Goal: Task Accomplishment & Management: Complete application form

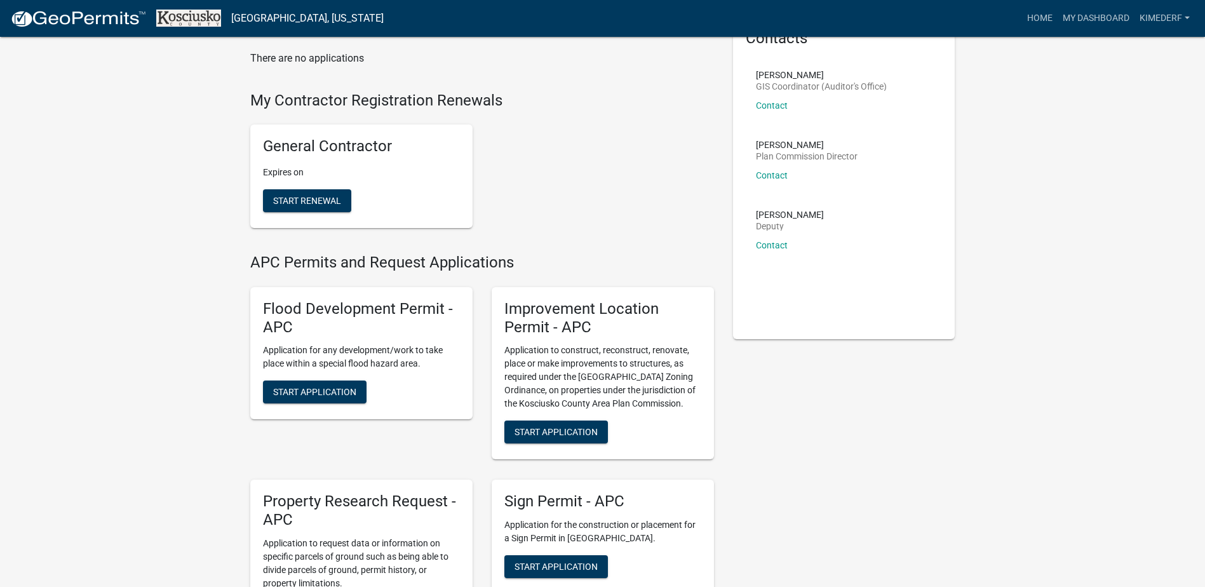
scroll to position [127, 0]
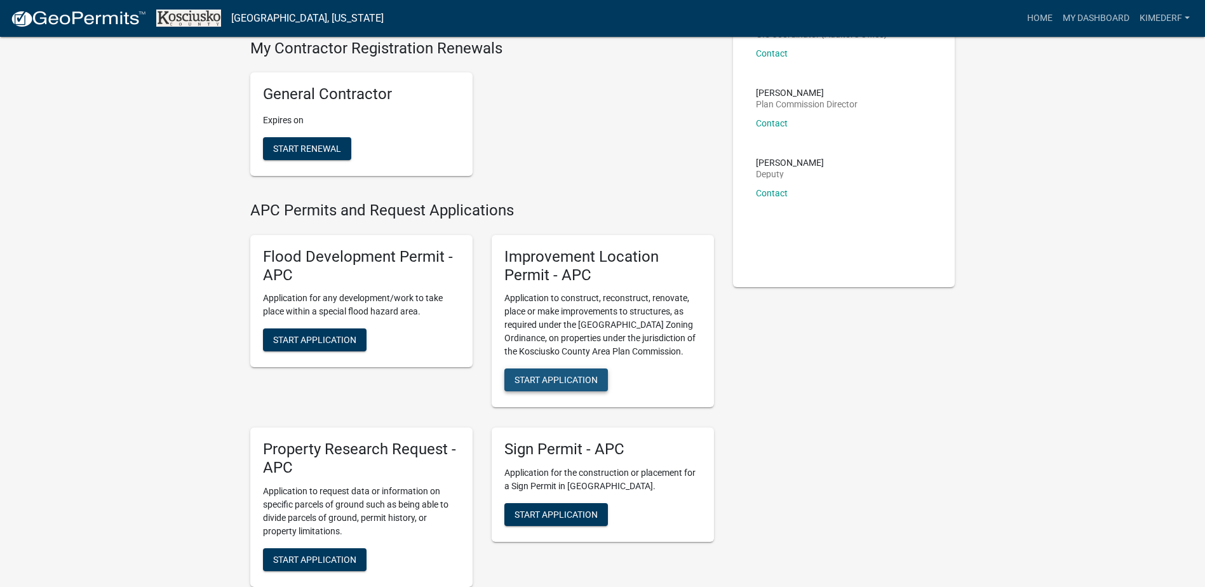
click at [546, 374] on button "Start Application" at bounding box center [556, 380] width 104 height 23
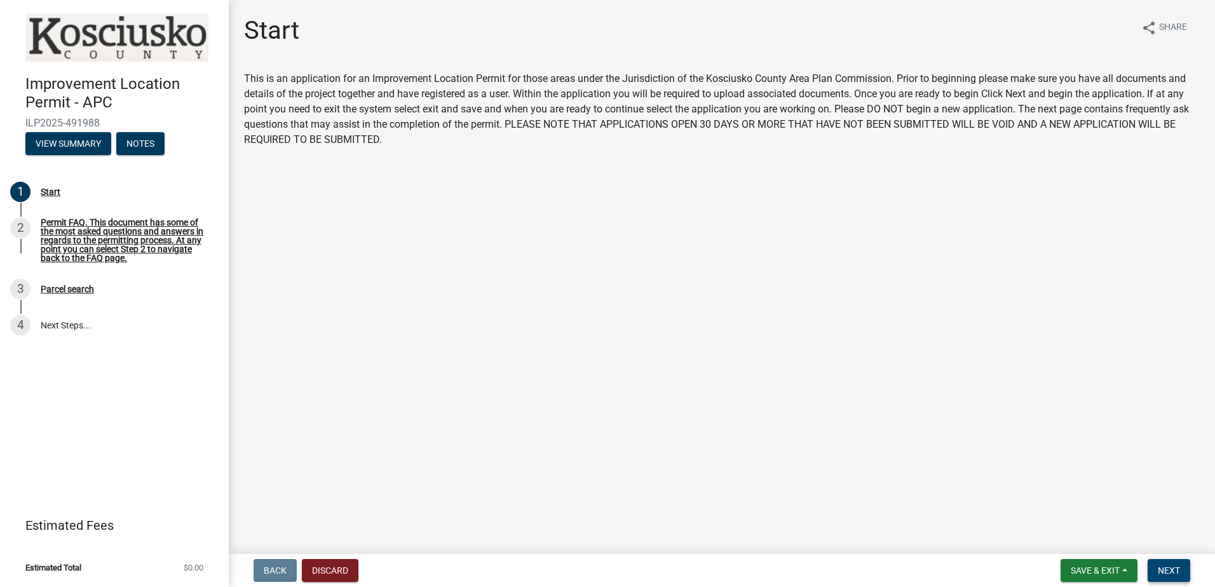
click at [1163, 569] on span "Next" at bounding box center [1169, 570] width 22 height 10
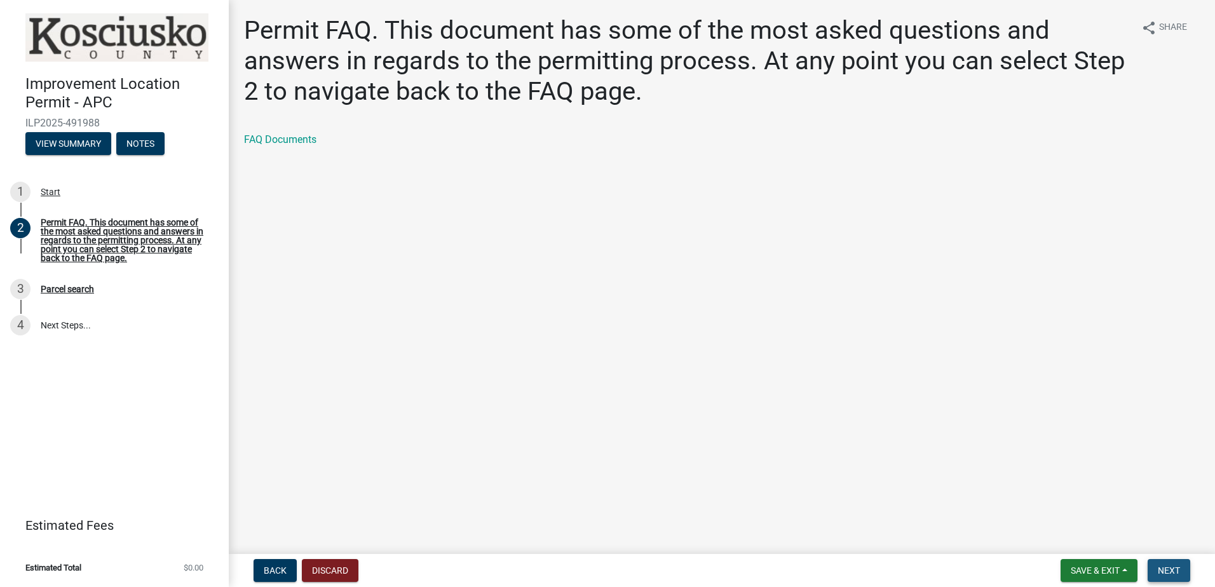
click at [1170, 567] on span "Next" at bounding box center [1169, 570] width 22 height 10
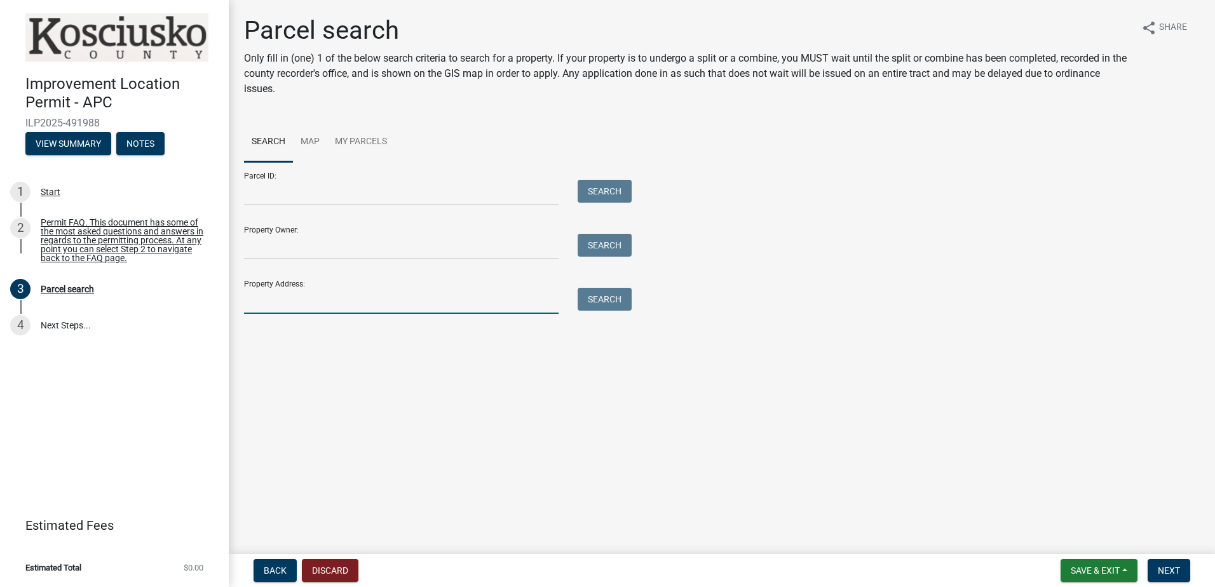
click at [436, 301] on input "Property Address:" at bounding box center [401, 301] width 314 height 26
type input "[STREET_ADDRESS]"
click at [614, 296] on button "Search" at bounding box center [605, 299] width 54 height 23
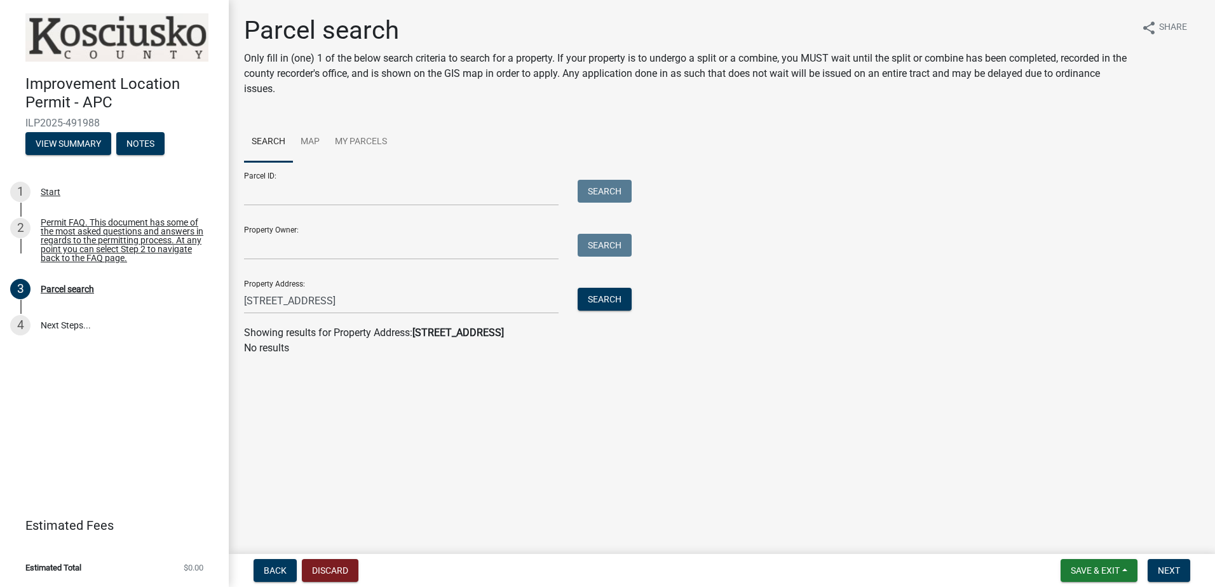
click at [504, 333] on strong "[STREET_ADDRESS]" at bounding box center [457, 333] width 91 height 12
drag, startPoint x: 1165, startPoint y: 570, endPoint x: 1060, endPoint y: 519, distance: 116.5
click at [1163, 568] on span "Next" at bounding box center [1169, 570] width 22 height 10
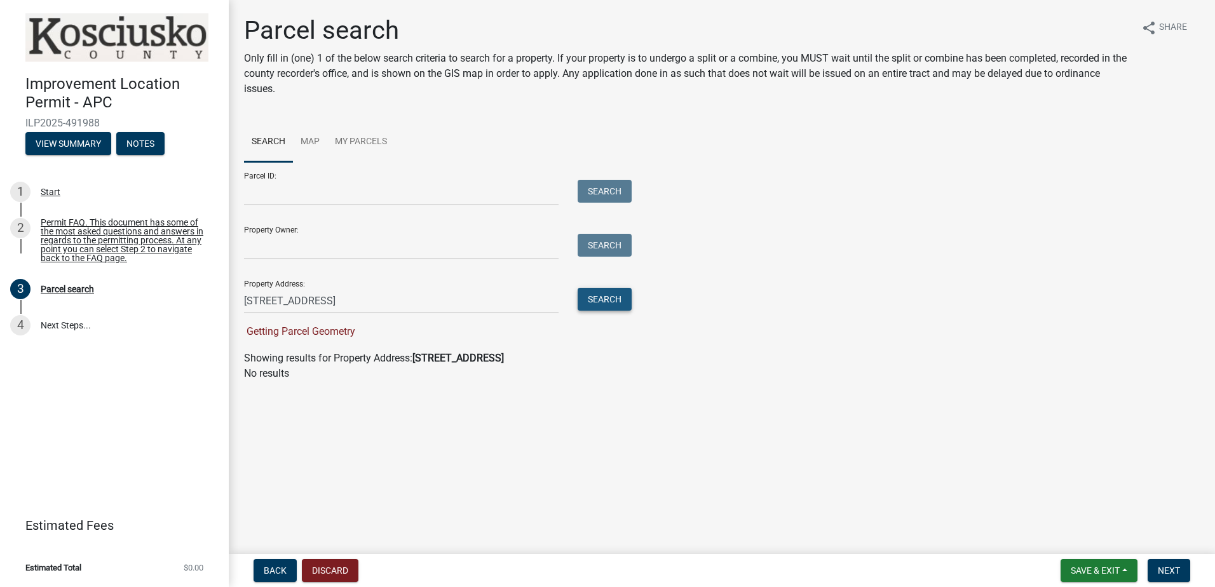
click at [600, 297] on button "Search" at bounding box center [605, 299] width 54 height 23
click at [1159, 567] on span "Next" at bounding box center [1169, 570] width 22 height 10
click at [611, 299] on button "Search" at bounding box center [605, 299] width 54 height 23
click at [1172, 564] on button "Next" at bounding box center [1168, 570] width 43 height 23
click at [351, 252] on input "Property Owner:" at bounding box center [401, 247] width 314 height 26
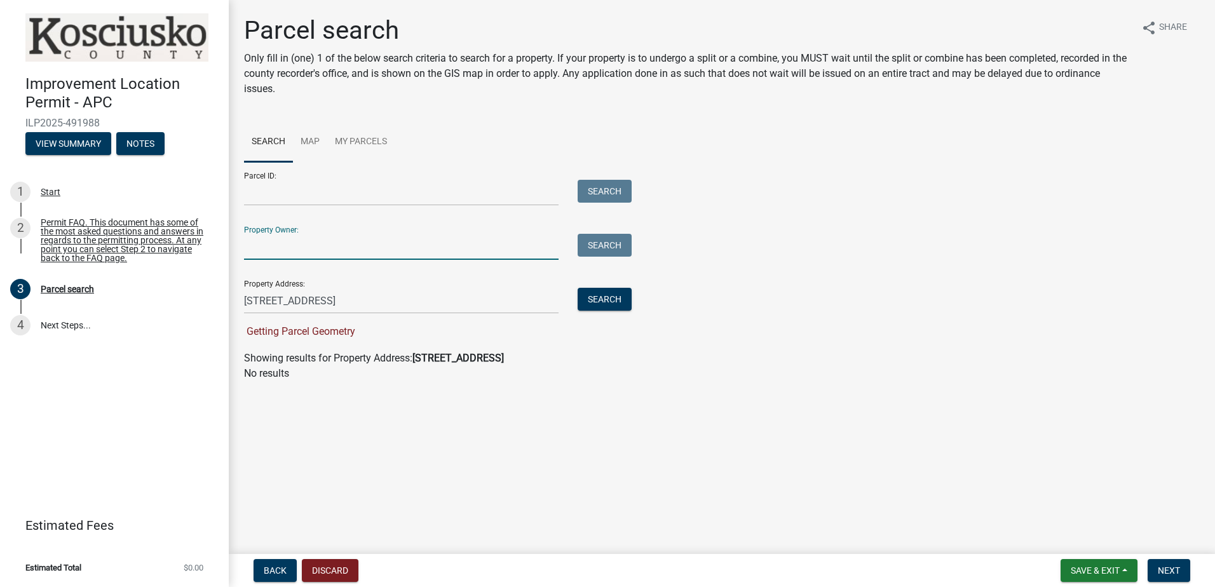
type input "[PERSON_NAME] [PERSON_NAME]"
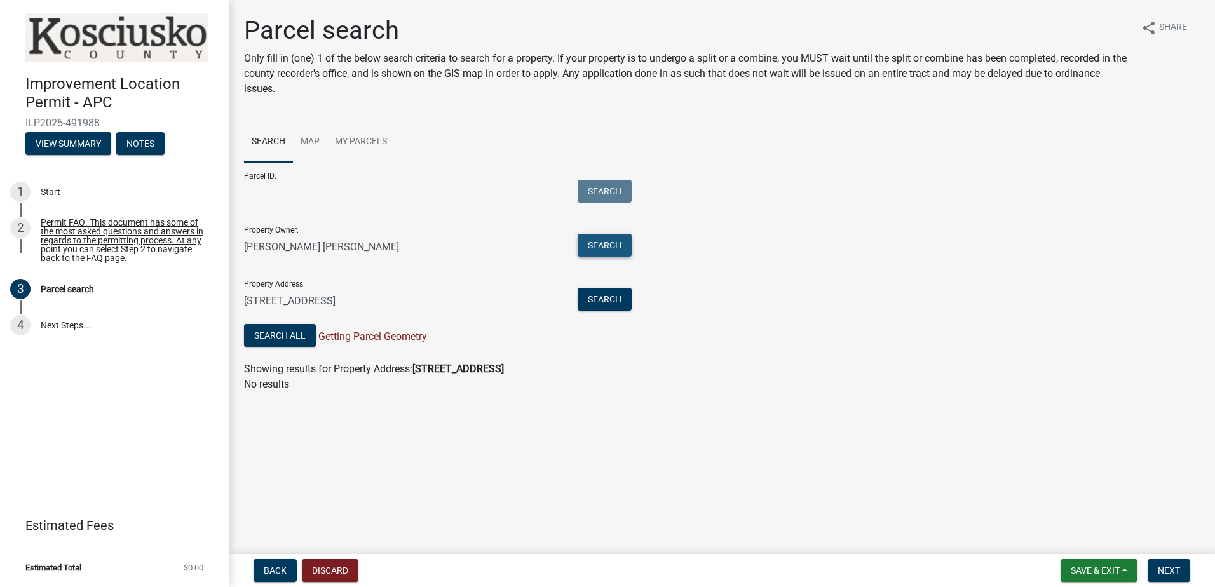
click at [605, 238] on button "Search" at bounding box center [605, 245] width 54 height 23
drag, startPoint x: 1168, startPoint y: 564, endPoint x: 931, endPoint y: 400, distance: 288.3
click at [1168, 564] on button "Next" at bounding box center [1168, 570] width 43 height 23
click at [289, 334] on button "Search All" at bounding box center [280, 335] width 72 height 23
drag, startPoint x: 1172, startPoint y: 567, endPoint x: 1154, endPoint y: 558, distance: 20.7
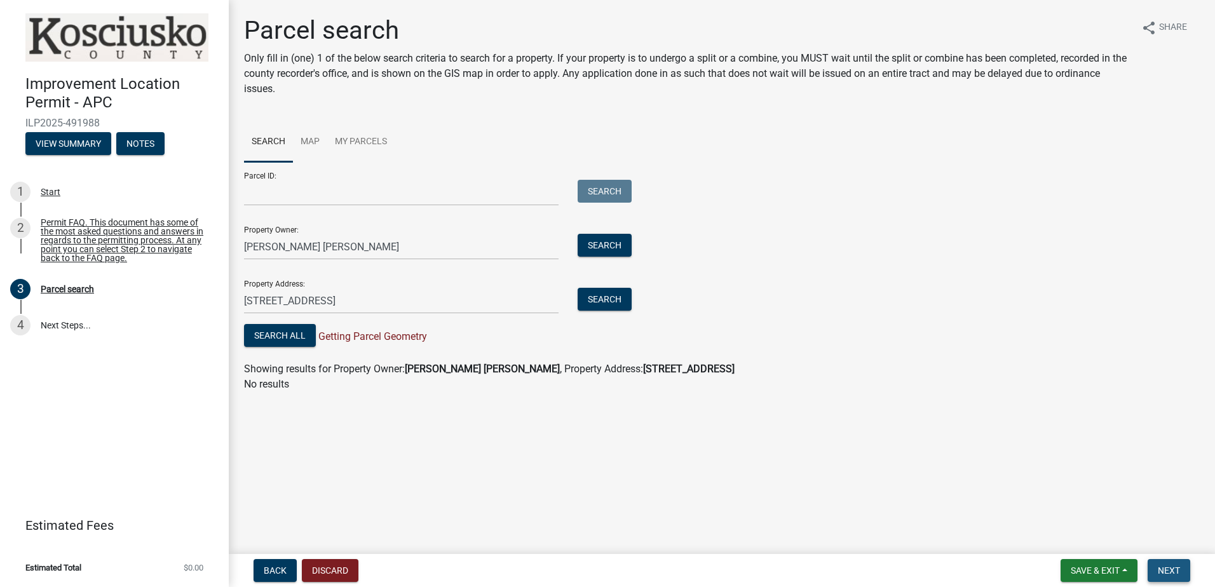
click at [1160, 562] on button "Next" at bounding box center [1168, 570] width 43 height 23
click at [308, 136] on link "Map" at bounding box center [310, 142] width 34 height 41
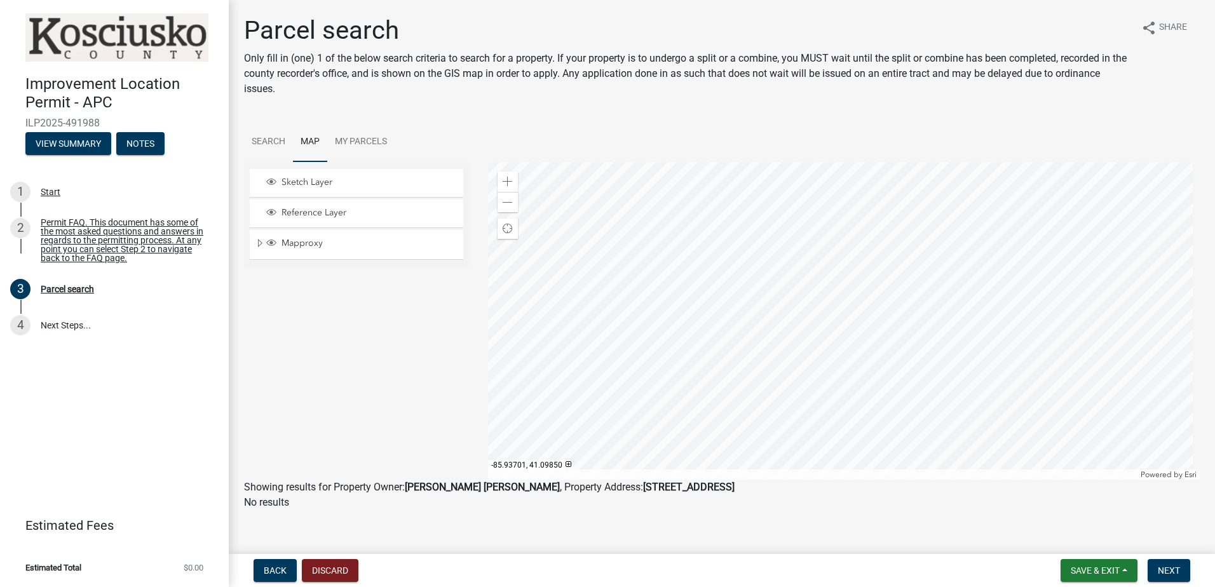
click at [778, 397] on div at bounding box center [844, 321] width 712 height 318
click at [267, 566] on span "Back" at bounding box center [275, 570] width 23 height 10
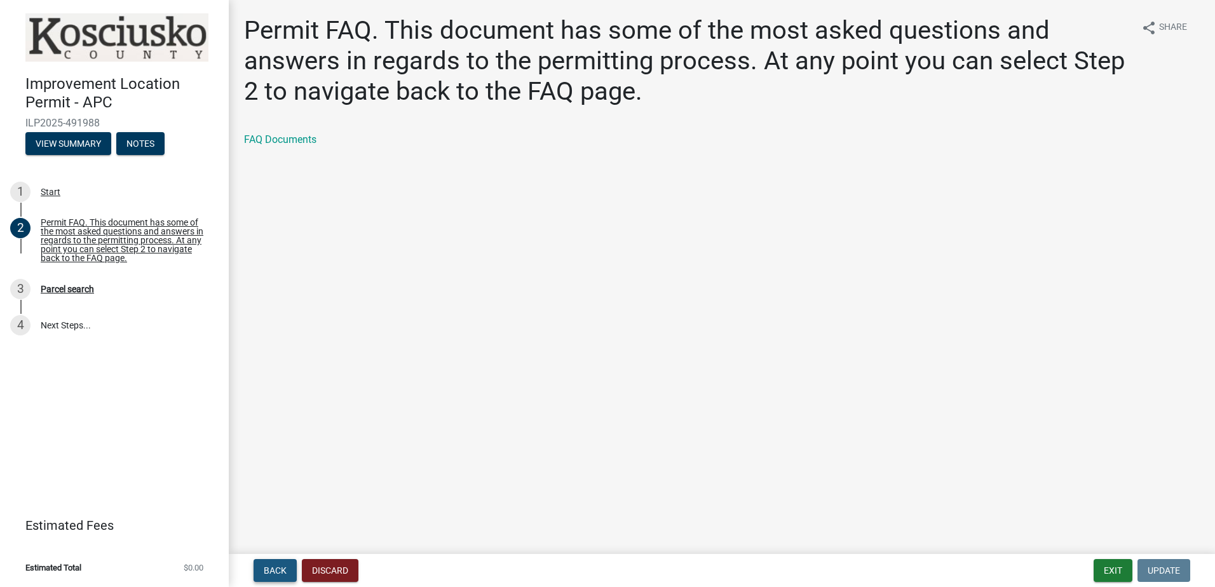
click at [269, 572] on span "Back" at bounding box center [275, 570] width 23 height 10
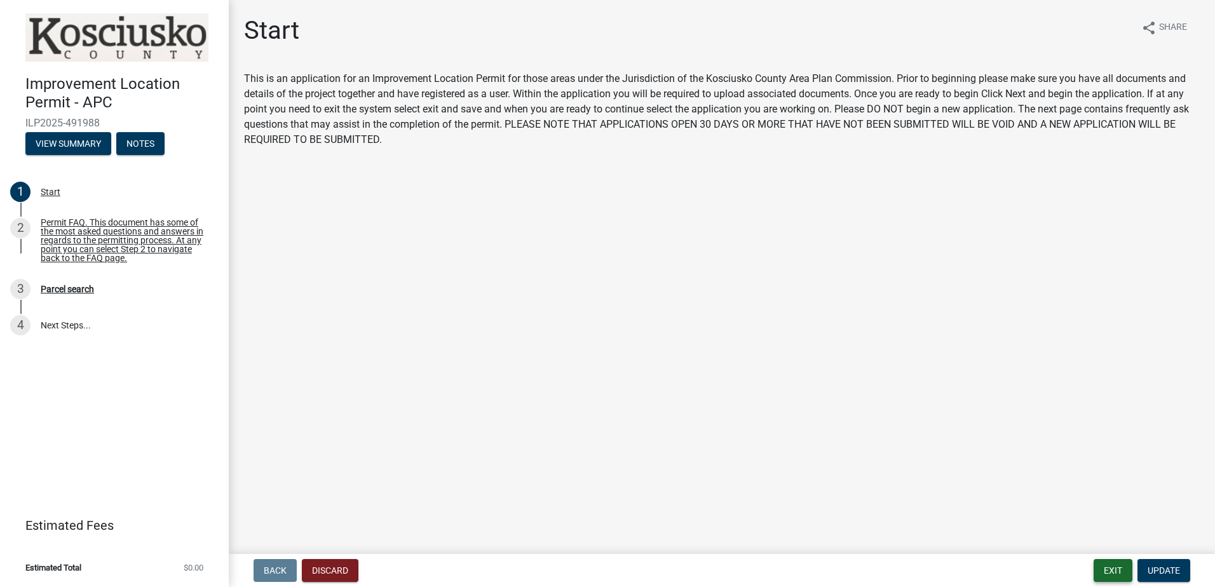
click at [1117, 567] on button "Exit" at bounding box center [1112, 570] width 39 height 23
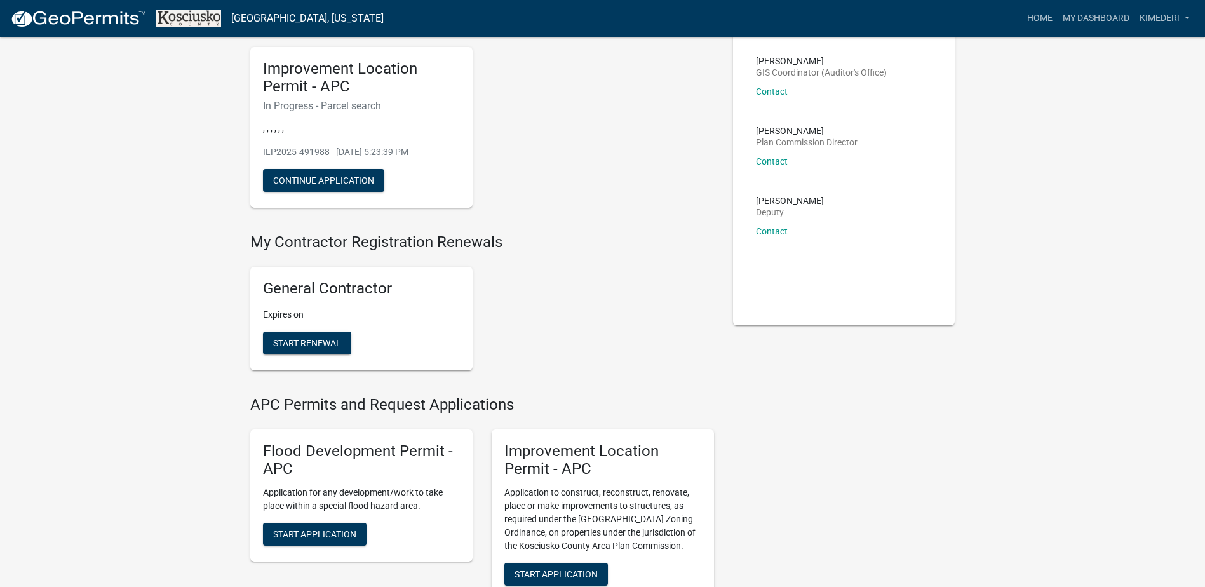
scroll to position [64, 0]
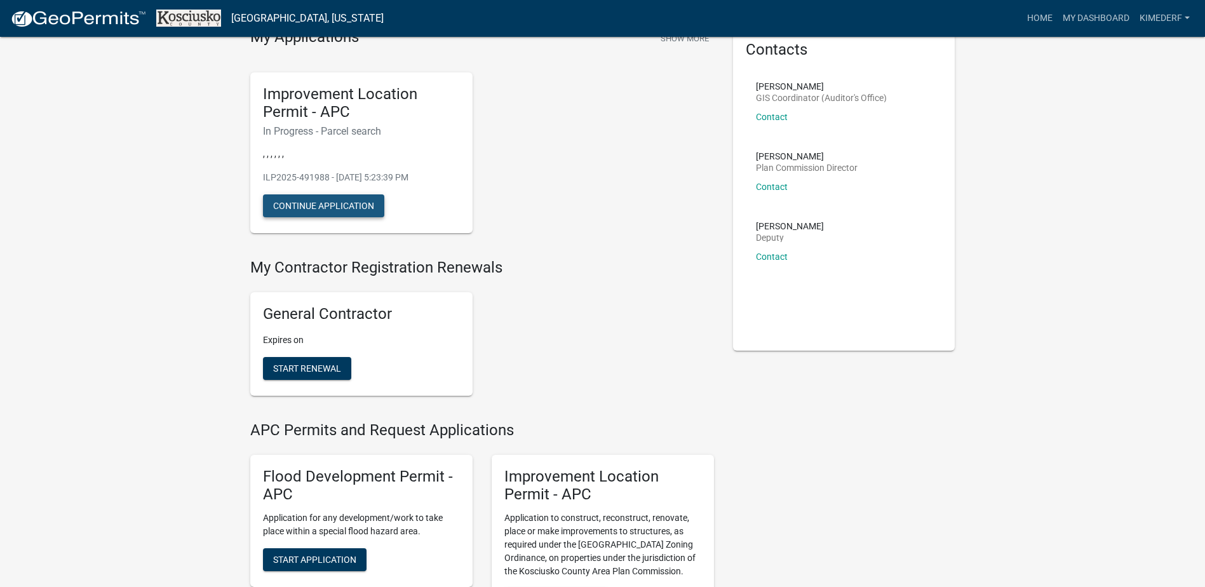
click at [299, 194] on button "Continue Application" at bounding box center [323, 205] width 121 height 23
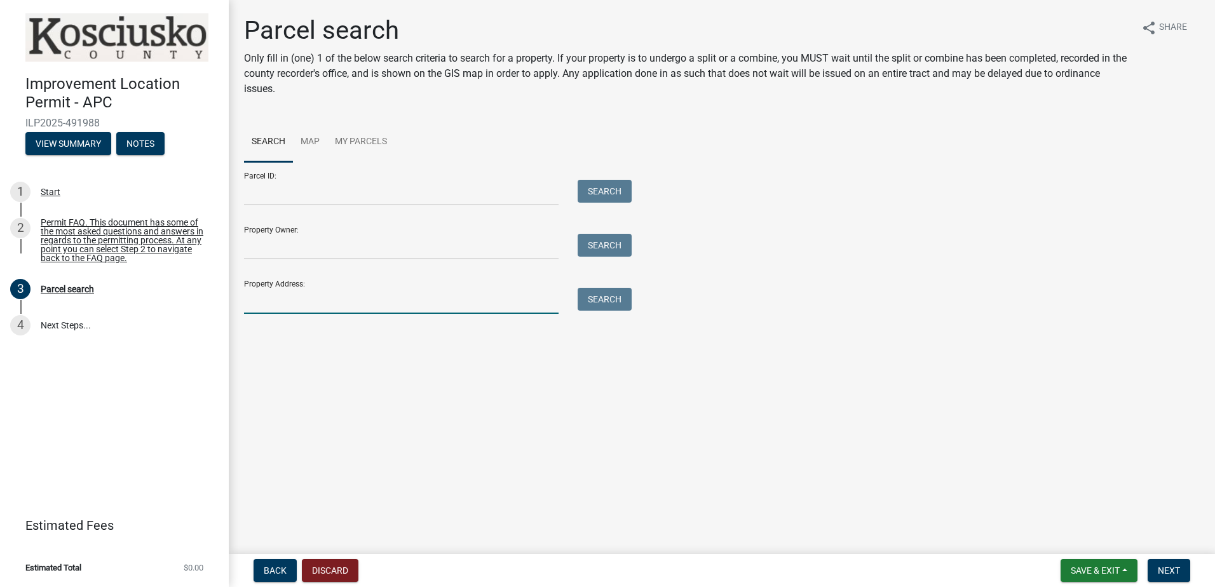
click at [391, 301] on input "Property Address:" at bounding box center [401, 301] width 314 height 26
type input "[STREET_ADDRESS]"
type input "[PERSON_NAME] [PERSON_NAME]"
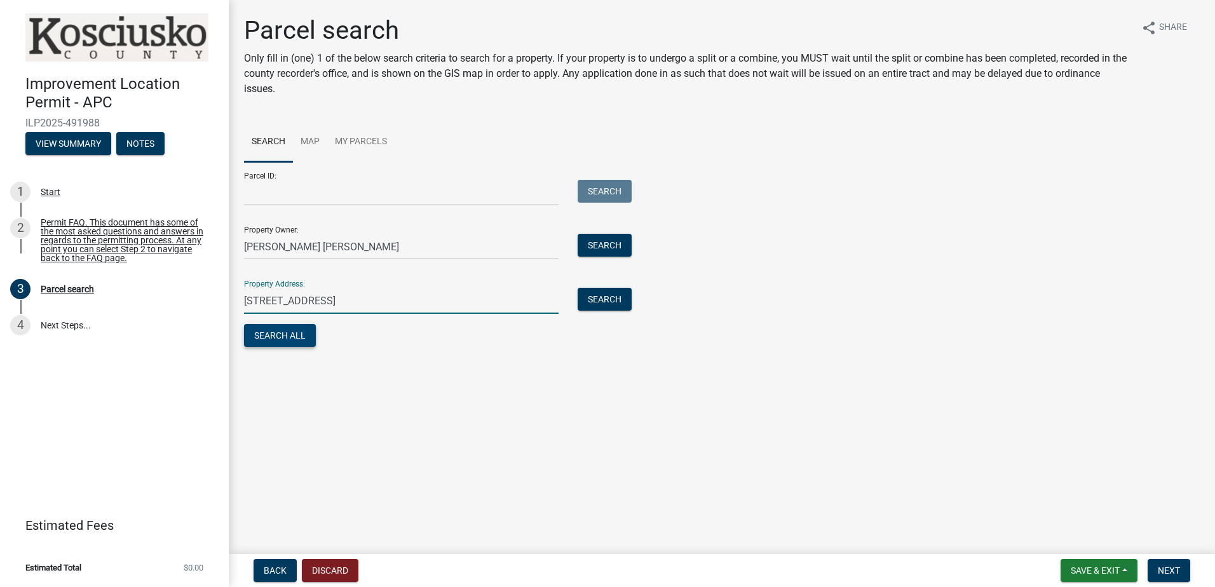
click at [273, 335] on button "Search All" at bounding box center [280, 335] width 72 height 23
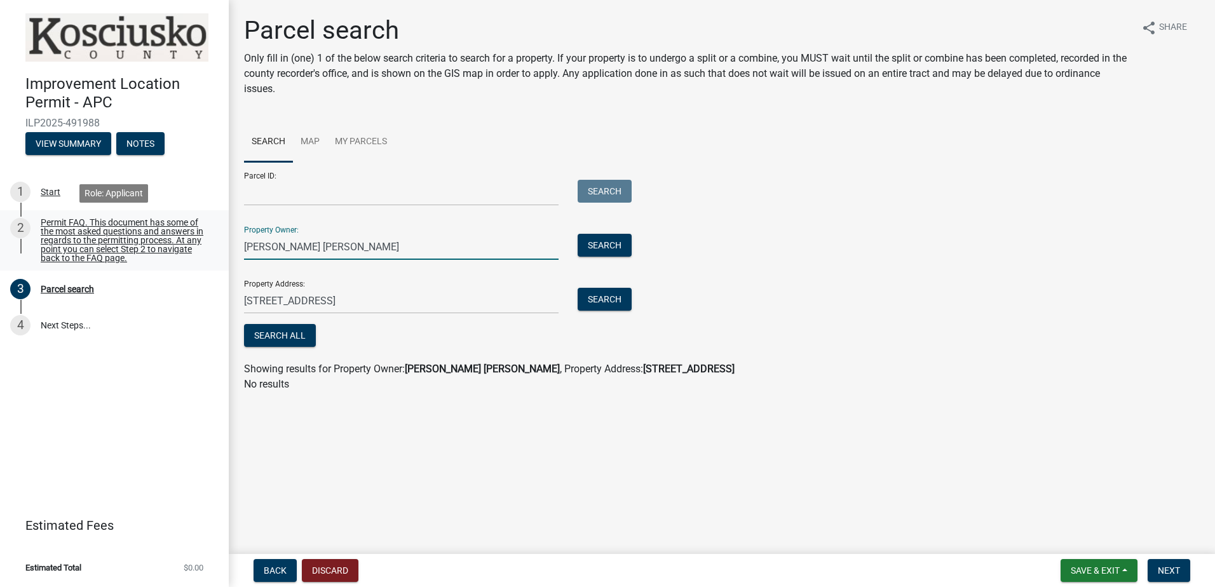
drag, startPoint x: 337, startPoint y: 245, endPoint x: 205, endPoint y: 236, distance: 133.1
click at [205, 236] on div "Improvement Location Permit - APC ILP2025-491988 View Summary Notes 1 Start 2 P…" at bounding box center [607, 293] width 1215 height 587
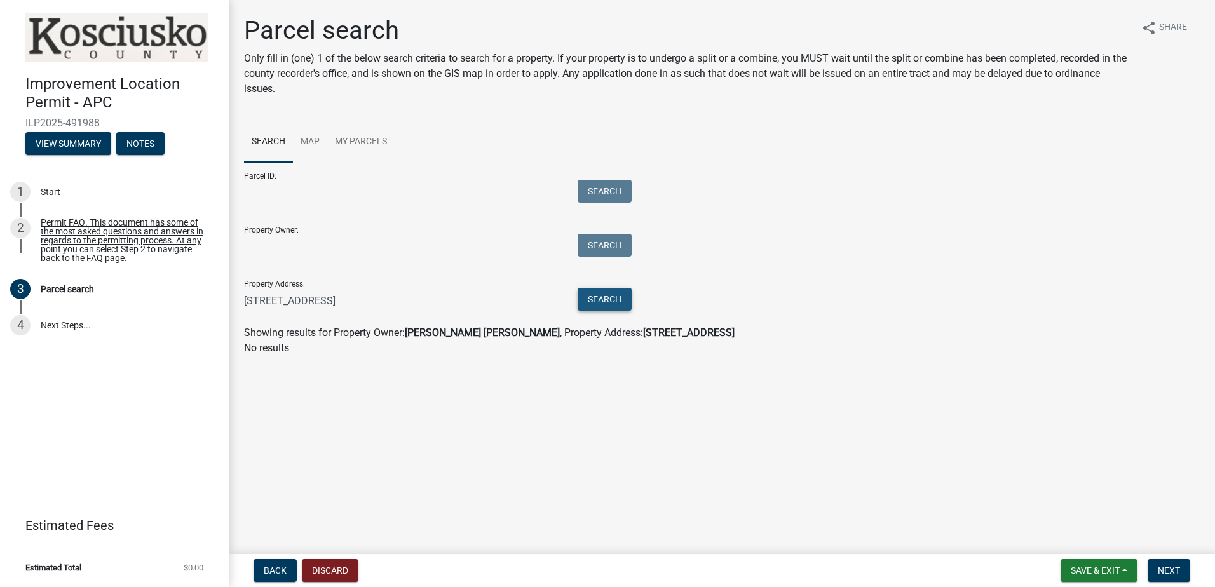
click at [609, 302] on button "Search" at bounding box center [605, 299] width 54 height 23
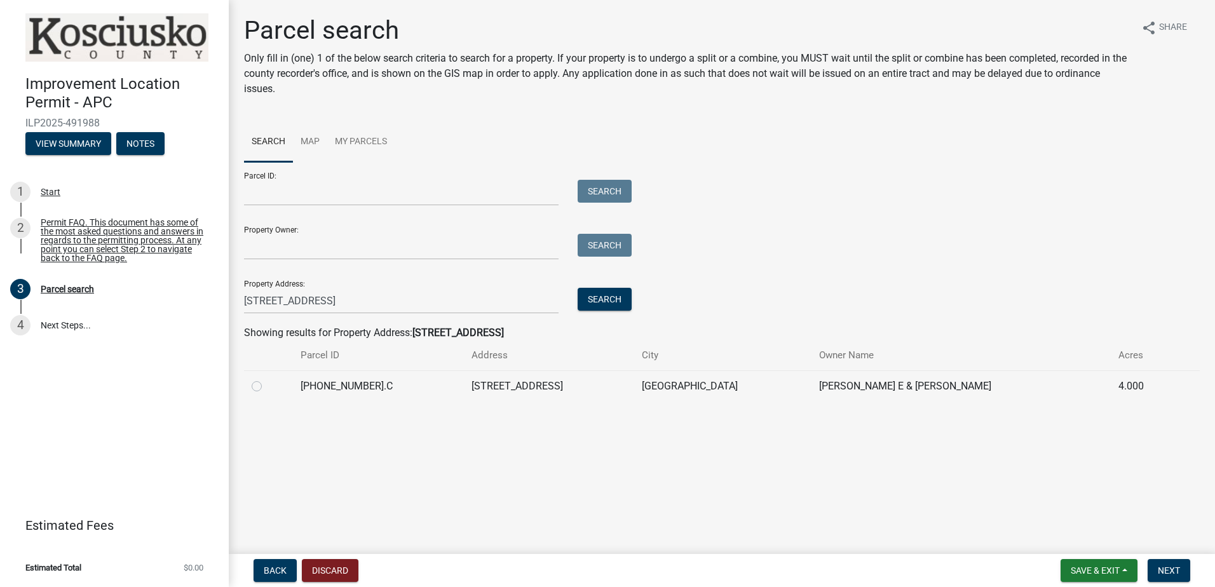
click at [267, 379] on label at bounding box center [267, 379] width 0 height 0
click at [267, 386] on input "radio" at bounding box center [271, 383] width 8 height 8
radio input "true"
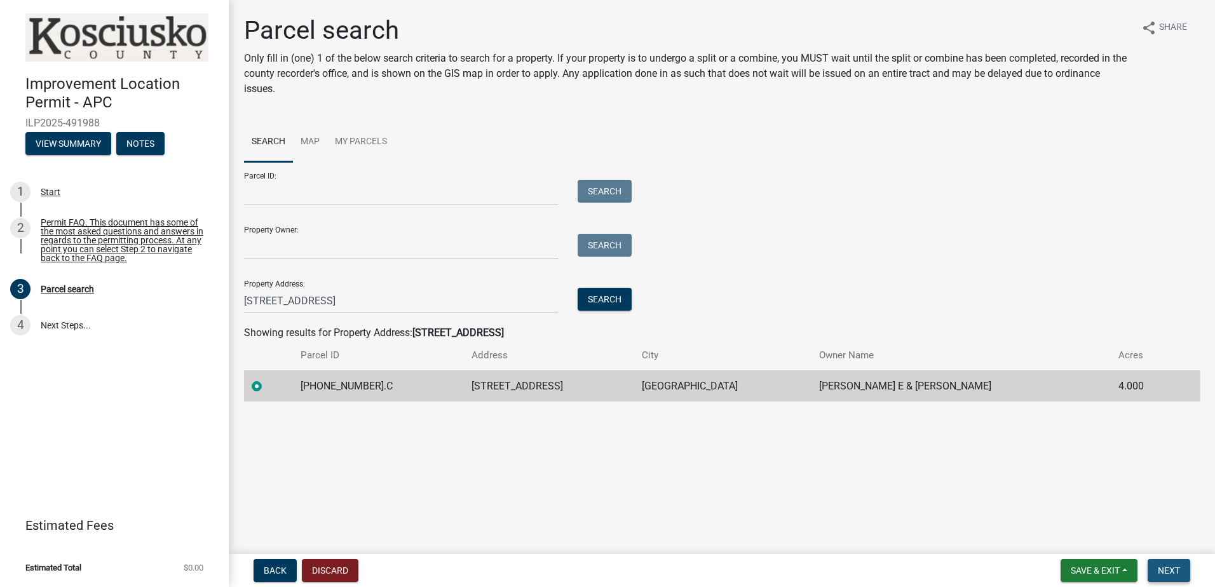
click at [1175, 571] on span "Next" at bounding box center [1169, 570] width 22 height 10
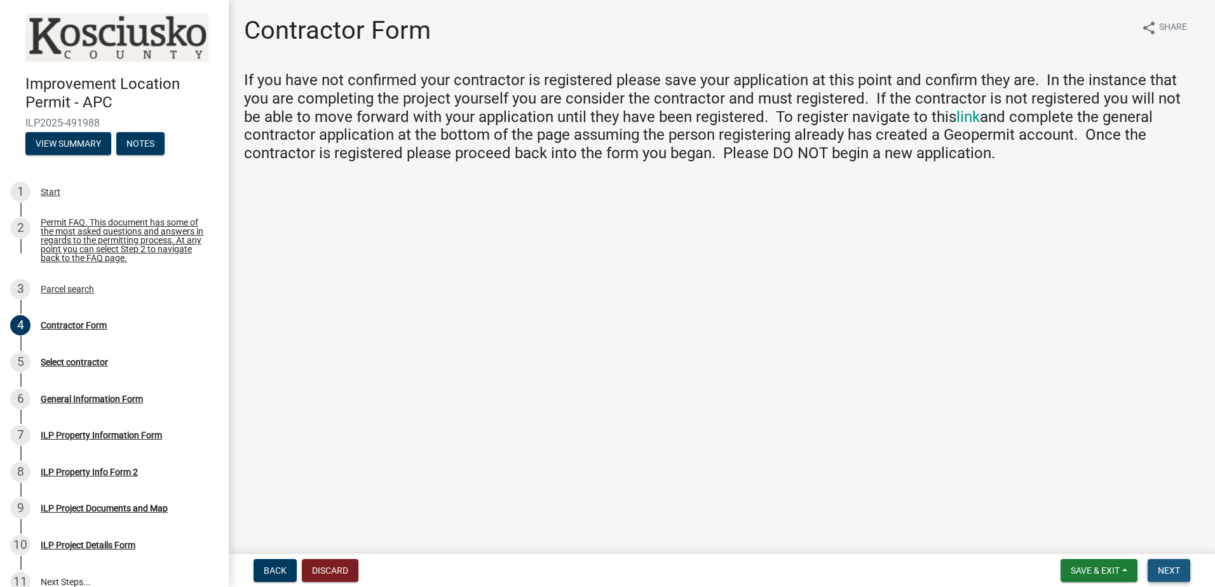
click at [1170, 567] on span "Next" at bounding box center [1169, 570] width 22 height 10
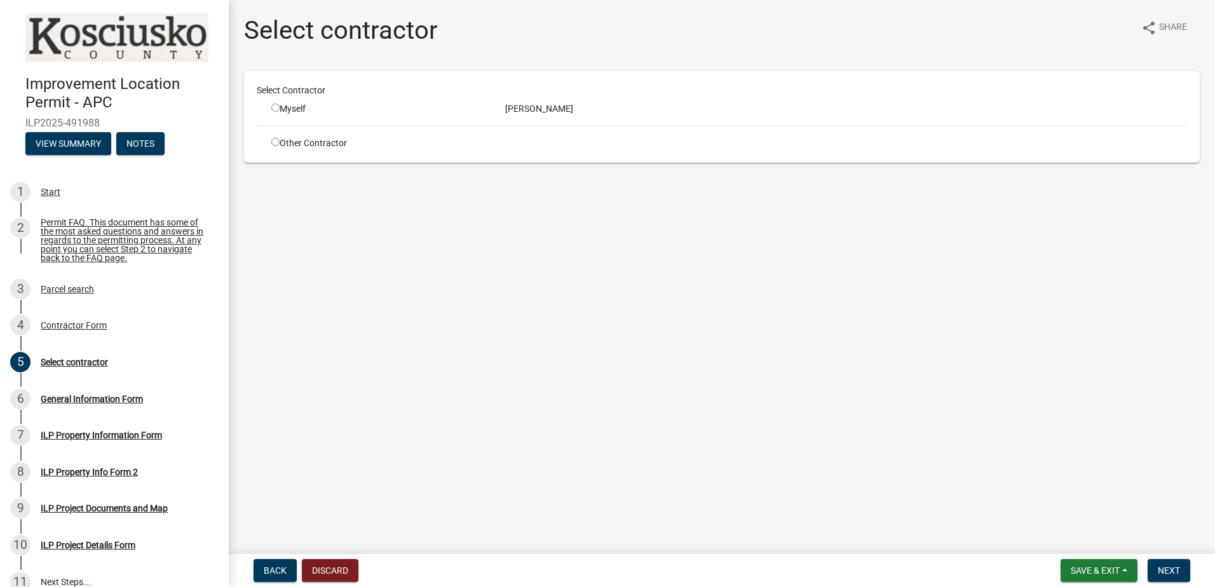
click at [276, 109] on input "radio" at bounding box center [275, 108] width 8 height 8
radio input "true"
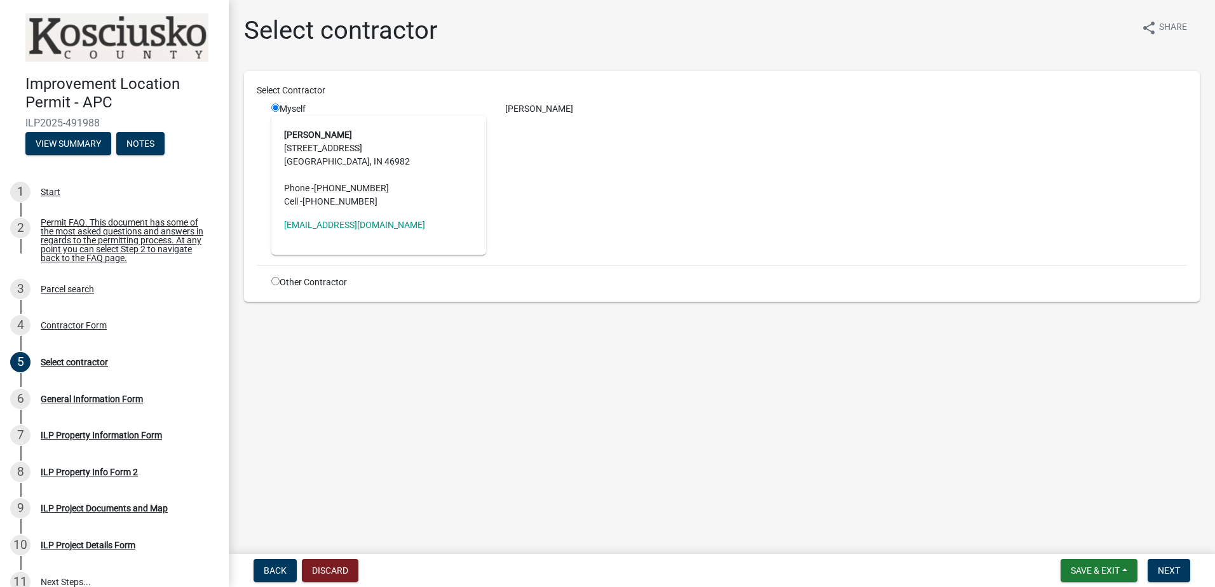
click at [413, 169] on address "[PERSON_NAME] [STREET_ADDRESS] Phone - [PHONE_NUMBER] Cell - [PHONE_NUMBER]" at bounding box center [378, 168] width 189 height 80
click at [1166, 563] on button "Next" at bounding box center [1168, 570] width 43 height 23
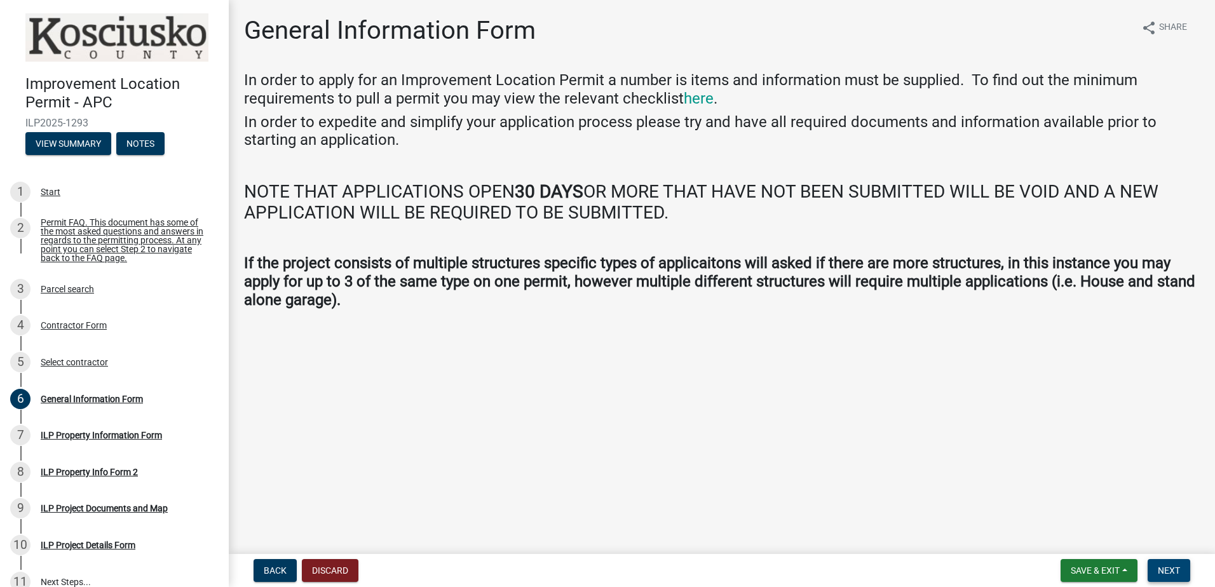
click at [1171, 570] on span "Next" at bounding box center [1169, 570] width 22 height 10
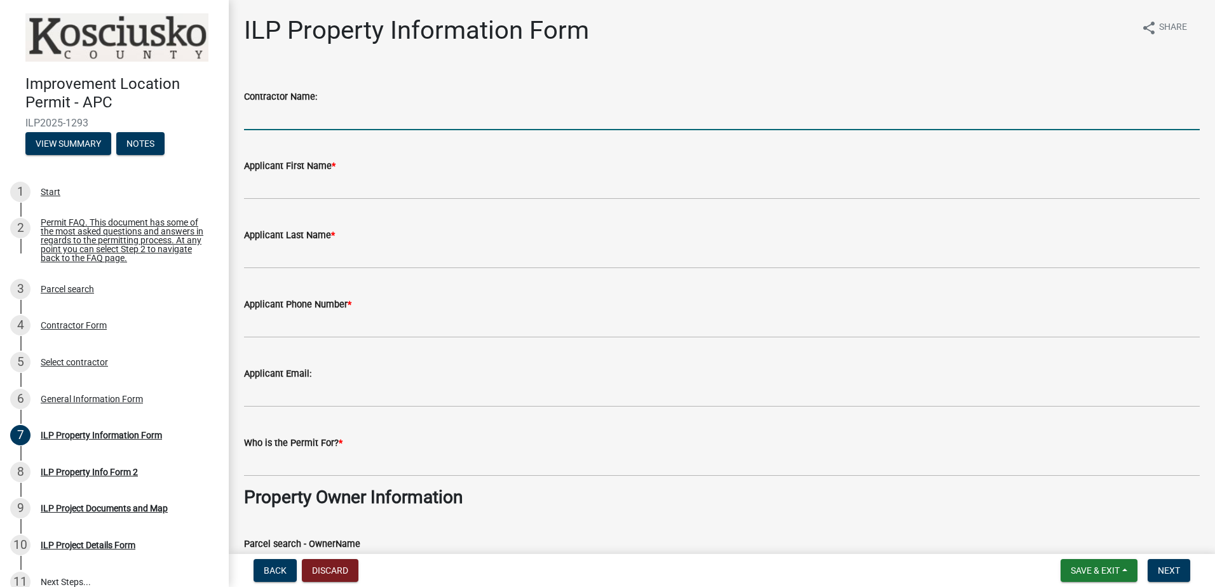
click at [323, 120] on input "Contractor Name:" at bounding box center [722, 117] width 956 height 26
type input "[PERSON_NAME]"
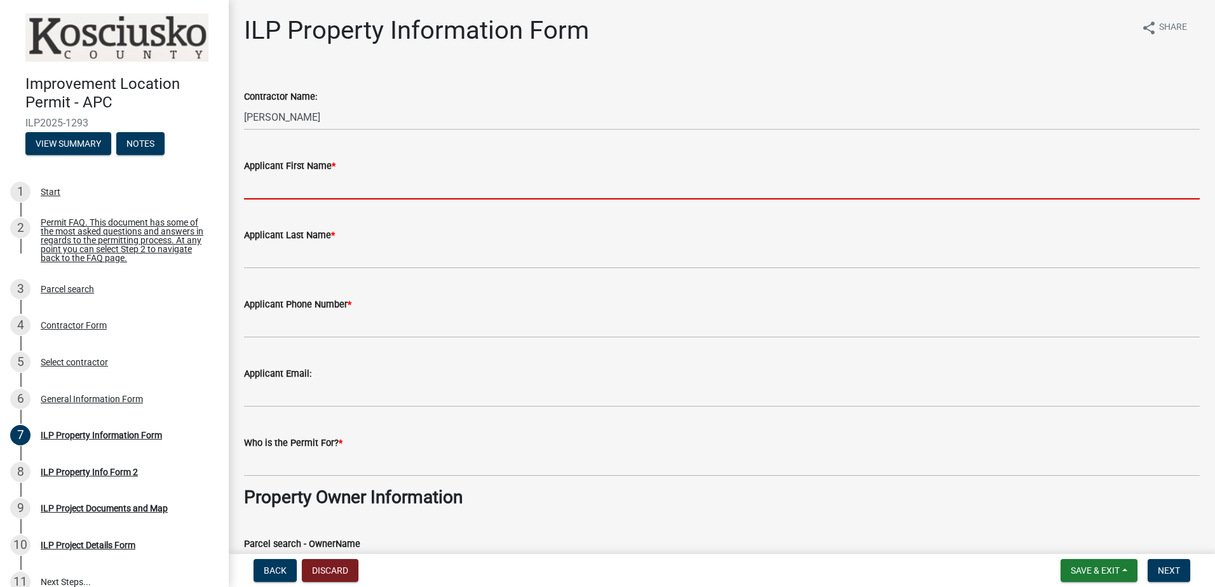
click at [316, 184] on input "Applicant First Name *" at bounding box center [722, 186] width 956 height 26
type input "[PERSON_NAME]"
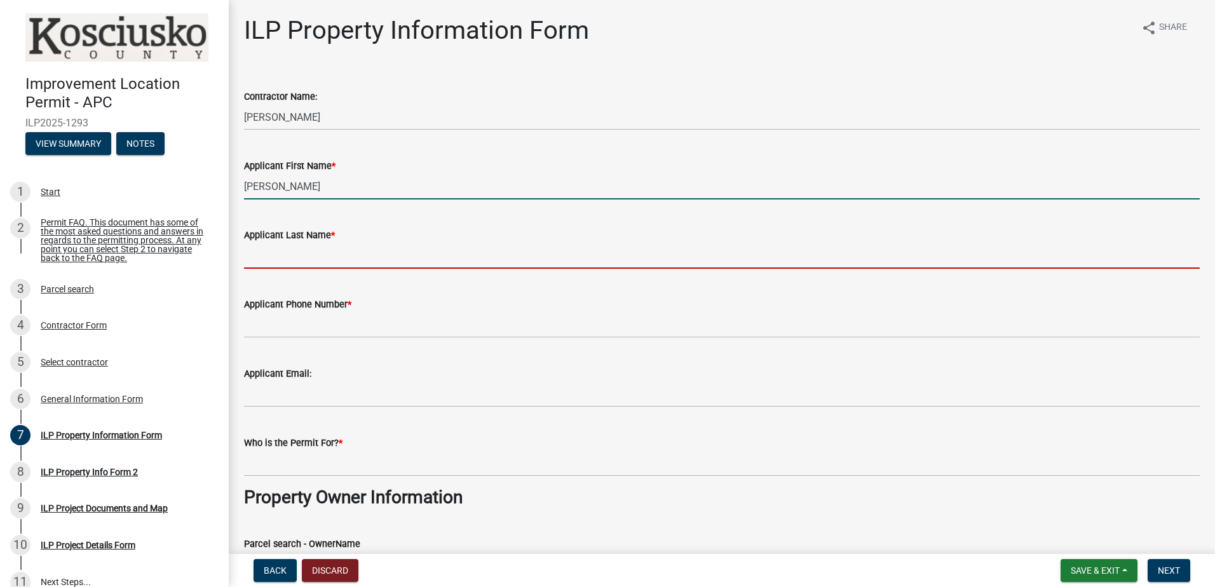
type input "[PERSON_NAME]"
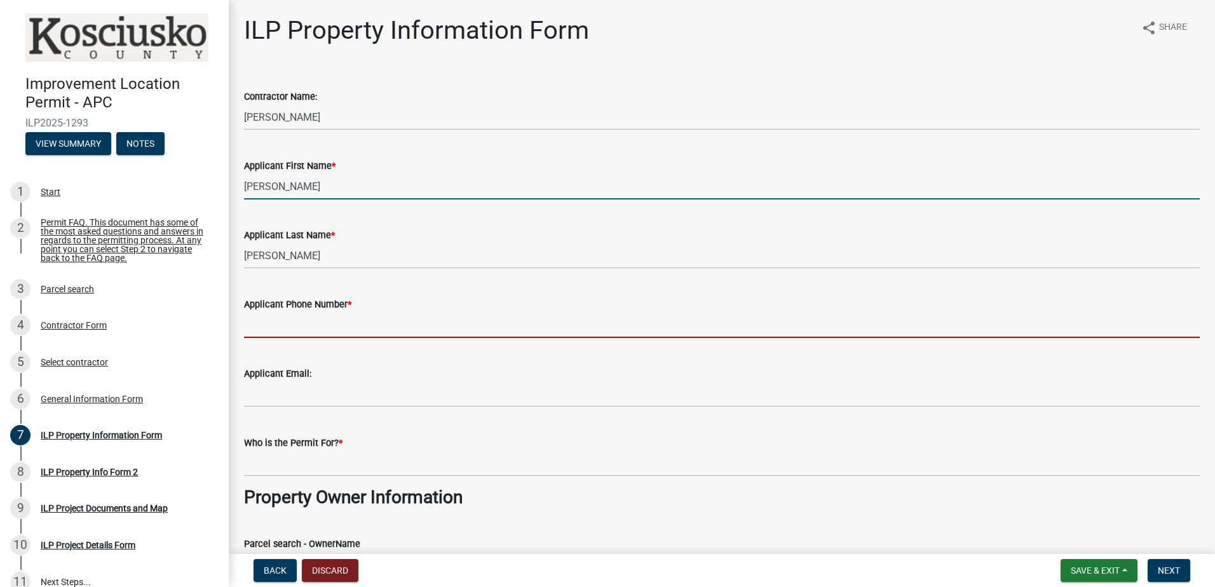
type input "5745512578"
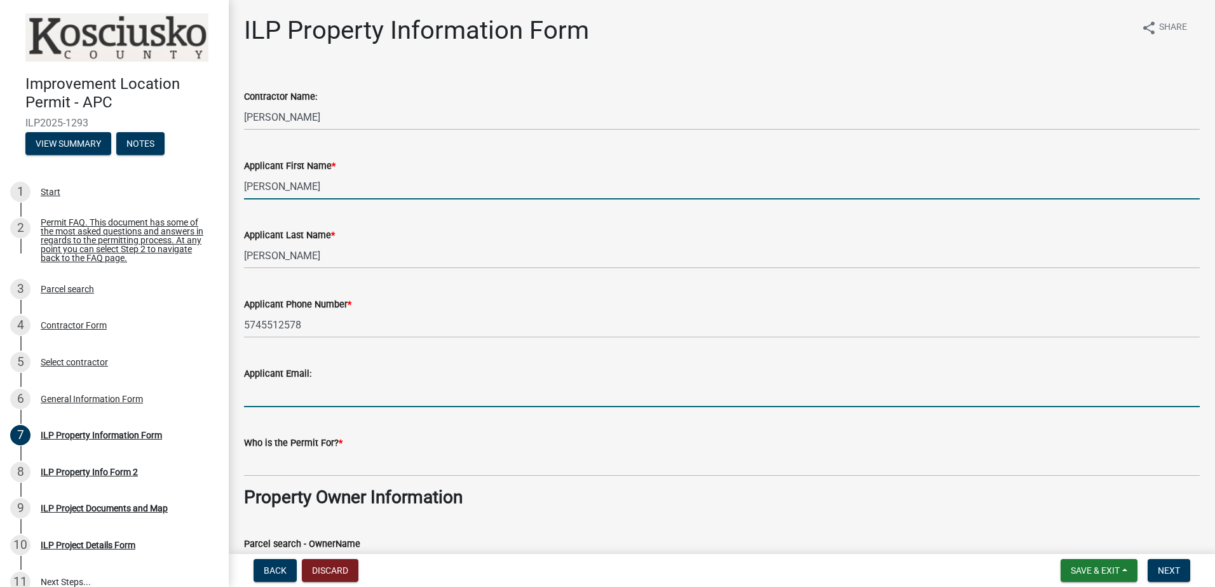
type input "[EMAIL_ADDRESS][DOMAIN_NAME]"
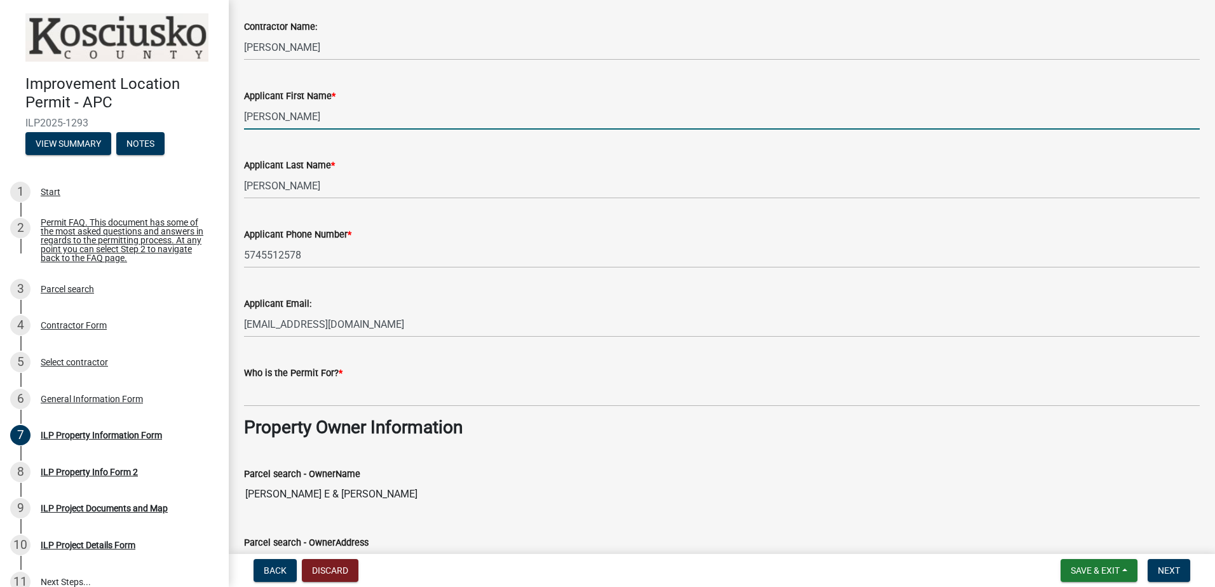
scroll to position [127, 0]
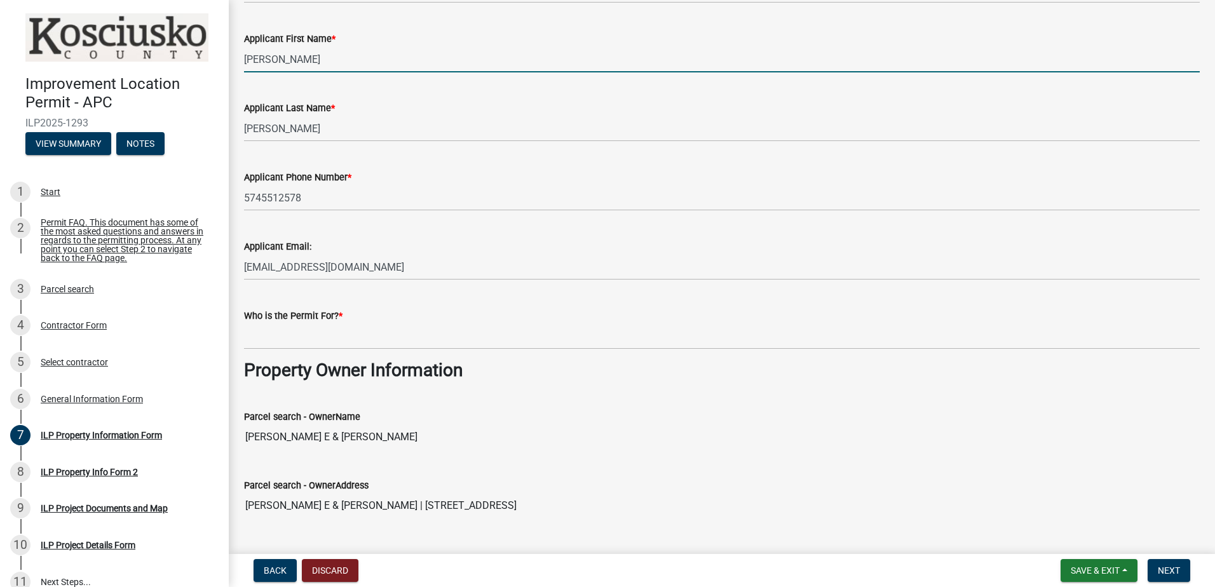
click at [332, 315] on label "Who is the Permit For? *" at bounding box center [293, 316] width 98 height 9
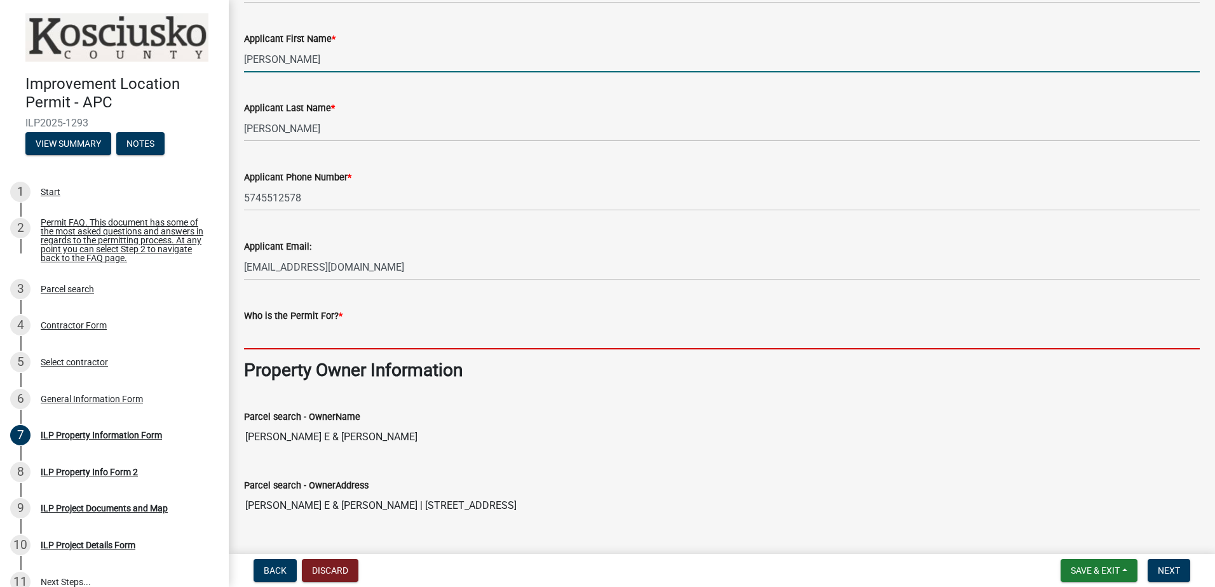
click at [332, 323] on input "Who is the Permit For? *" at bounding box center [722, 336] width 956 height 26
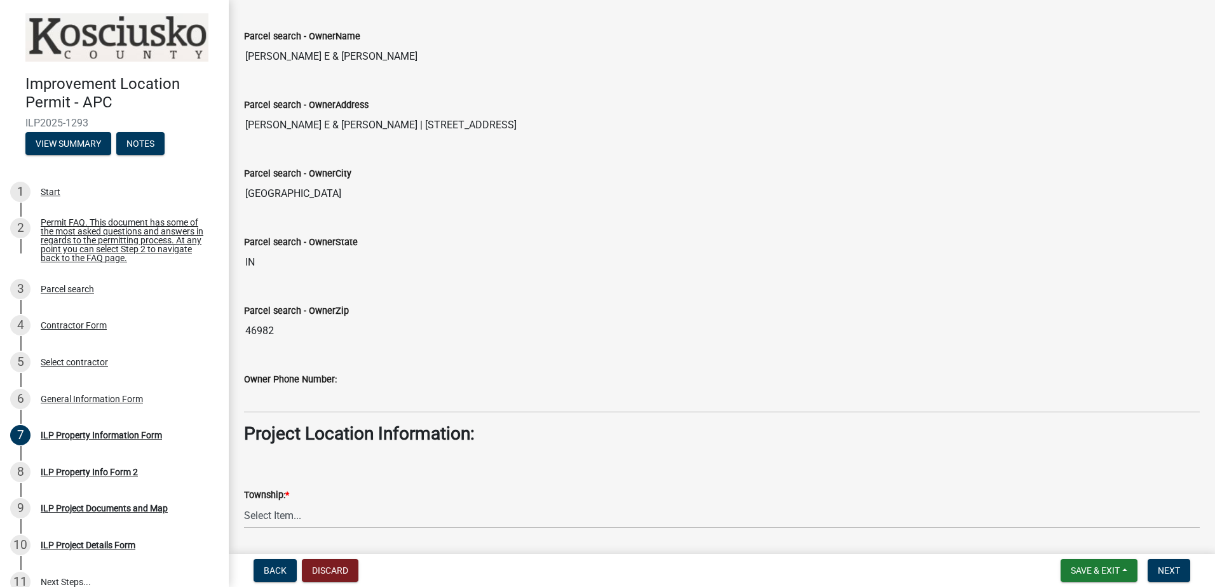
scroll to position [508, 0]
type input "STORAGE BUILDING"
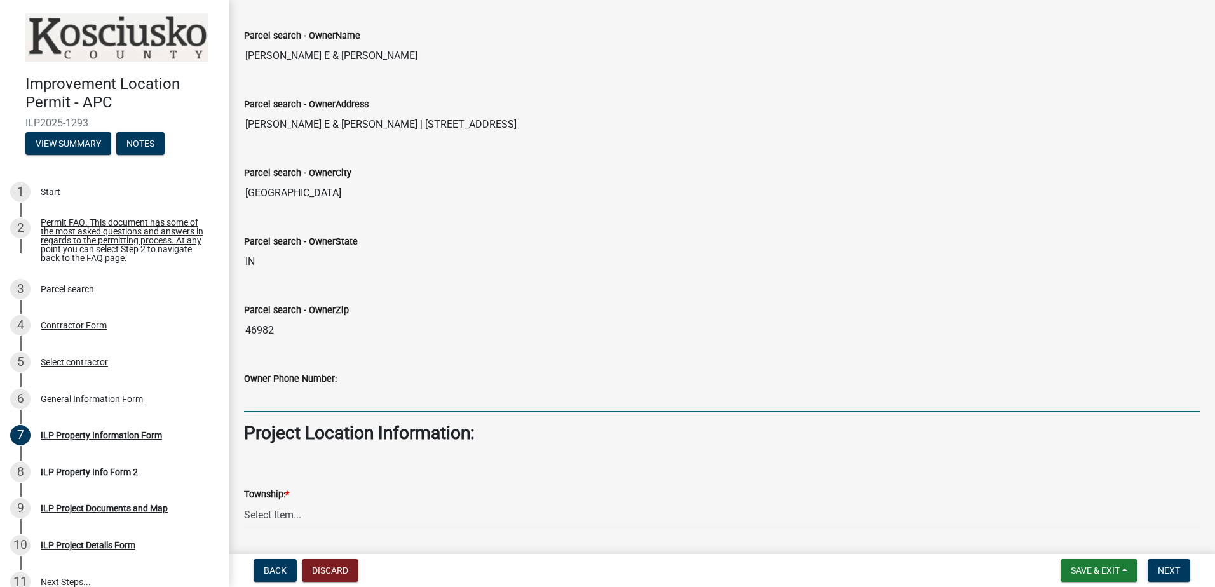
click at [320, 398] on input "Owner Phone Number:" at bounding box center [722, 399] width 956 height 26
type input "5745512578"
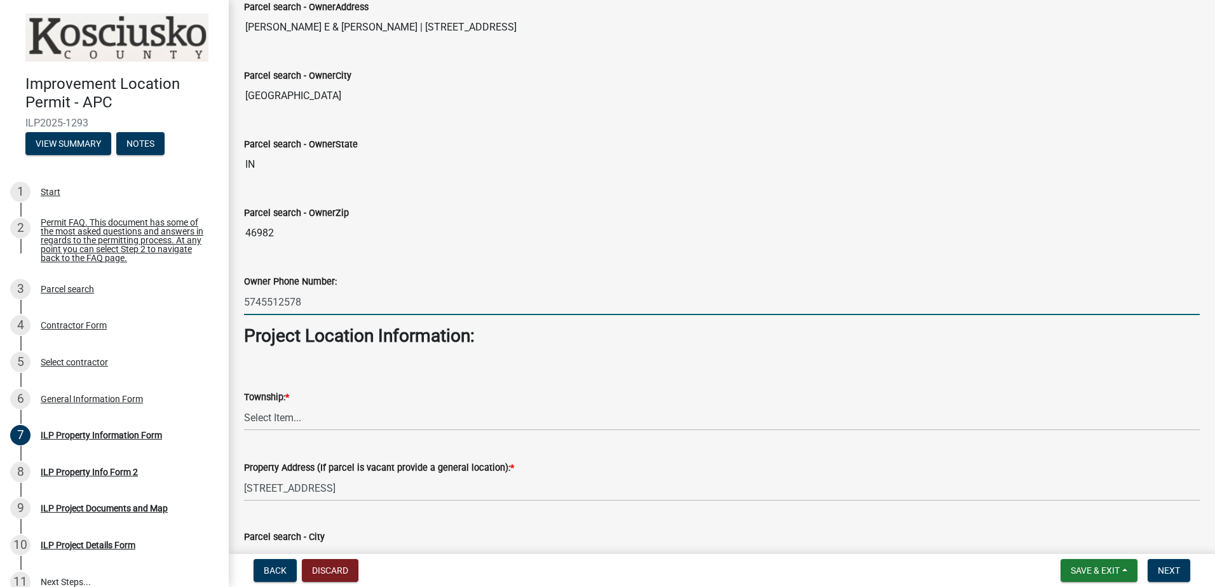
scroll to position [635, 0]
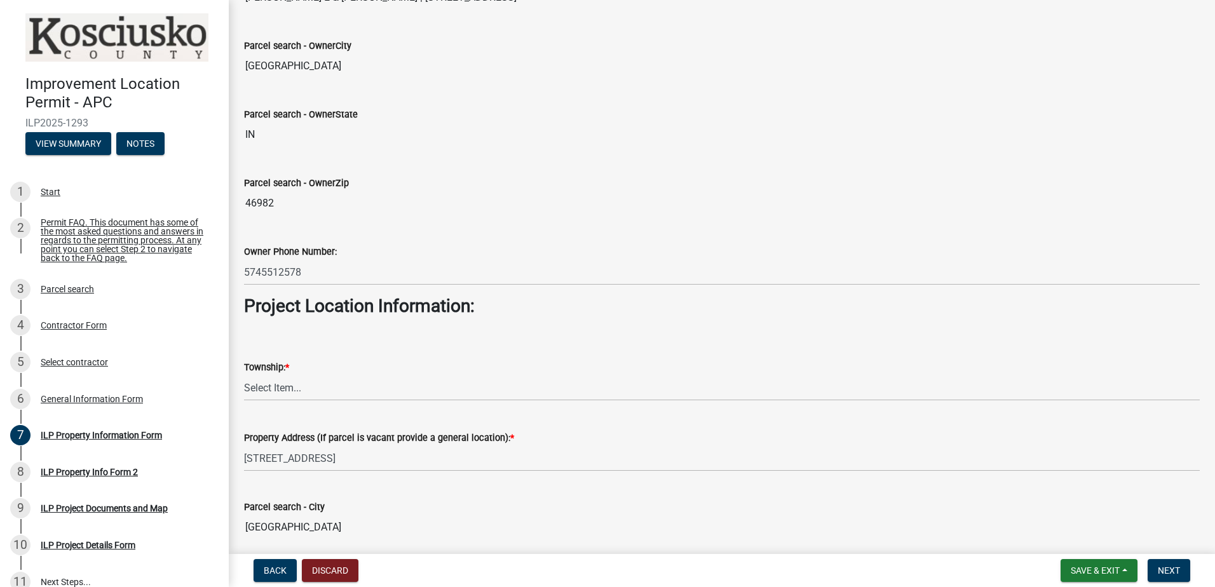
click at [284, 365] on label "Township: *" at bounding box center [266, 367] width 45 height 9
click at [284, 375] on select "Select Item... [PERSON_NAME] - Elkhart Co Clay Etna [GEOGRAPHIC_DATA][PERSON_NA…" at bounding box center [722, 388] width 956 height 26
click at [271, 368] on label "Township: *" at bounding box center [266, 367] width 45 height 9
click at [271, 375] on select "Select Item... [PERSON_NAME] - Elkhart Co Clay Etna [GEOGRAPHIC_DATA][PERSON_NA…" at bounding box center [722, 388] width 956 height 26
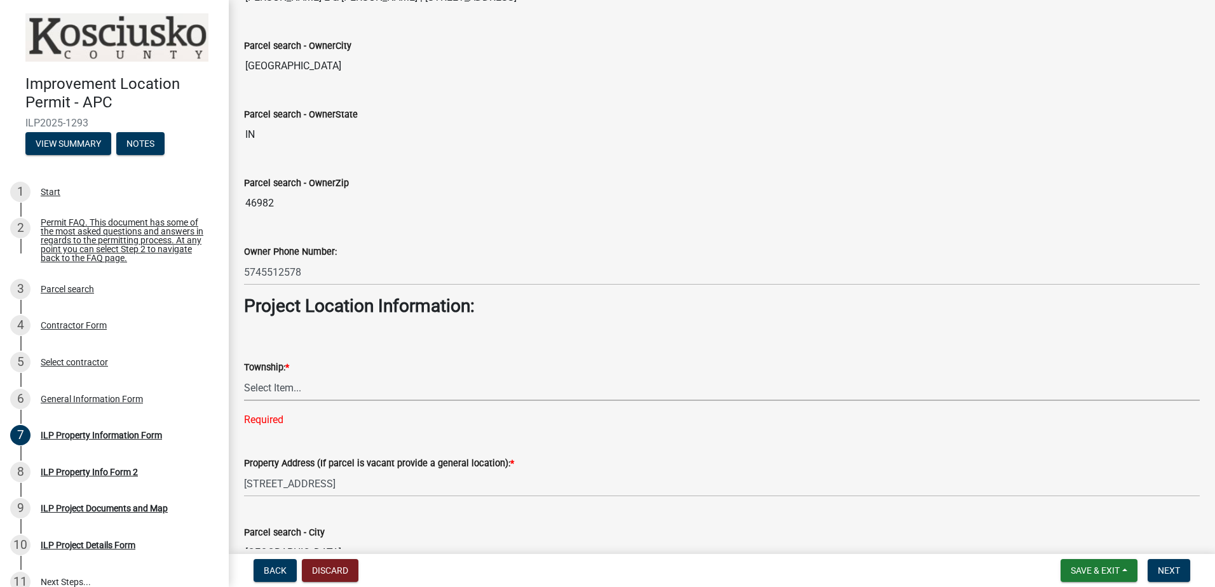
click at [321, 394] on select "Select Item... [PERSON_NAME] - Elkhart Co Clay Etna [GEOGRAPHIC_DATA][PERSON_NA…" at bounding box center [722, 388] width 956 height 26
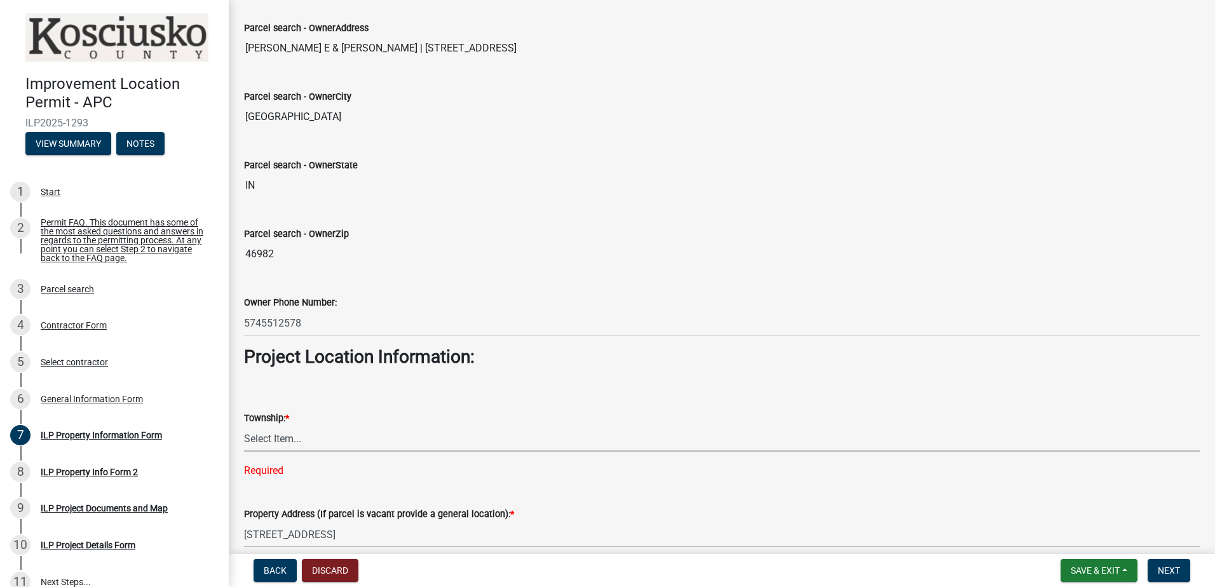
scroll to position [568, 0]
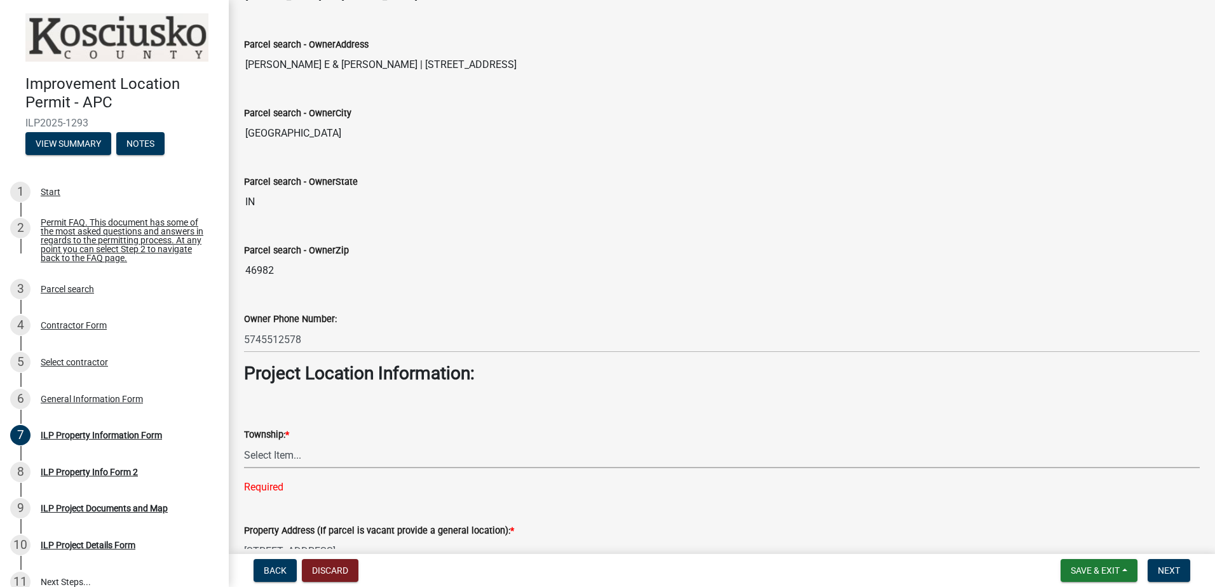
click at [281, 456] on select "Select Item... [PERSON_NAME] - Elkhart Co Clay Etna [GEOGRAPHIC_DATA][PERSON_NA…" at bounding box center [722, 455] width 956 height 26
click at [244, 442] on select "Select Item... [PERSON_NAME] - Elkhart Co Clay Etna [GEOGRAPHIC_DATA][PERSON_NA…" at bounding box center [722, 455] width 956 height 26
select select "e6df3ae1-01f9-42c4-826c-23b7ba4c465a"
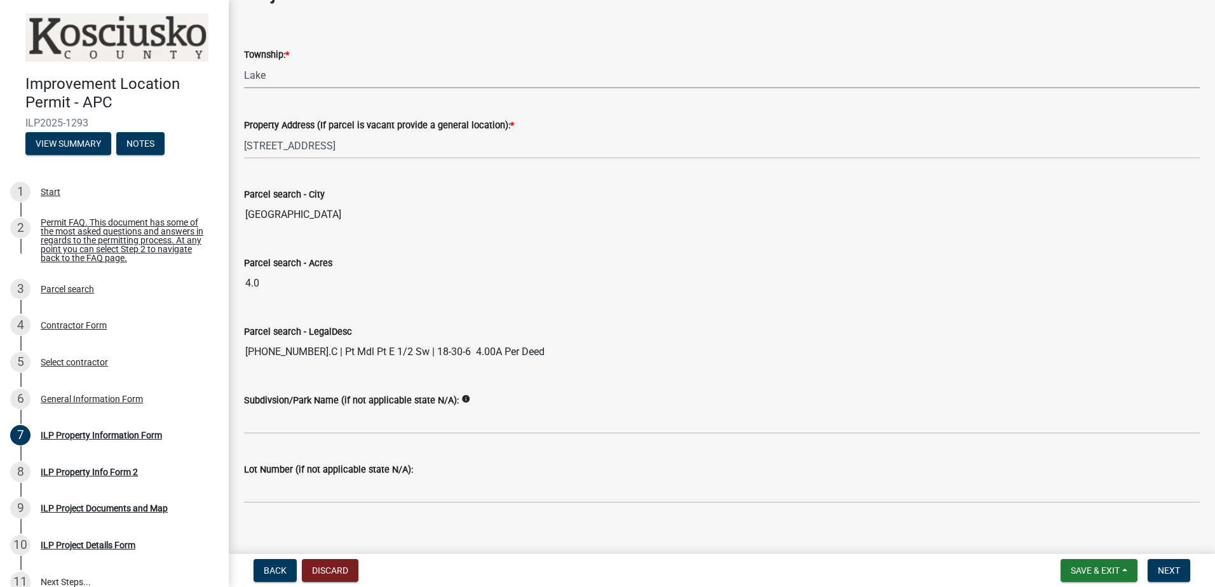
scroll to position [962, 0]
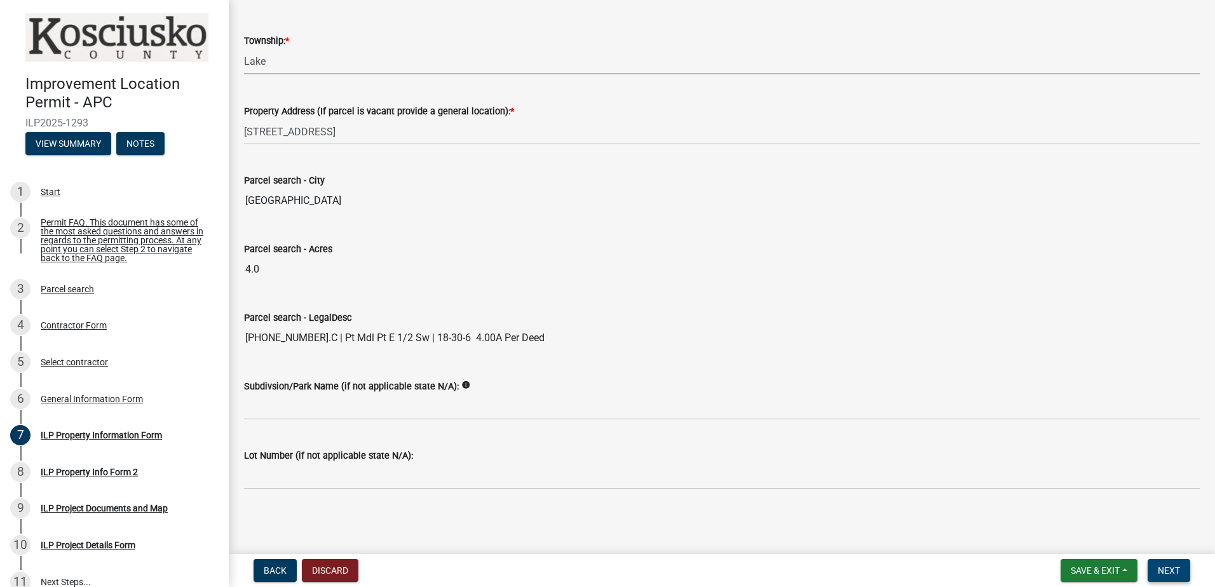
drag, startPoint x: 1170, startPoint y: 567, endPoint x: 1027, endPoint y: 513, distance: 153.2
click at [1166, 566] on span "Next" at bounding box center [1169, 570] width 22 height 10
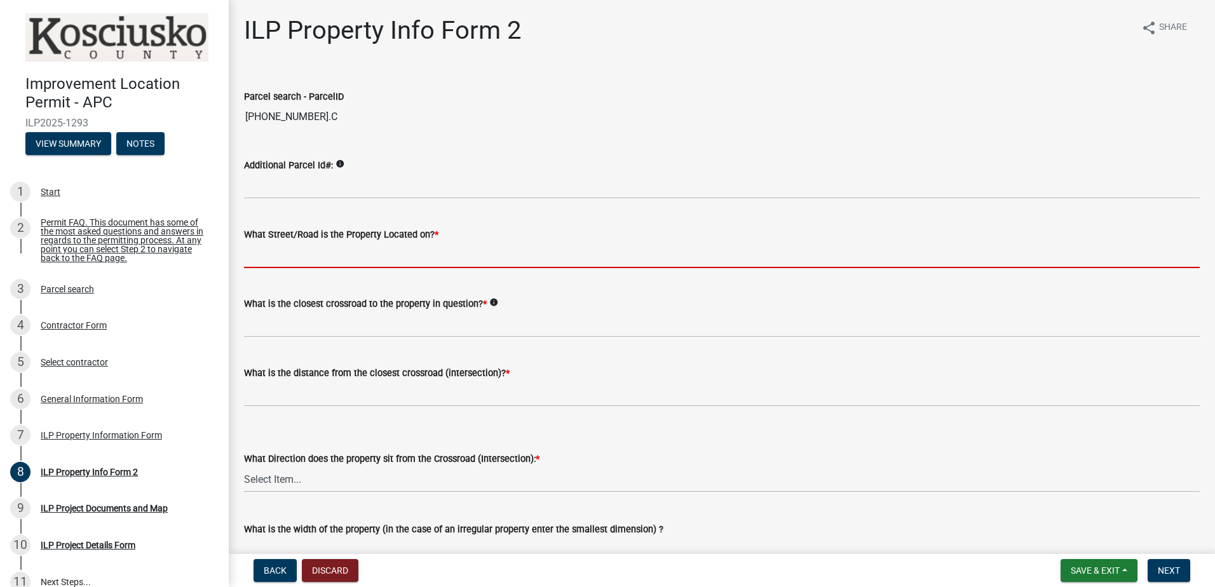
click at [340, 258] on input "What Street/Road is the Property Located on? *" at bounding box center [722, 255] width 956 height 26
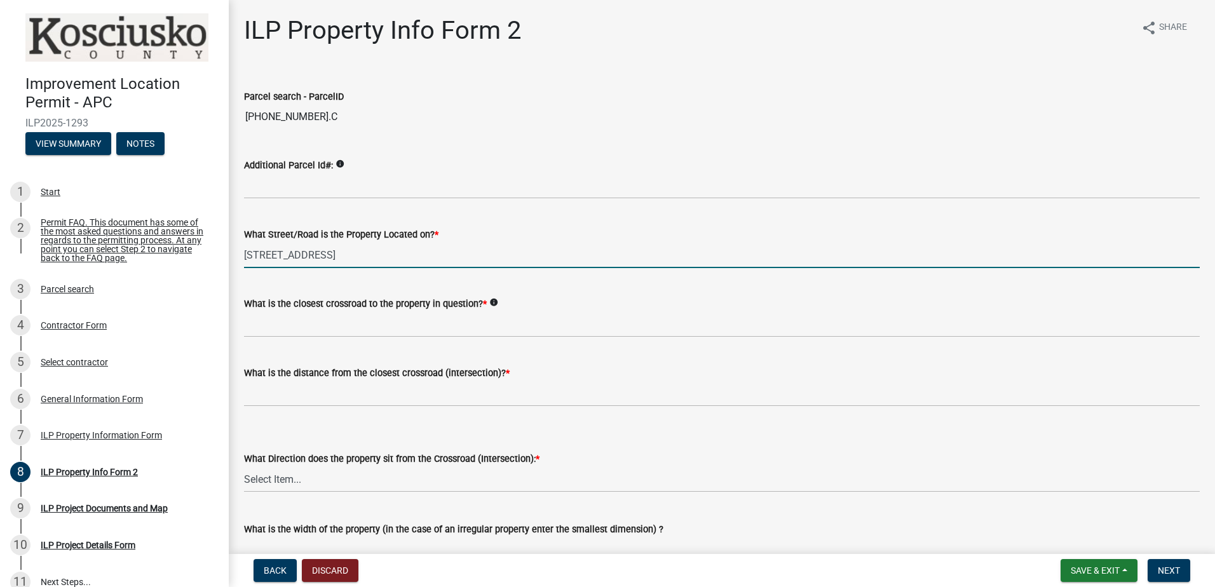
type input "[STREET_ADDRESS]"
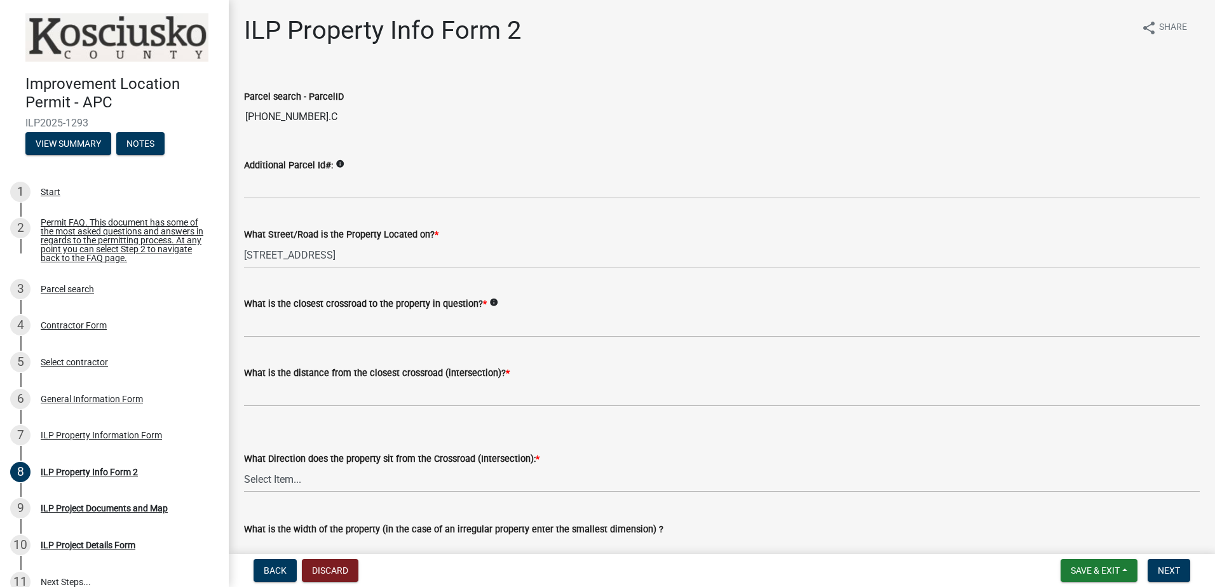
click at [492, 302] on icon "info" at bounding box center [493, 302] width 9 height 9
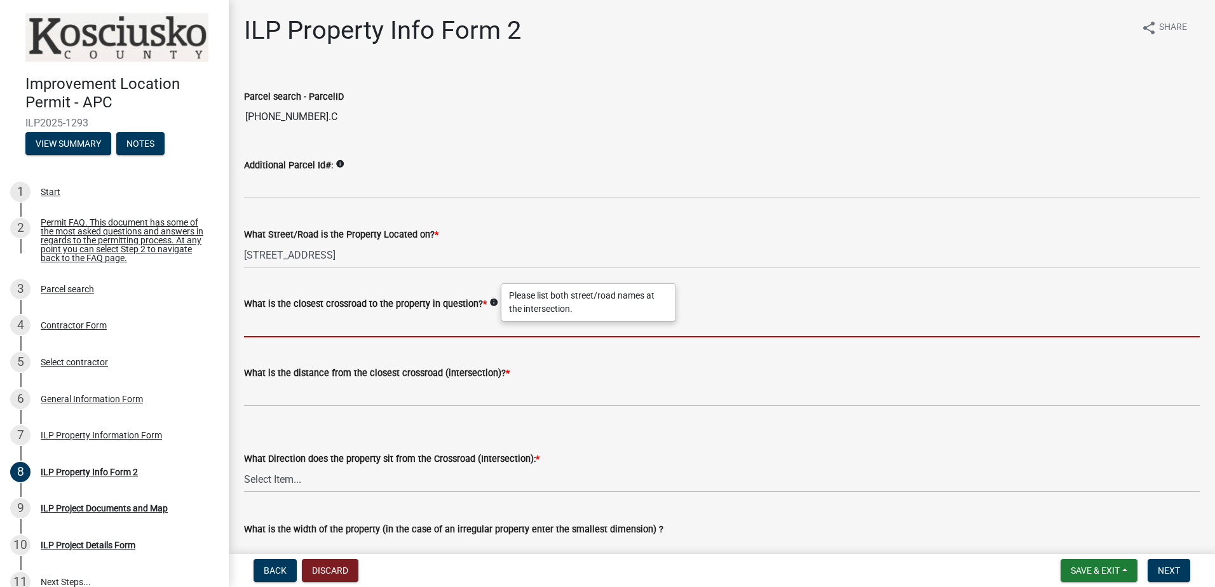
click at [346, 328] on input "What is the closest crossroad to the property in question? *" at bounding box center [722, 324] width 956 height 26
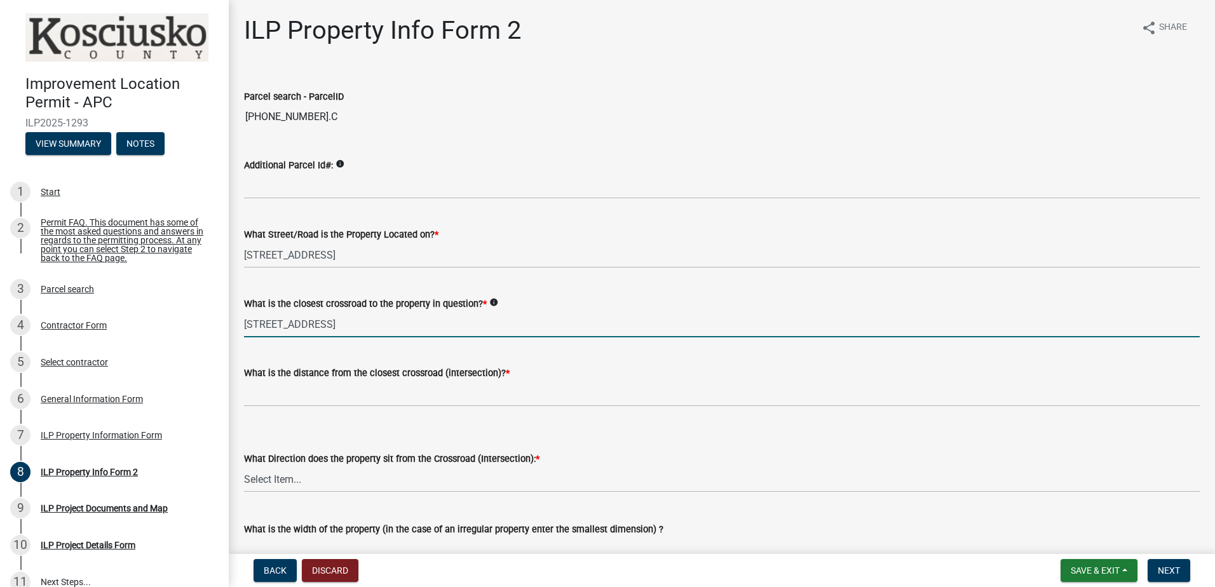
type input "[STREET_ADDRESS]"
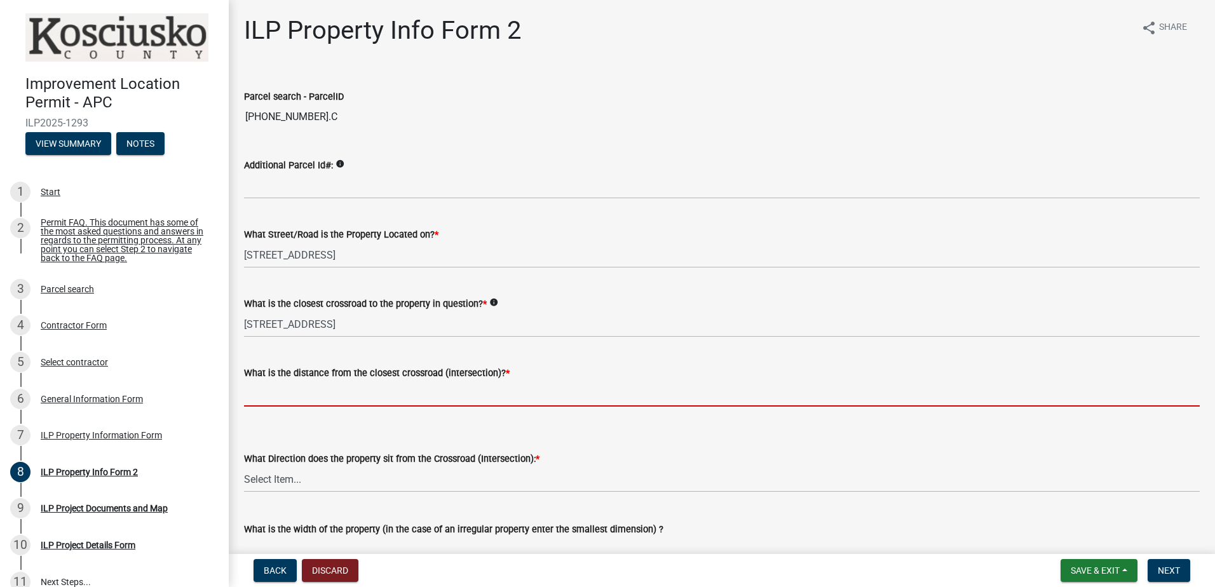
click at [337, 398] on input "text" at bounding box center [722, 394] width 956 height 26
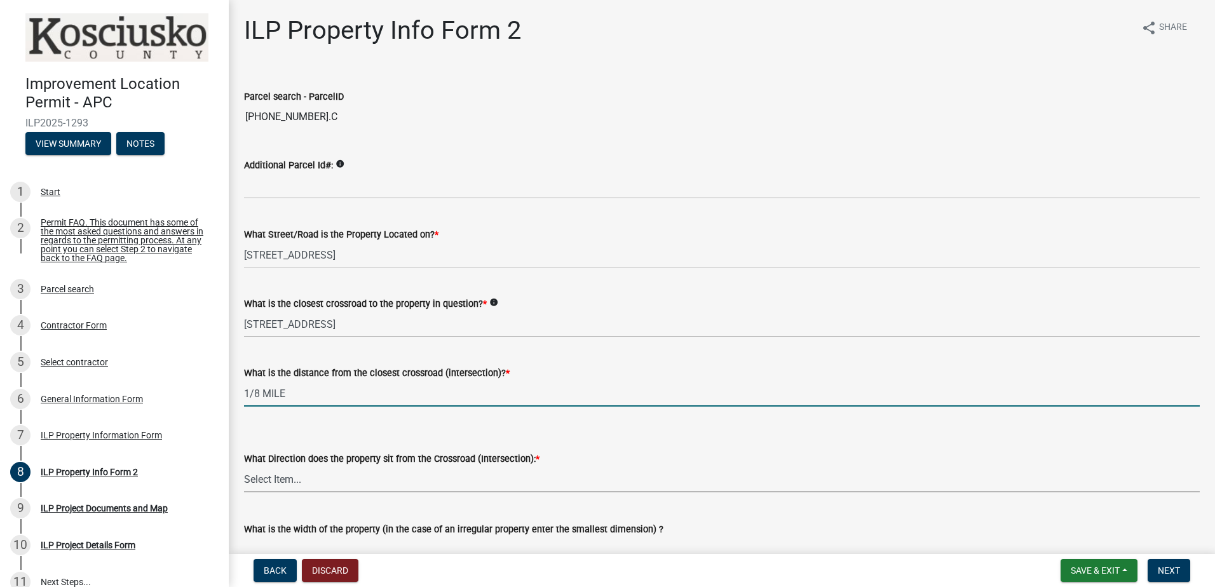
type input "18"
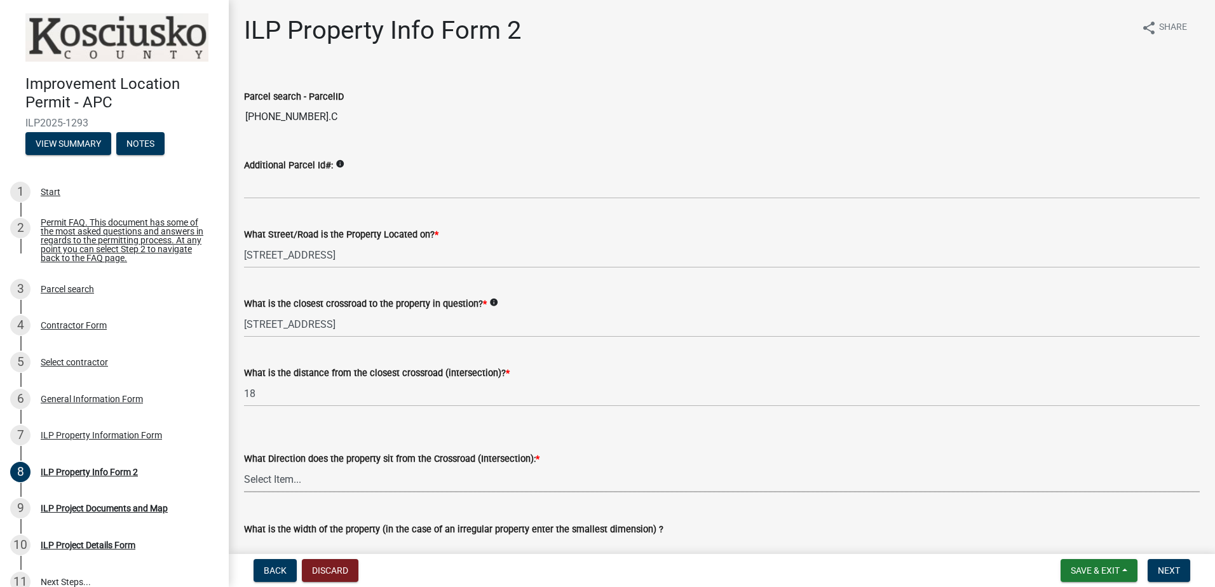
click at [306, 483] on select "Select Item... N NE NW S SE SW E W" at bounding box center [722, 479] width 956 height 26
click at [244, 466] on select "Select Item... N NE NW S SE SW E W" at bounding box center [722, 479] width 956 height 26
select select "0609af41-fe40-4fa2-880d-6f54f567ae8e"
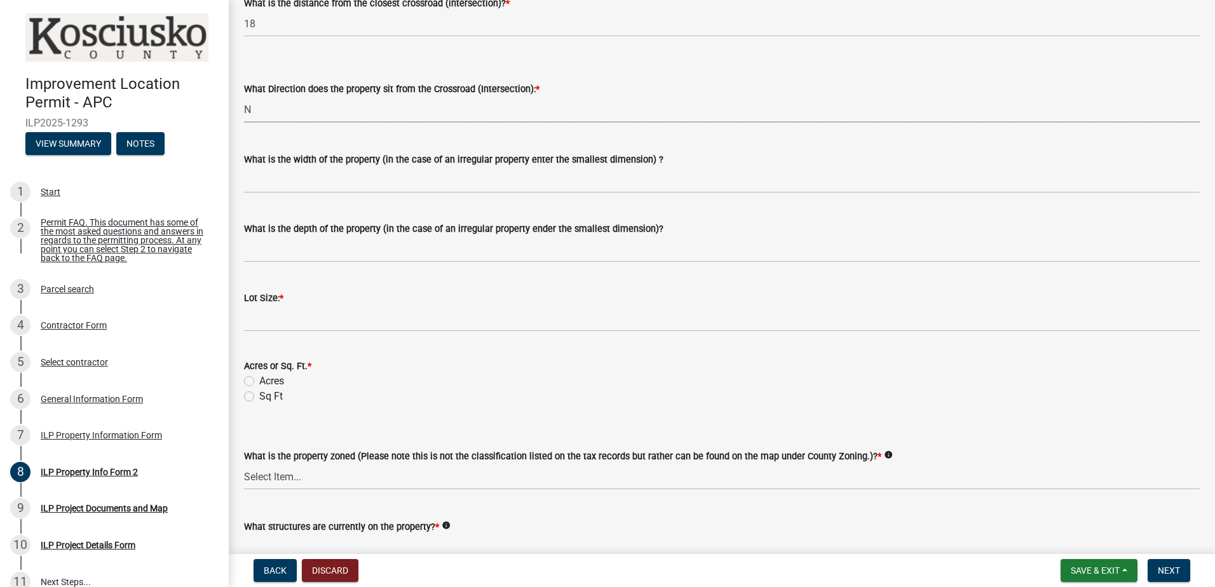
scroll to position [381, 0]
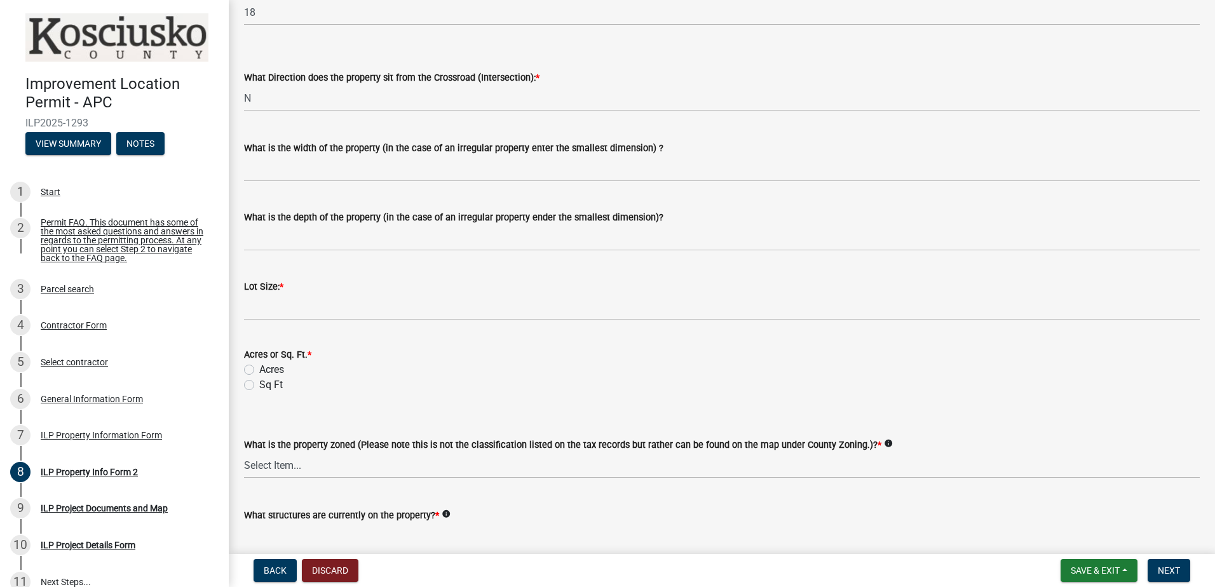
click at [259, 369] on label "Acres" at bounding box center [271, 369] width 25 height 15
click at [259, 369] on input "Acres" at bounding box center [263, 366] width 8 height 8
radio input "true"
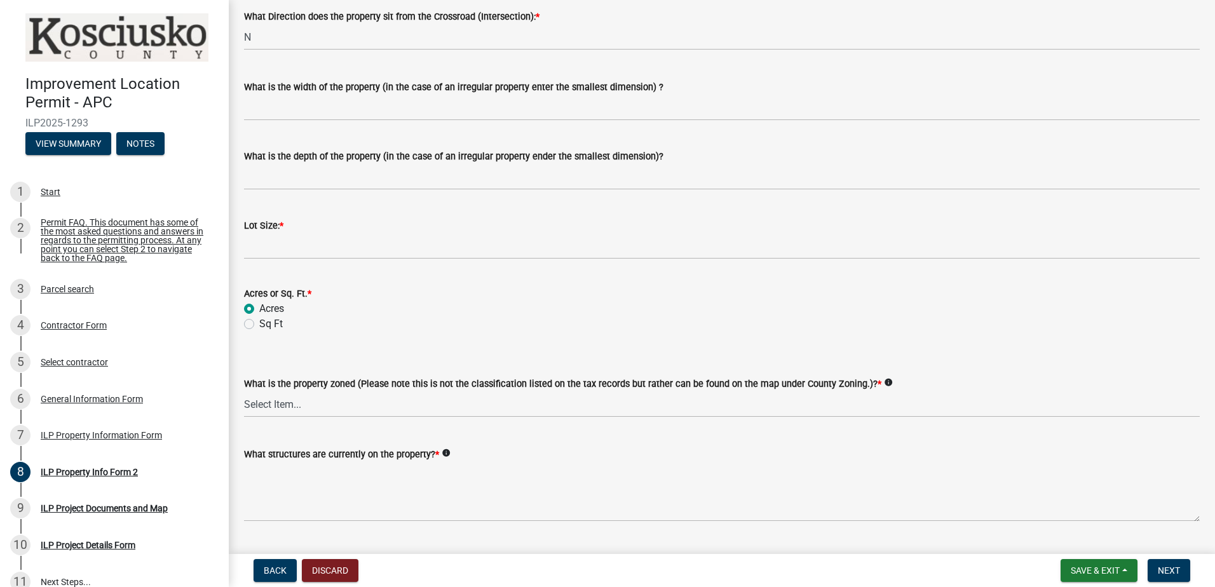
scroll to position [445, 0]
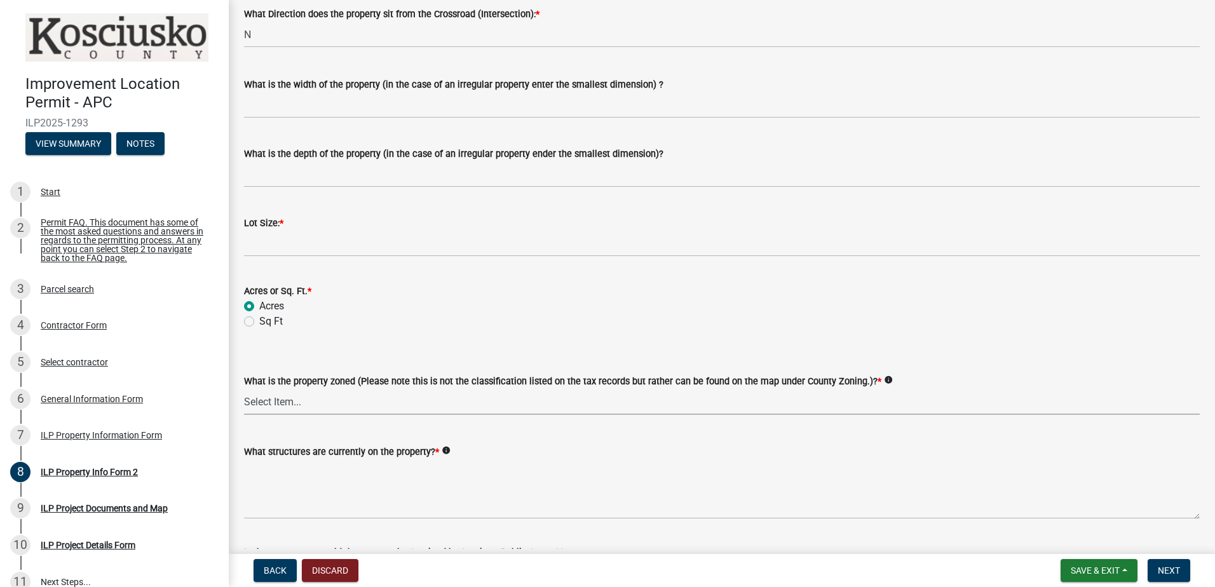
click at [363, 407] on select "Select Item... Agricultural Agricultural 2 Commercial Environmental Industrial …" at bounding box center [722, 402] width 956 height 26
click at [244, 389] on select "Select Item... Agricultural Agricultural 2 Commercial Environmental Industrial …" at bounding box center [722, 402] width 956 height 26
select select "1146270b-2111-4e23-bf7f-74ce85cf7041"
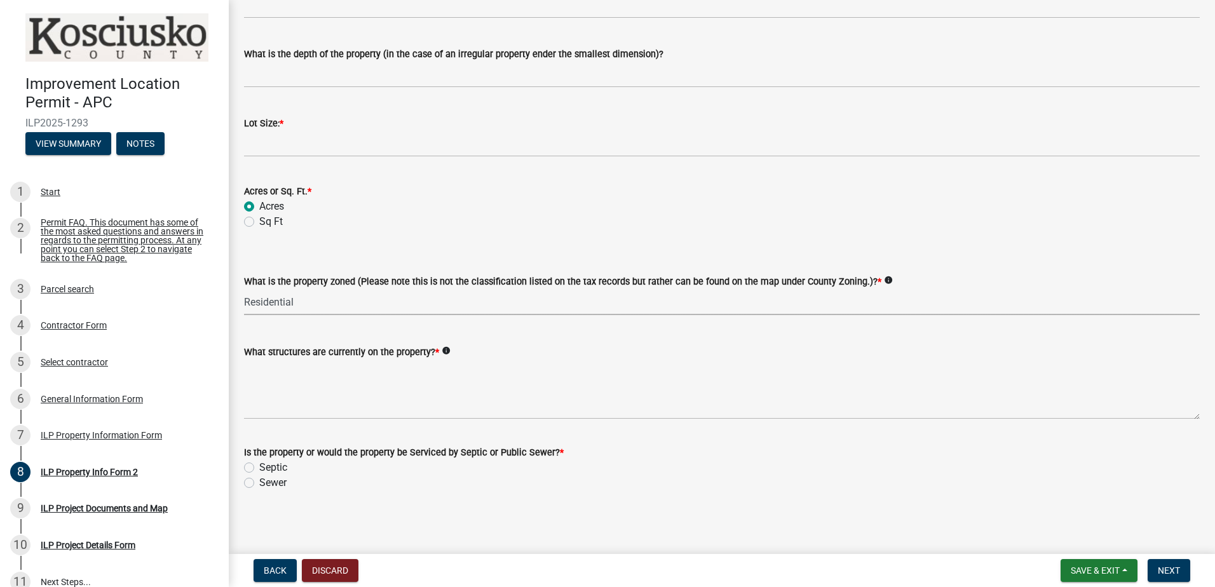
scroll to position [547, 0]
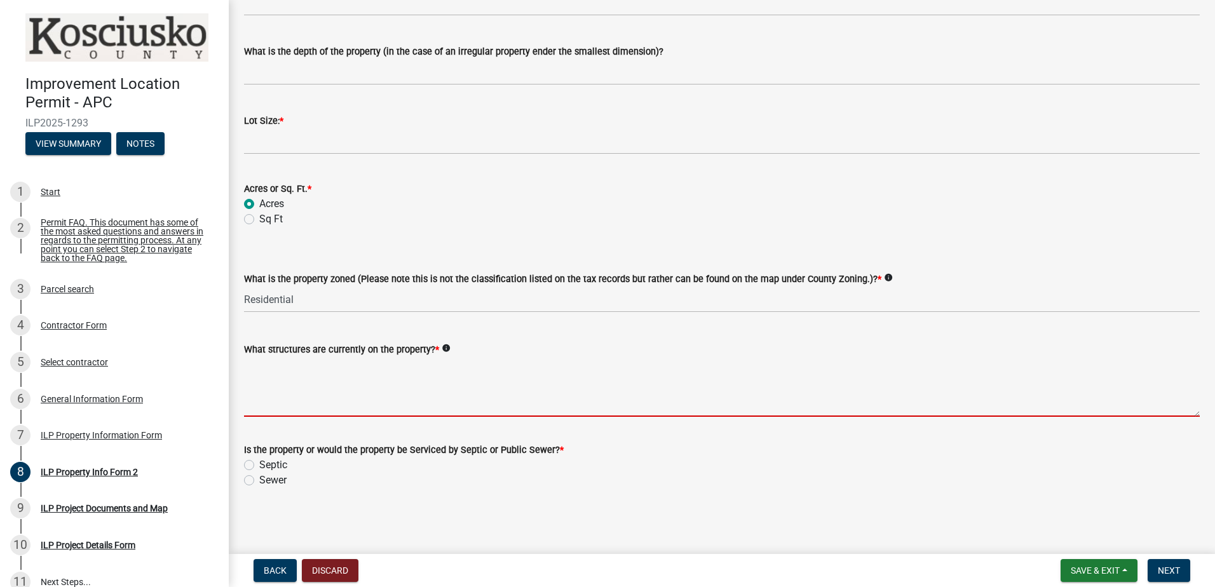
click at [372, 406] on textarea "What structures are currently on the property? *" at bounding box center [722, 387] width 956 height 60
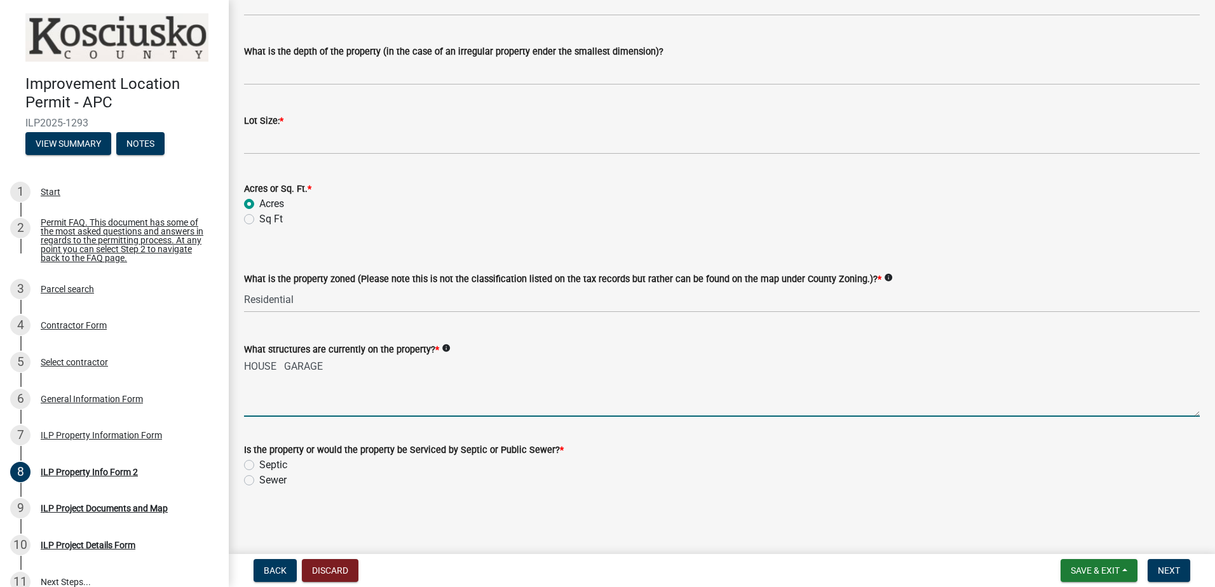
type textarea "HOUSE GARAGE"
click at [259, 463] on label "Septic" at bounding box center [273, 464] width 28 height 15
click at [259, 463] on input "Septic" at bounding box center [263, 461] width 8 height 8
radio input "true"
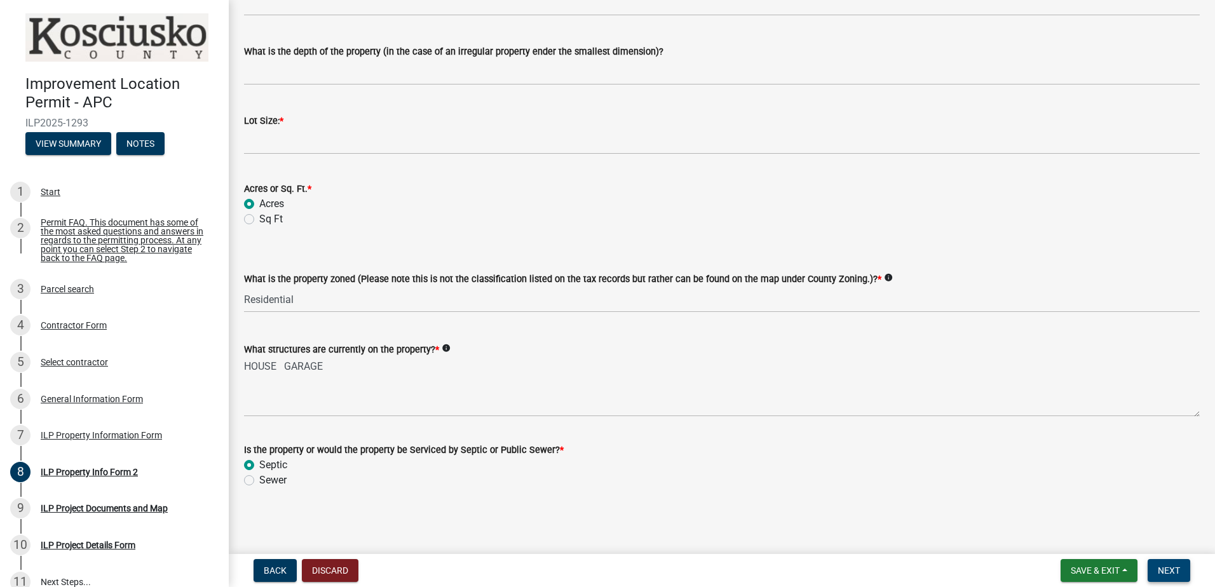
drag, startPoint x: 1173, startPoint y: 567, endPoint x: 1138, endPoint y: 555, distance: 37.8
click at [1150, 558] on nav "Back Discard Save & Exit Save Save & Exit Next" at bounding box center [722, 570] width 986 height 33
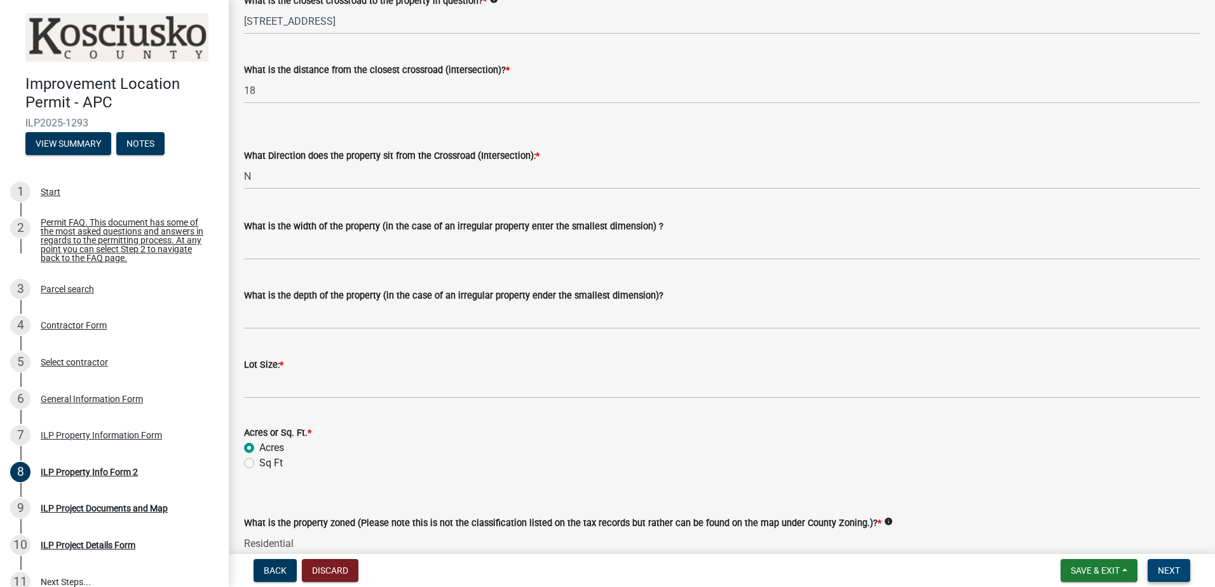
scroll to position [293, 0]
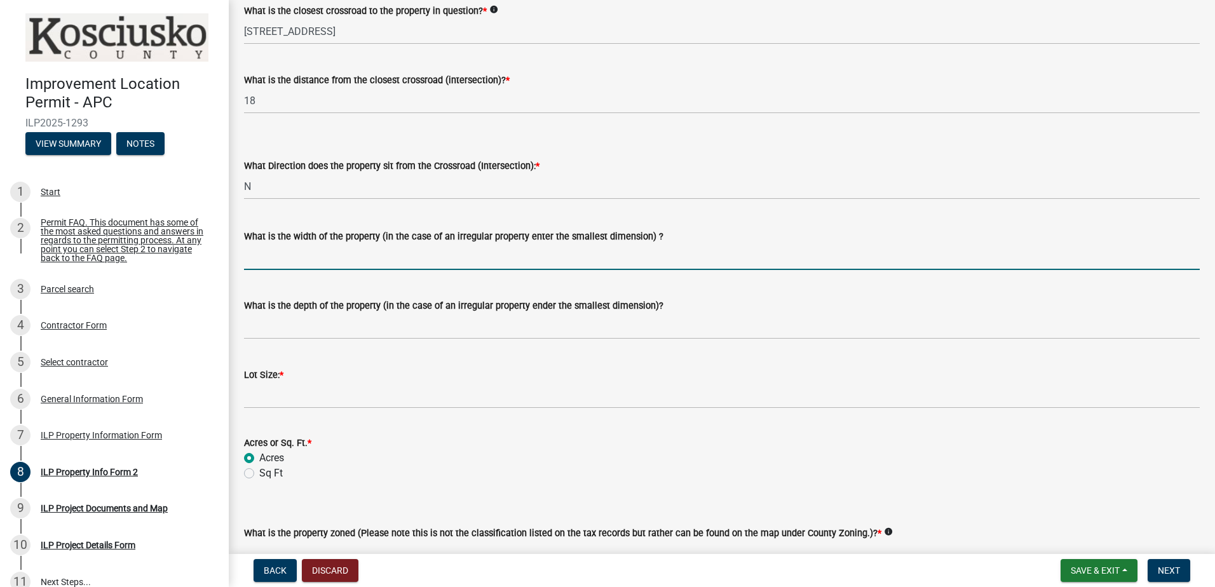
click at [289, 260] on input "What is the width of the property (in the case of an irregular property enter t…" at bounding box center [722, 257] width 956 height 26
type input "200 FT"
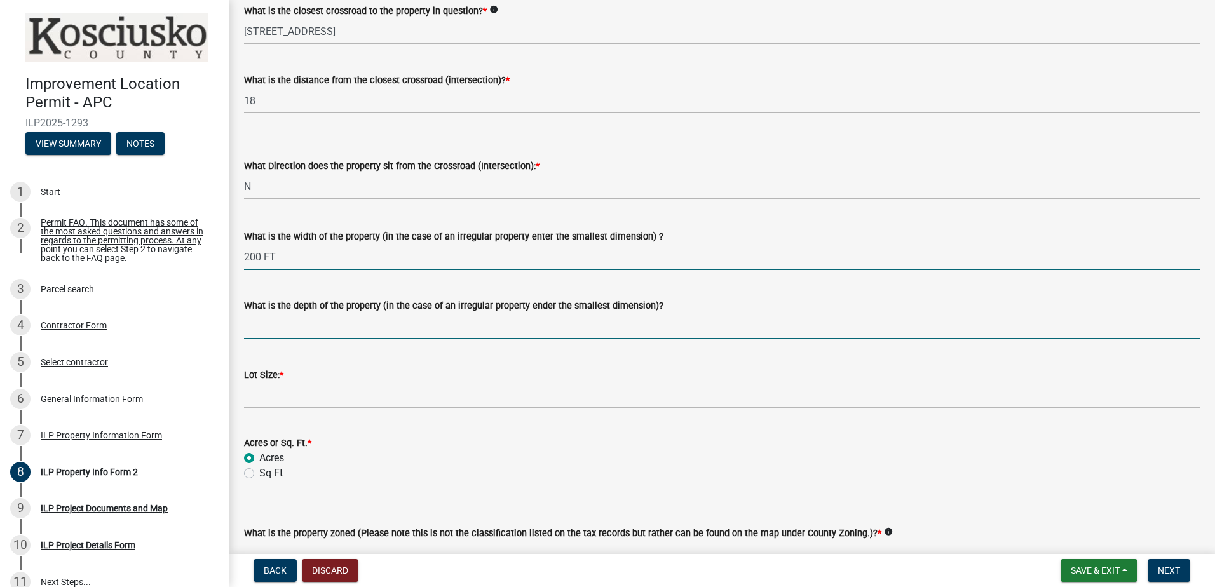
click at [292, 330] on input "What is the depth of the property (in the case of an irregular property ender t…" at bounding box center [722, 326] width 956 height 26
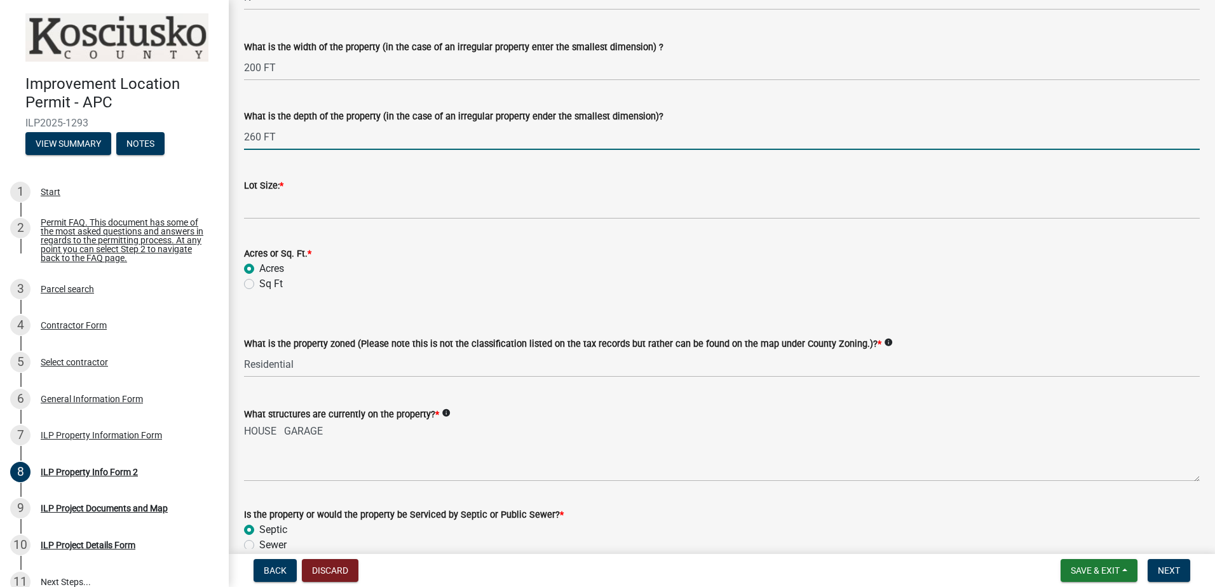
scroll to position [483, 0]
type input "260 FT"
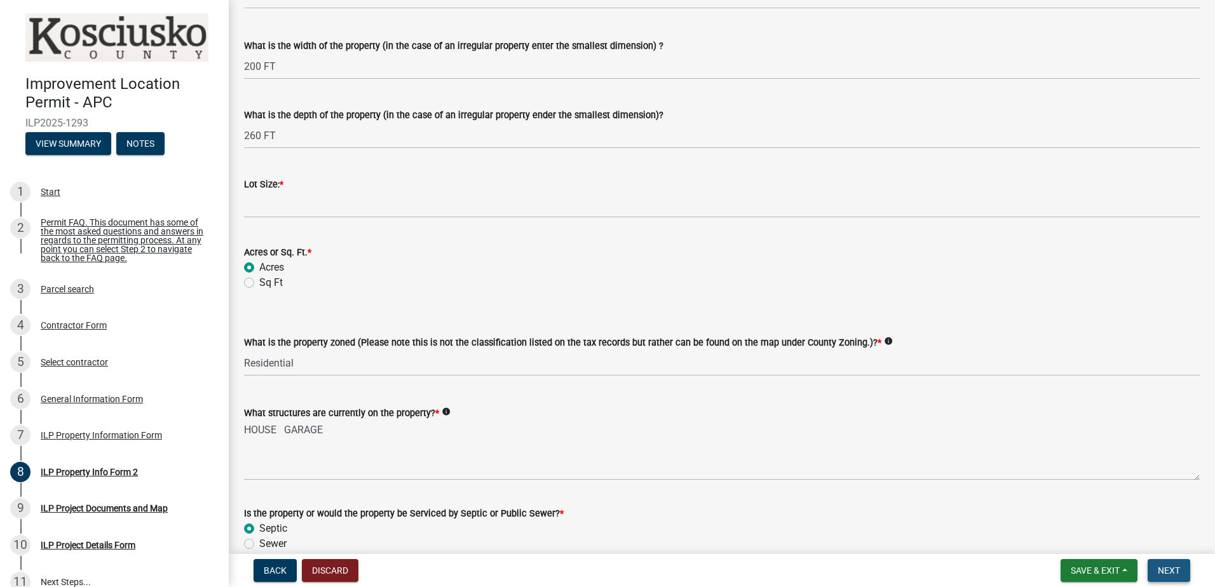
drag, startPoint x: 1173, startPoint y: 569, endPoint x: 1144, endPoint y: 558, distance: 31.4
click at [1165, 565] on span "Next" at bounding box center [1169, 570] width 22 height 10
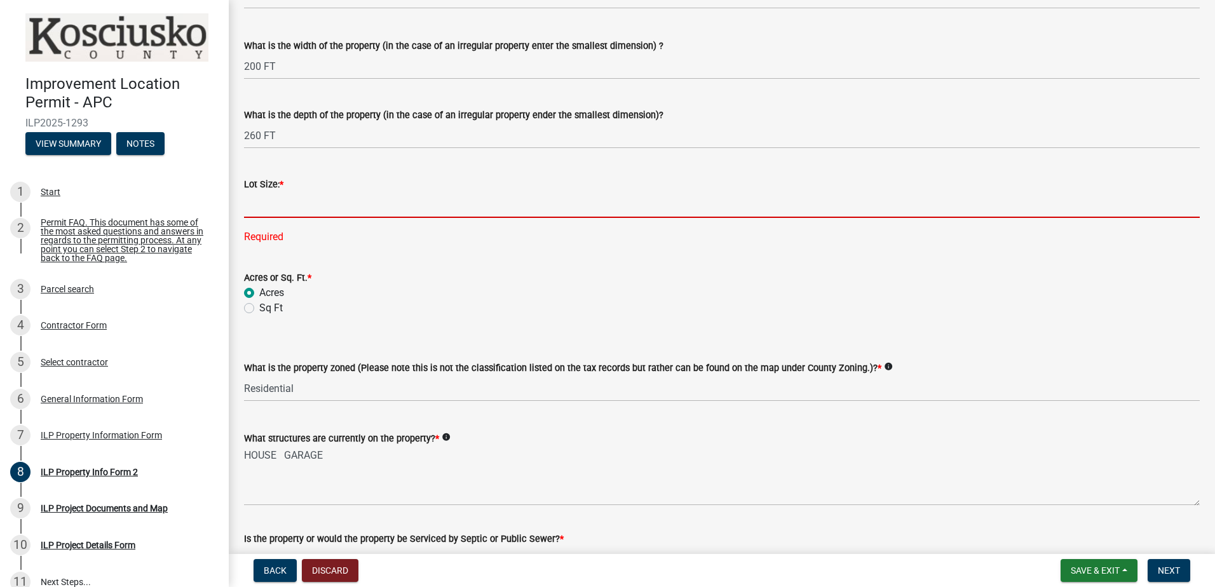
click at [282, 206] on input "text" at bounding box center [722, 205] width 956 height 26
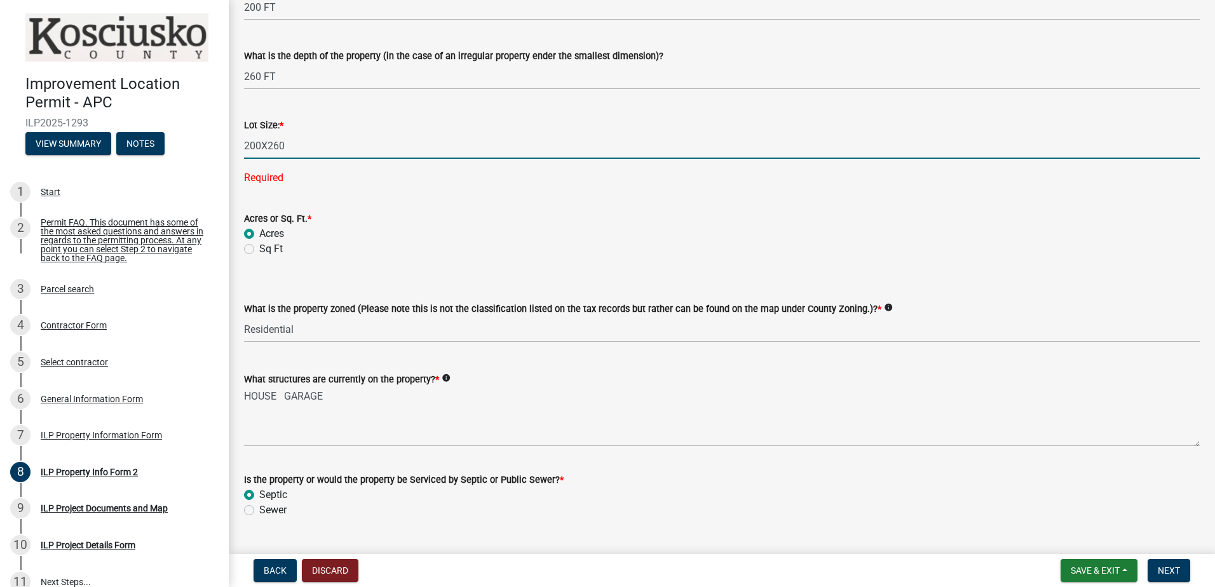
scroll to position [547, 0]
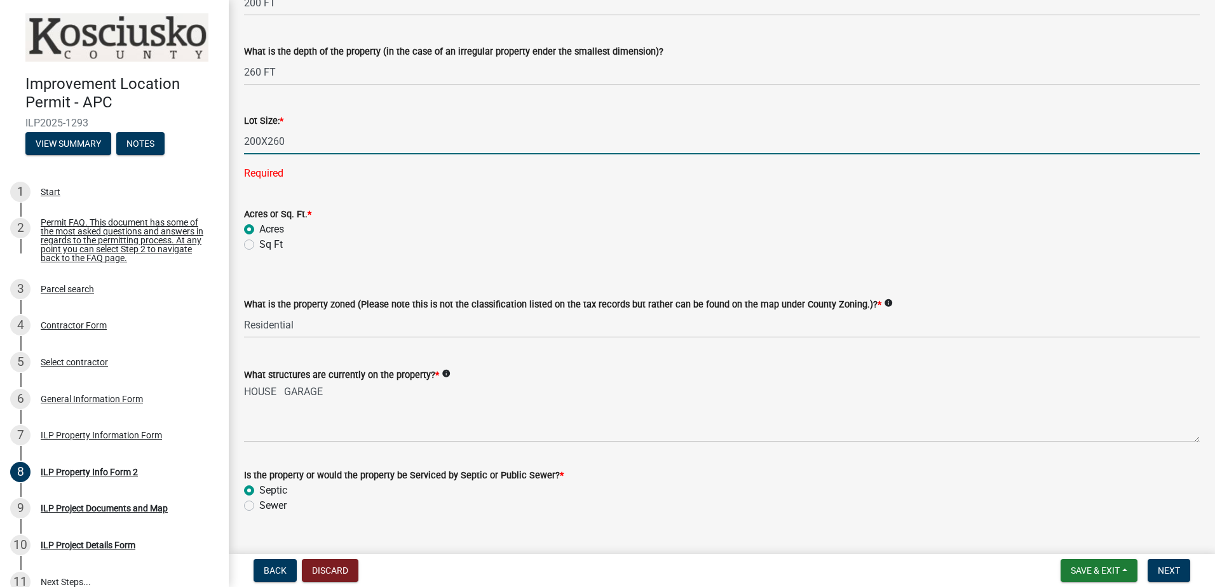
type input "200260"
click at [816, 471] on div "Is the property or would the property be Serviced by Septic or Public Sewer? * …" at bounding box center [722, 491] width 956 height 46
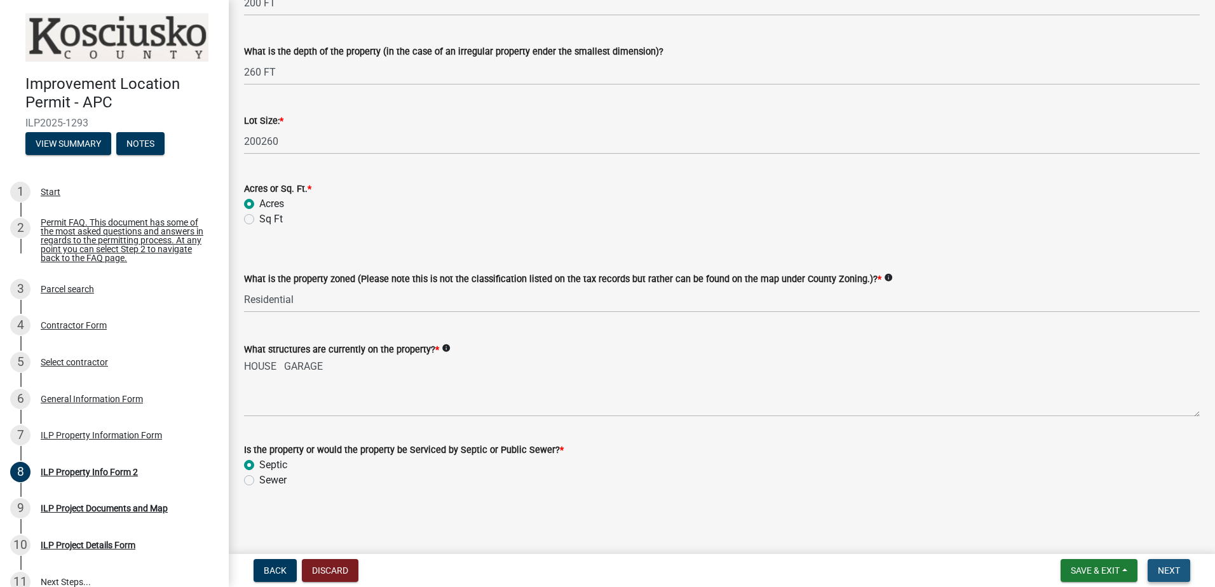
click at [1161, 567] on span "Next" at bounding box center [1169, 570] width 22 height 10
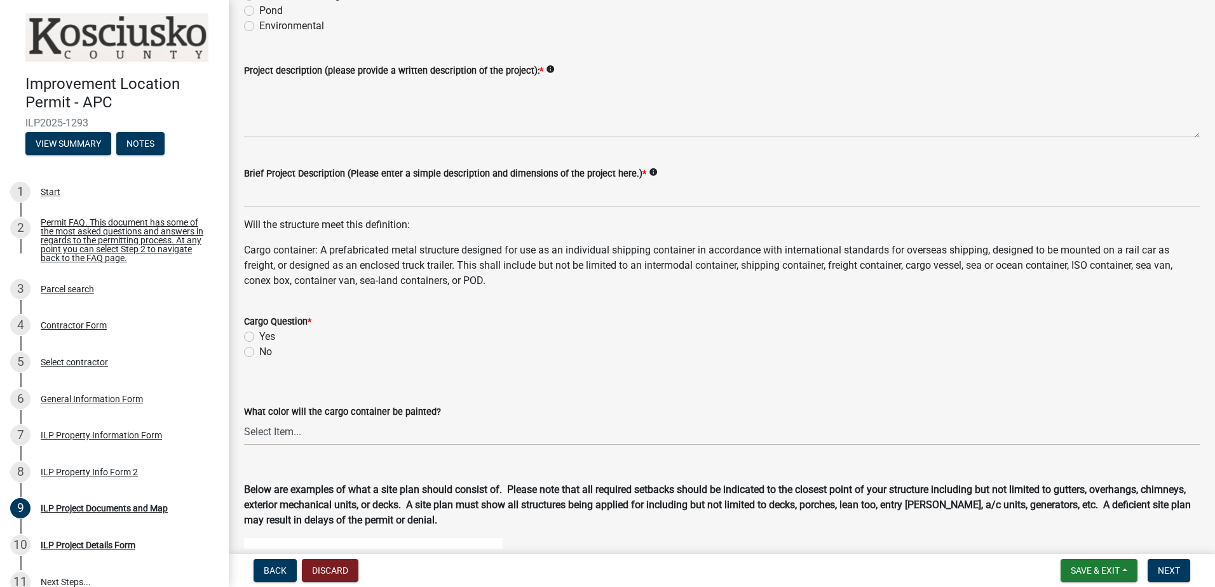
scroll to position [254, 0]
drag, startPoint x: 246, startPoint y: 348, endPoint x: 252, endPoint y: 354, distance: 8.5
click at [259, 354] on label "No" at bounding box center [265, 349] width 13 height 15
click at [259, 351] on input "No" at bounding box center [263, 346] width 8 height 8
radio input "true"
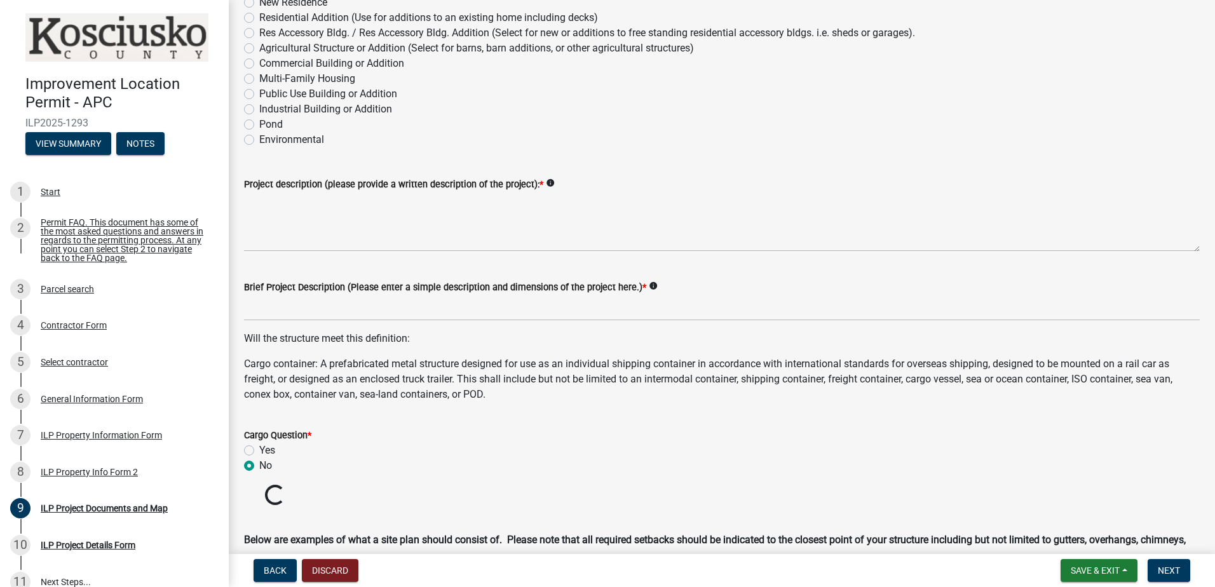
scroll to position [127, 0]
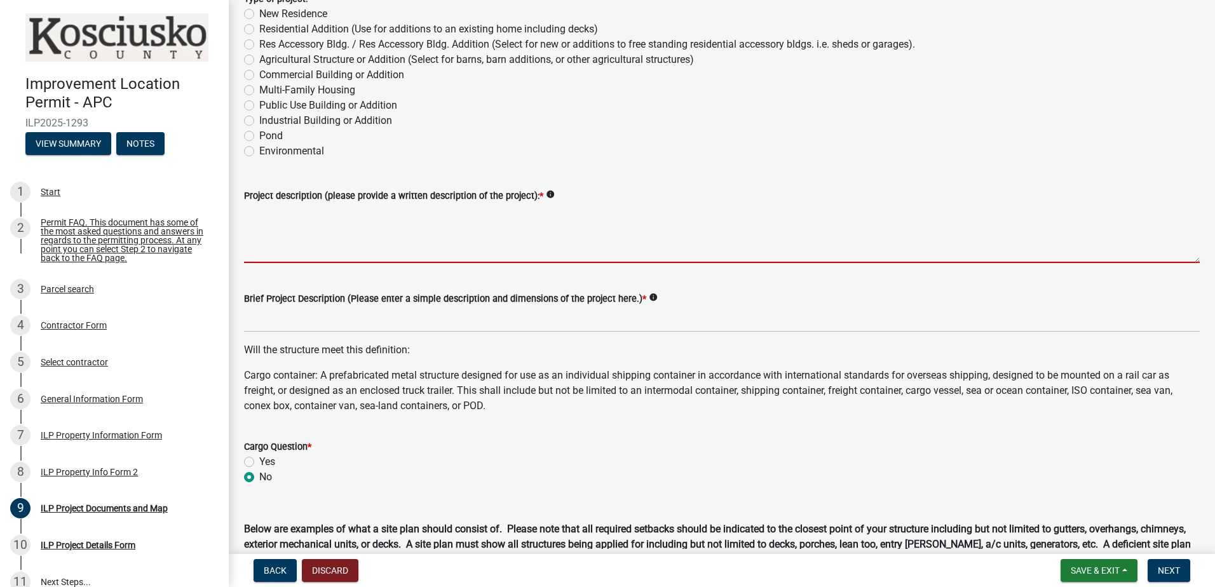
click at [327, 255] on textarea "Project description (please provide a written description of the project): *" at bounding box center [722, 233] width 956 height 60
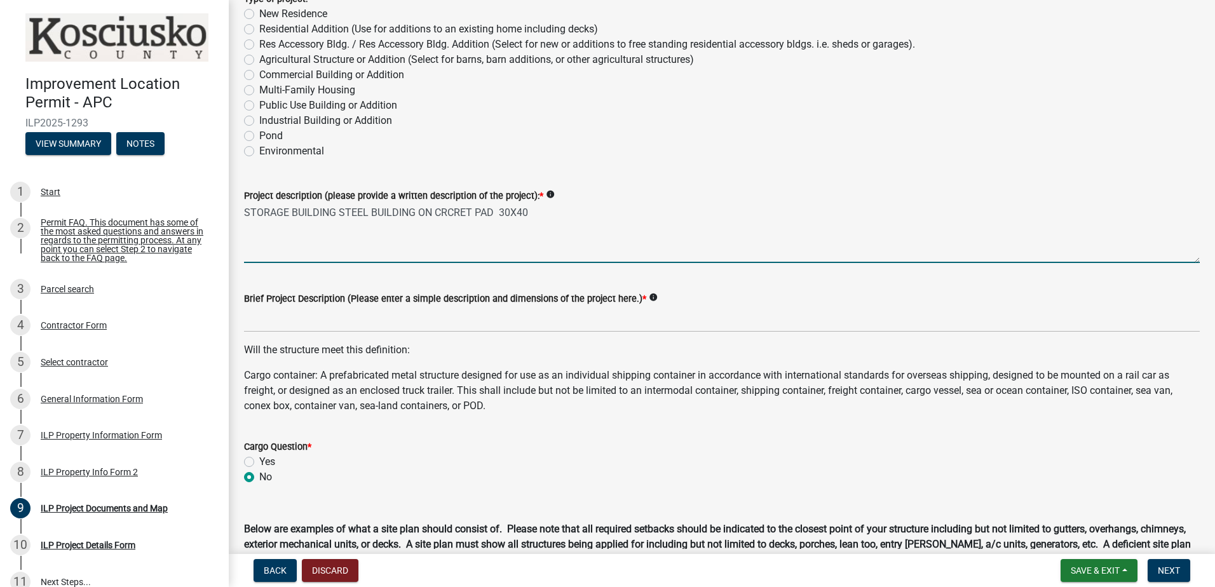
type textarea "STORAGE BUILDING STEEL BUILDING ON CRCRET PAD 30X40"
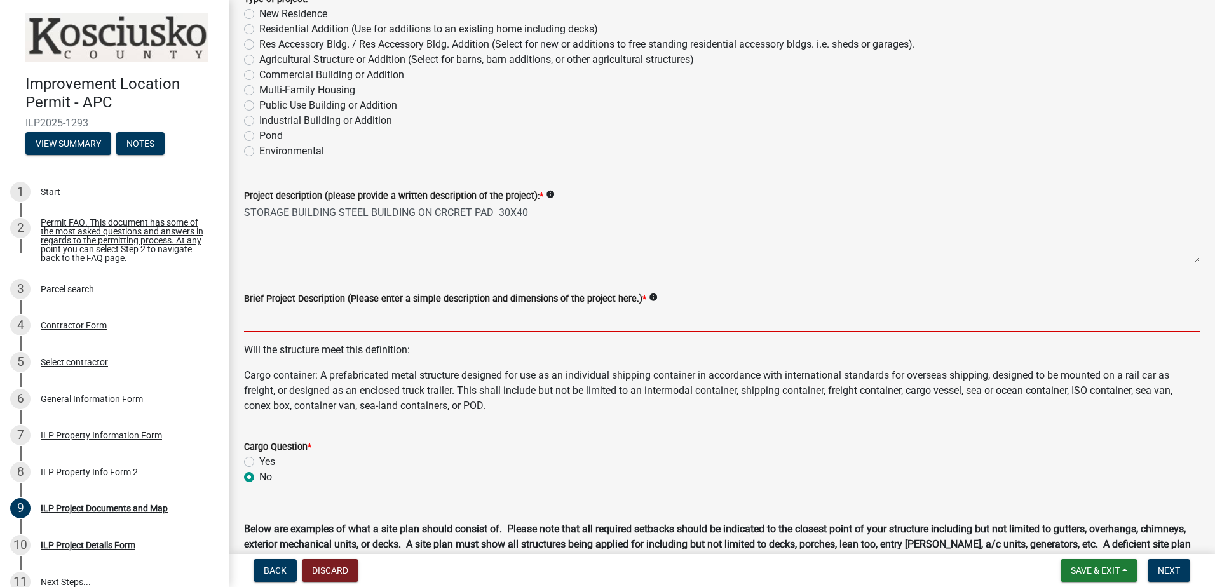
click at [326, 327] on input "Brief Project Description (Please enter a simple description and dimensions of …" at bounding box center [722, 319] width 956 height 26
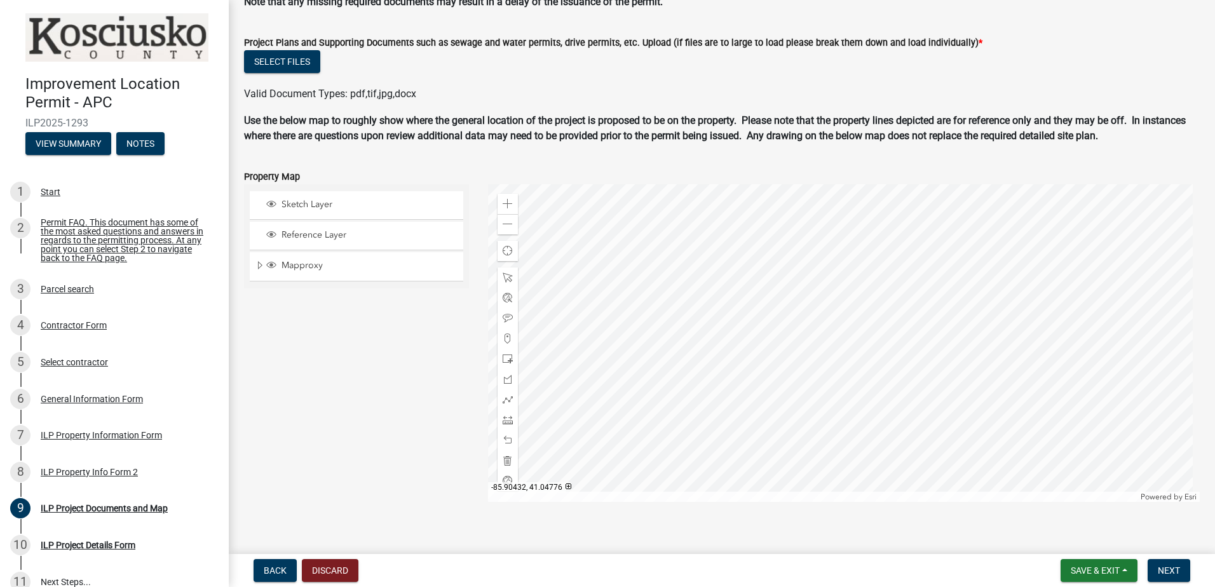
scroll to position [1228, 0]
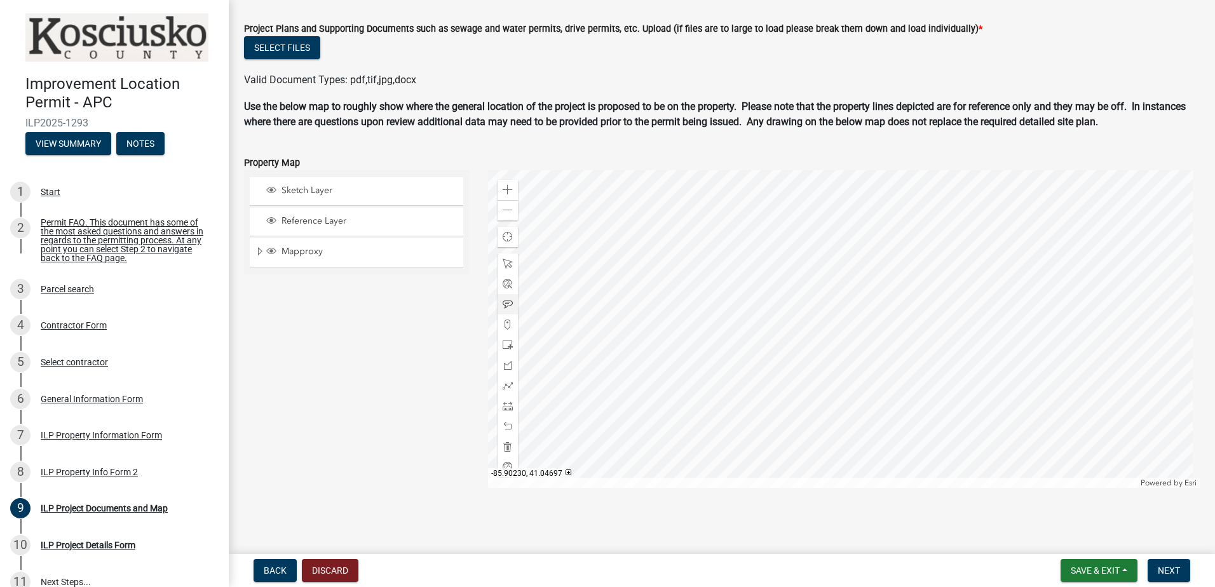
type input "30X40 STEEL BUILDING 12 FT GARAGE DOOR"
click at [879, 260] on div at bounding box center [844, 329] width 712 height 318
click at [881, 260] on div at bounding box center [844, 329] width 712 height 318
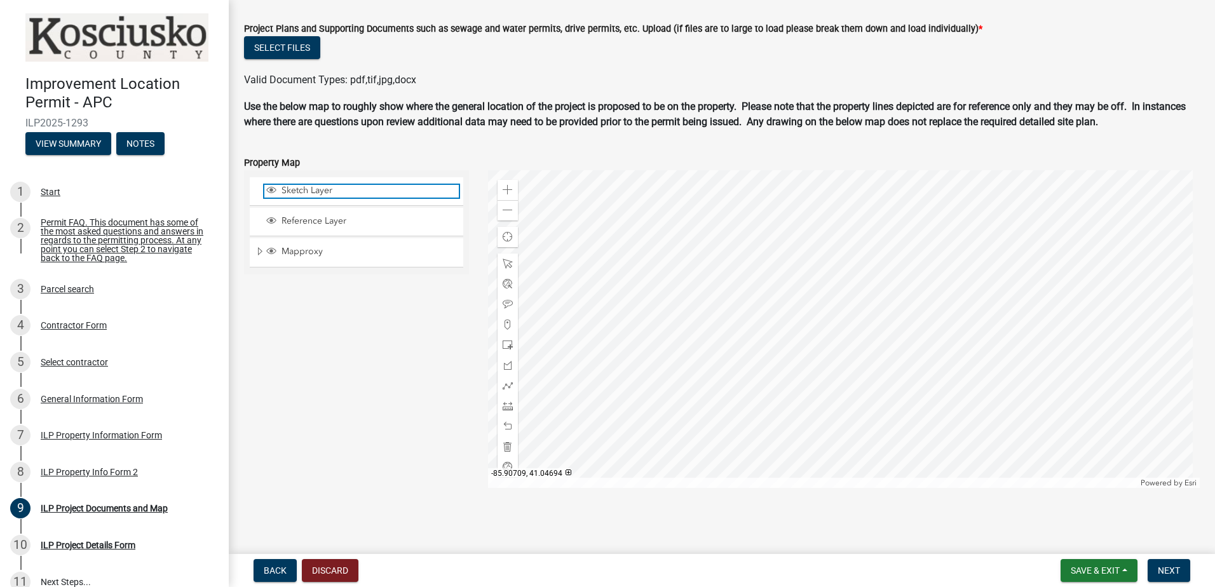
click at [356, 194] on span "Sketch Layer" at bounding box center [368, 190] width 180 height 11
click at [880, 262] on div at bounding box center [844, 329] width 712 height 318
click at [878, 261] on div at bounding box center [844, 329] width 712 height 318
click at [884, 258] on div at bounding box center [844, 329] width 712 height 318
click at [882, 260] on div at bounding box center [844, 329] width 712 height 318
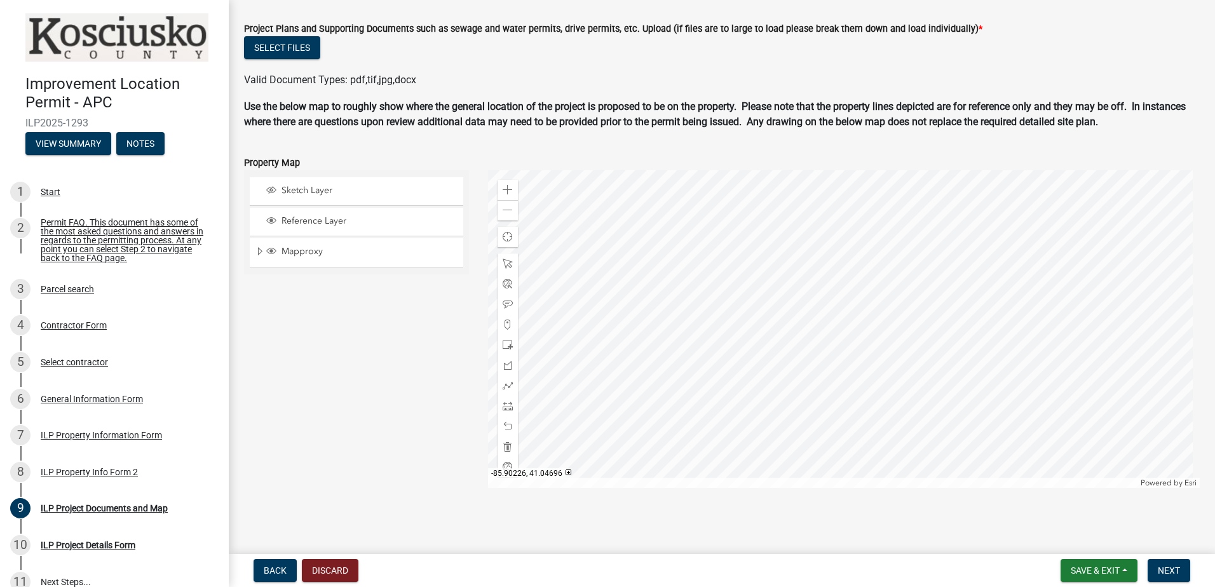
click at [877, 260] on div at bounding box center [844, 329] width 712 height 318
click at [292, 254] on span "Mapproxy" at bounding box center [368, 251] width 180 height 11
click at [874, 265] on div at bounding box center [844, 329] width 712 height 318
click at [869, 269] on div at bounding box center [844, 329] width 712 height 318
click at [318, 194] on span "Sketch Layer" at bounding box center [368, 190] width 180 height 11
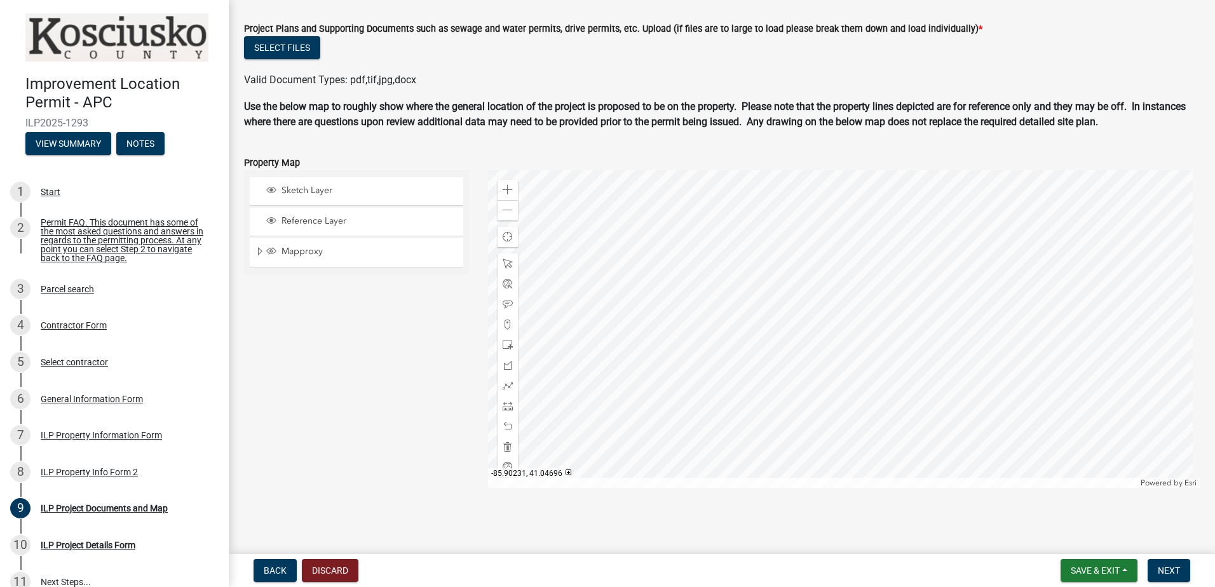
click at [863, 271] on div at bounding box center [844, 329] width 712 height 318
click at [865, 275] on div at bounding box center [844, 329] width 712 height 318
click at [867, 276] on div at bounding box center [844, 329] width 712 height 318
click at [363, 221] on span "Reference Layer" at bounding box center [368, 220] width 180 height 11
click at [332, 255] on span "Mapproxy" at bounding box center [368, 251] width 180 height 11
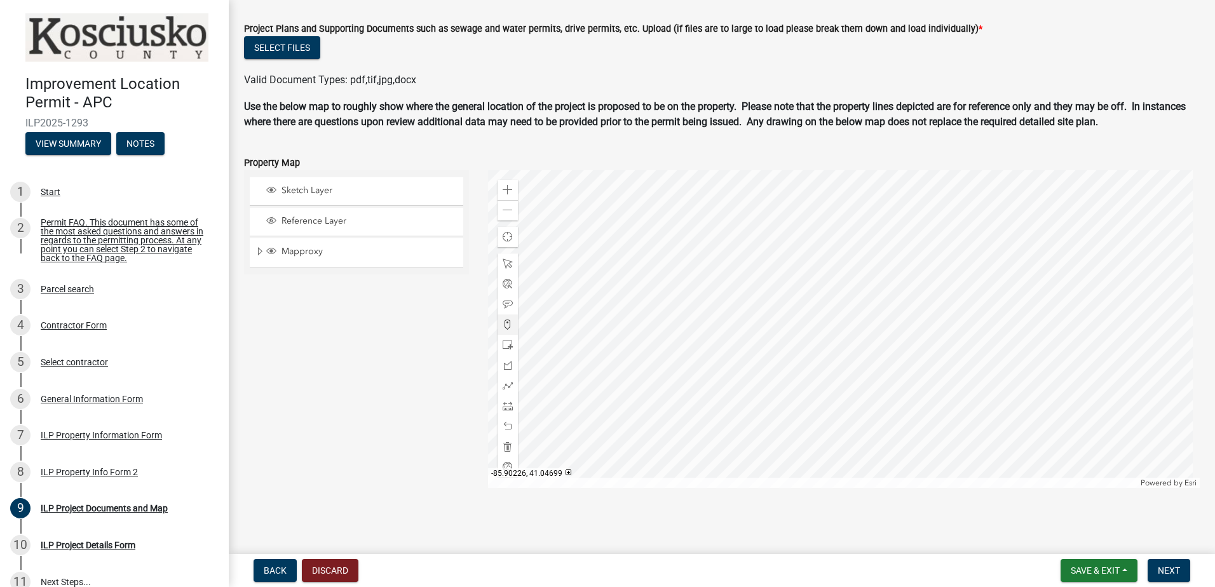
click at [875, 269] on div at bounding box center [844, 329] width 712 height 318
click at [879, 275] on div at bounding box center [844, 329] width 712 height 318
click at [259, 249] on span "Expand" at bounding box center [260, 252] width 10 height 12
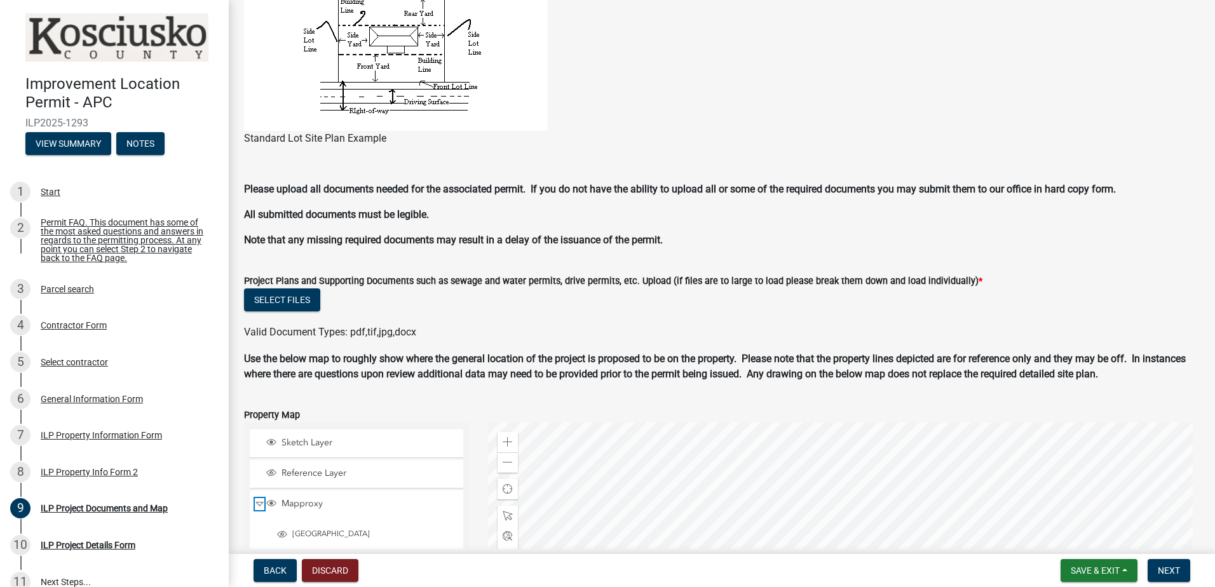
scroll to position [989, 0]
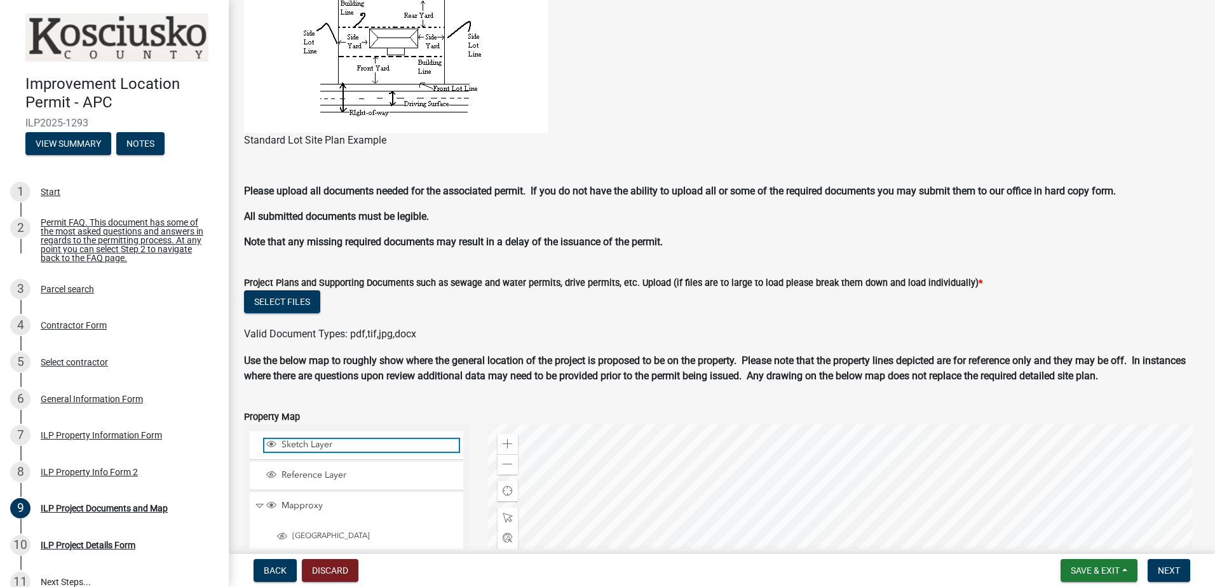
click at [268, 442] on span "Layer List" at bounding box center [271, 444] width 10 height 10
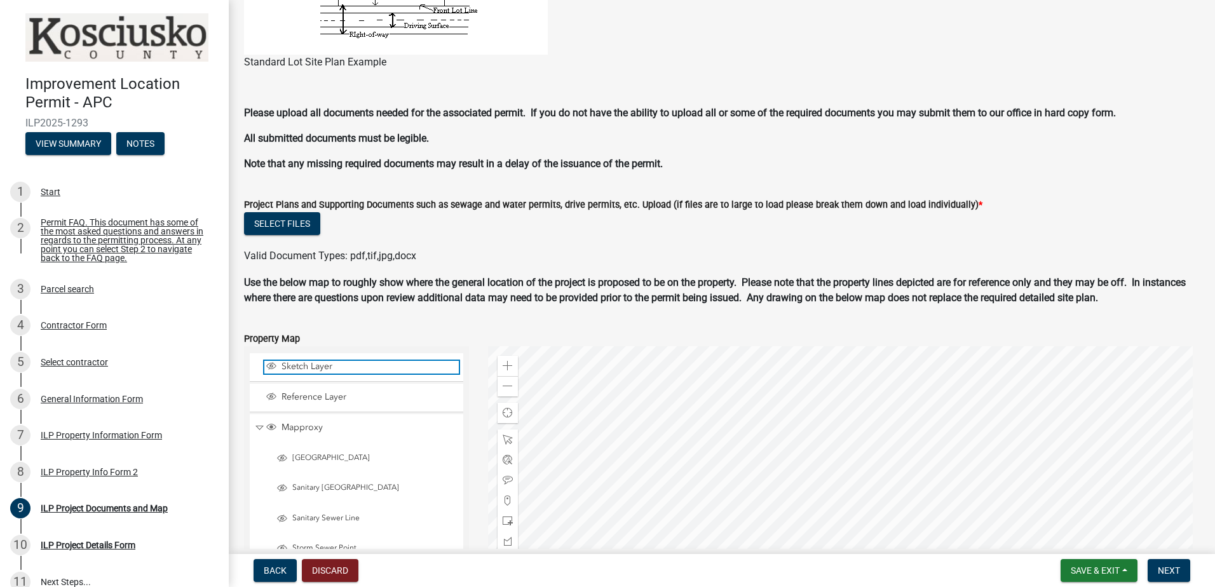
scroll to position [1116, 0]
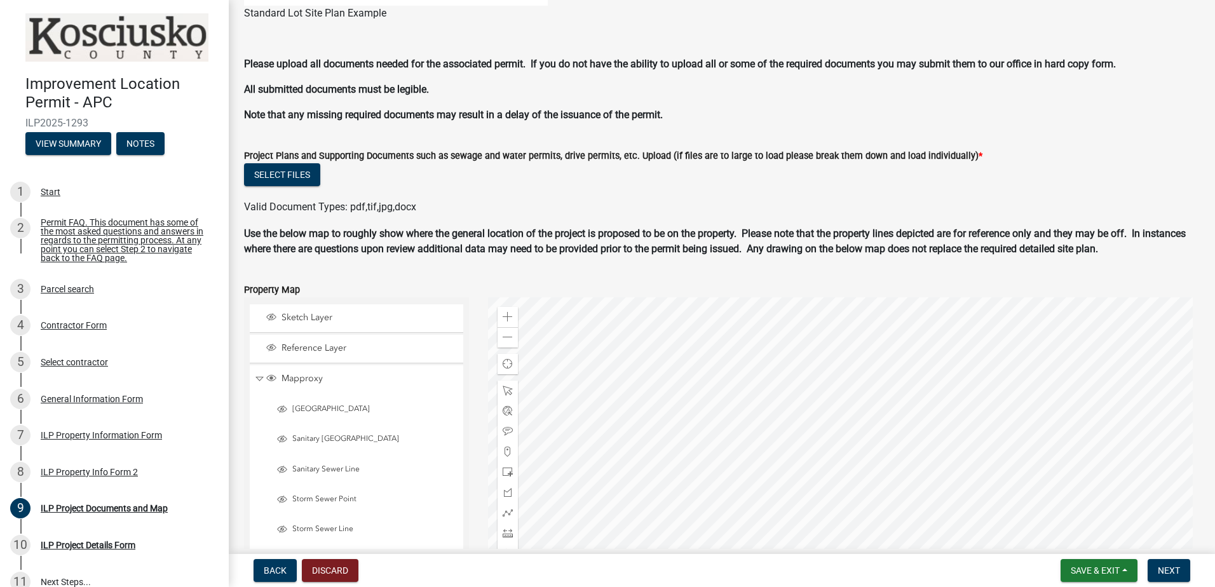
click at [787, 356] on div at bounding box center [844, 456] width 712 height 318
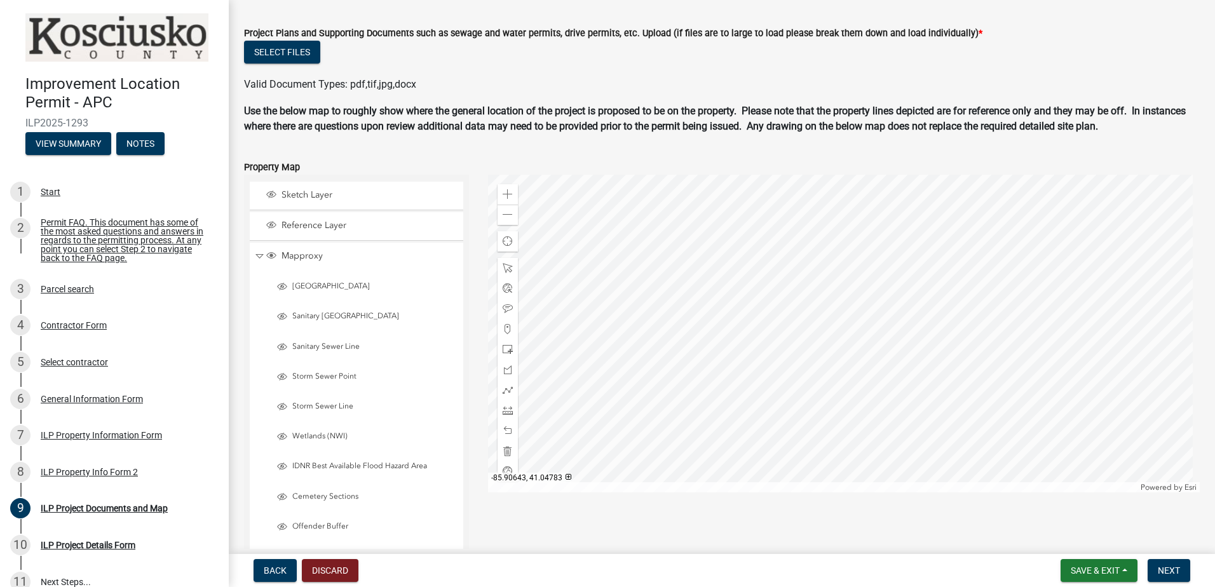
scroll to position [1243, 0]
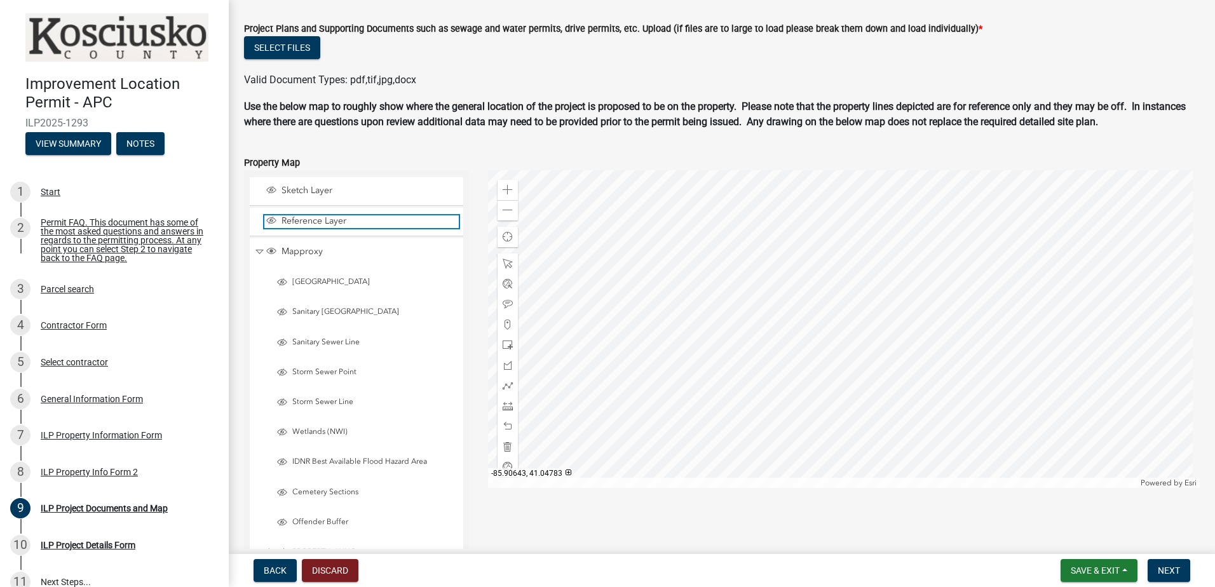
click at [268, 218] on span "Layer List" at bounding box center [271, 220] width 10 height 10
click at [785, 229] on div at bounding box center [844, 329] width 712 height 318
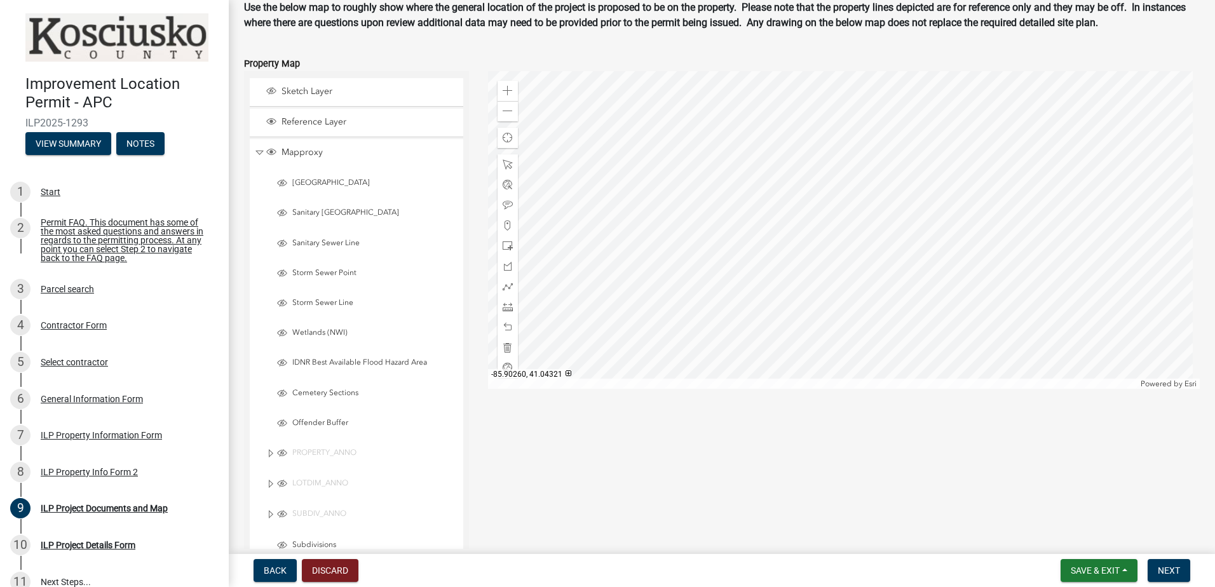
scroll to position [1370, 0]
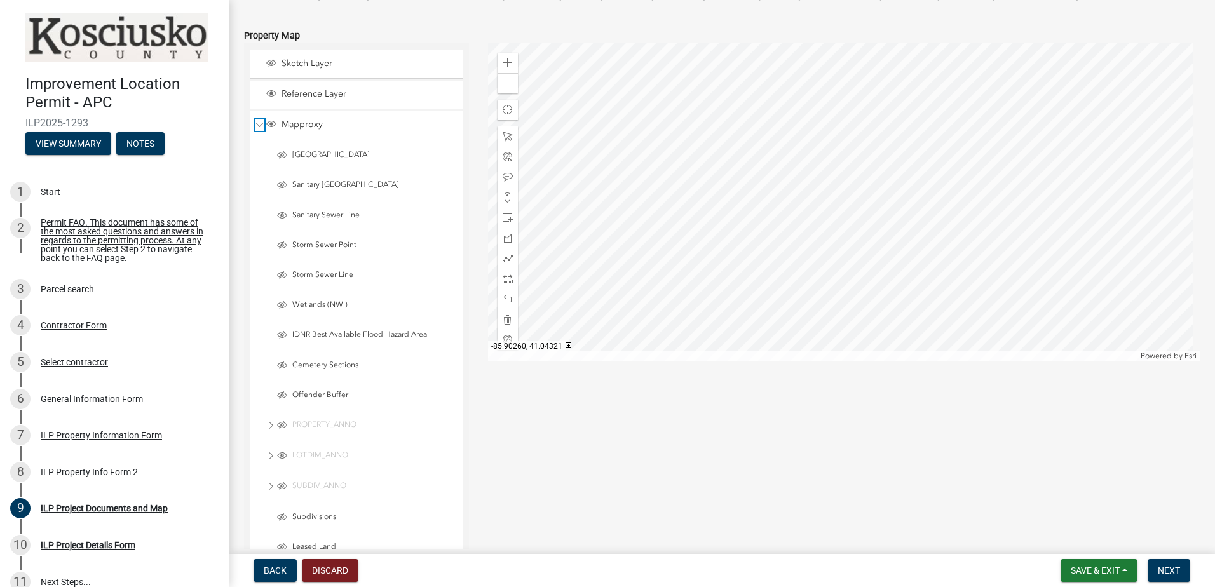
click at [258, 122] on span "Collapse" at bounding box center [260, 125] width 10 height 12
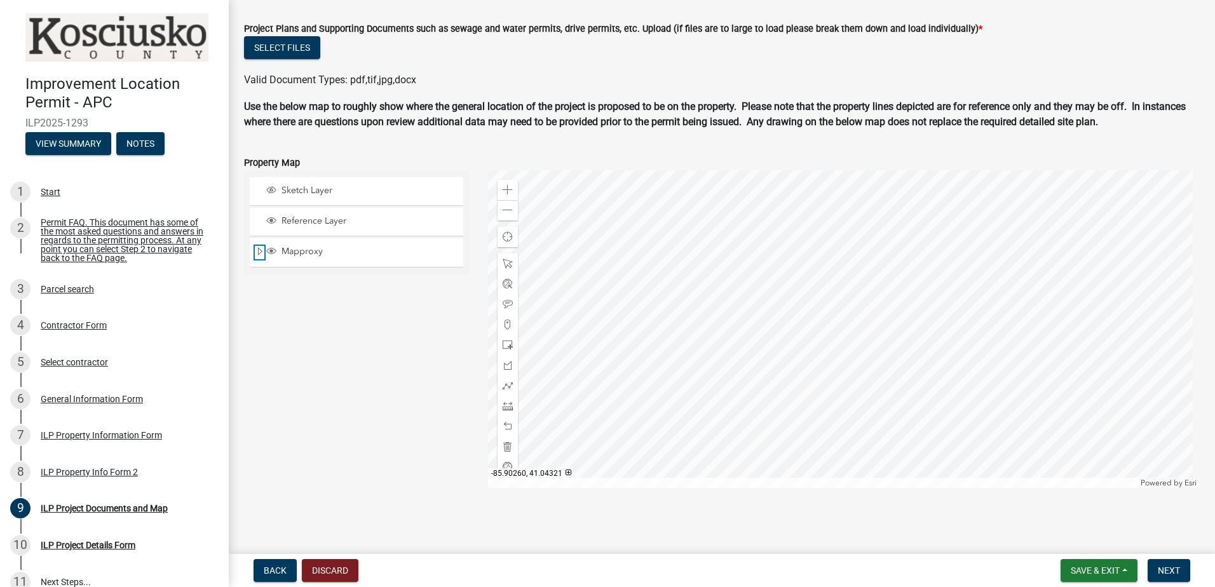
scroll to position [1243, 0]
click at [504, 321] on span at bounding box center [508, 325] width 10 height 10
click at [787, 233] on div at bounding box center [844, 329] width 712 height 318
click at [785, 231] on div at bounding box center [844, 329] width 712 height 318
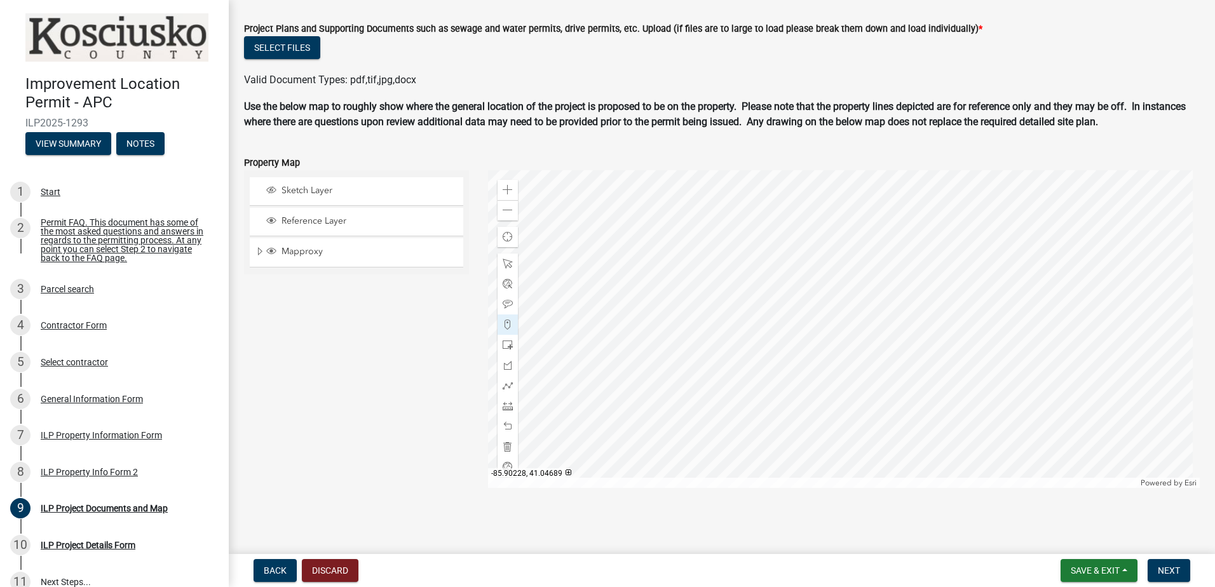
click at [789, 233] on div at bounding box center [844, 329] width 712 height 318
click at [268, 219] on span "Layer List" at bounding box center [271, 220] width 10 height 10
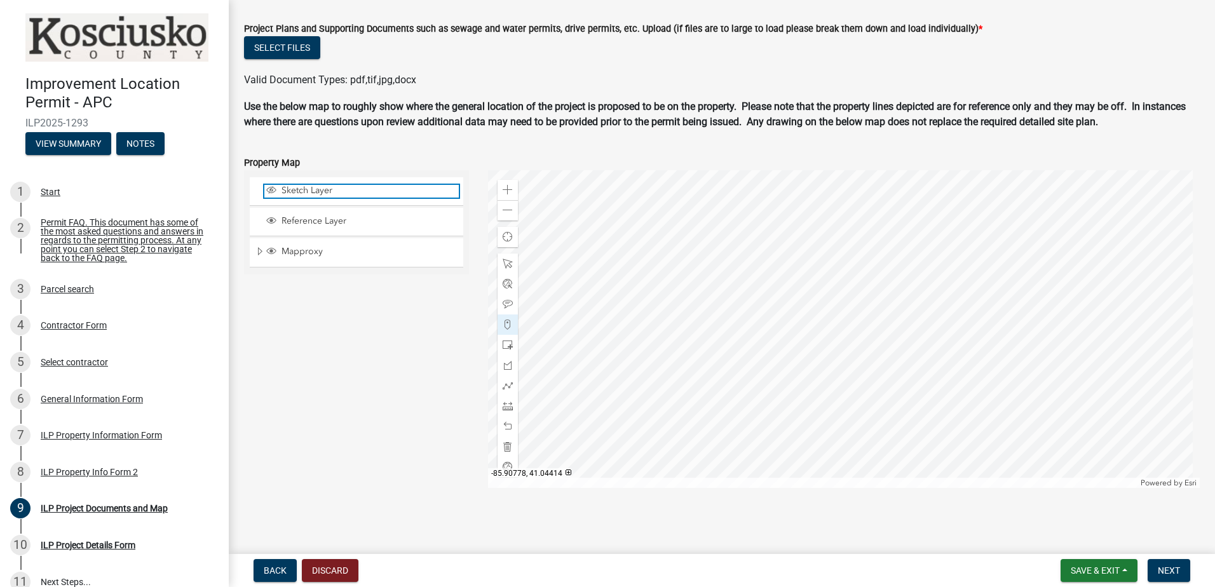
click at [269, 189] on span "Layer List" at bounding box center [271, 190] width 10 height 10
click at [1168, 568] on span "Next" at bounding box center [1169, 570] width 22 height 10
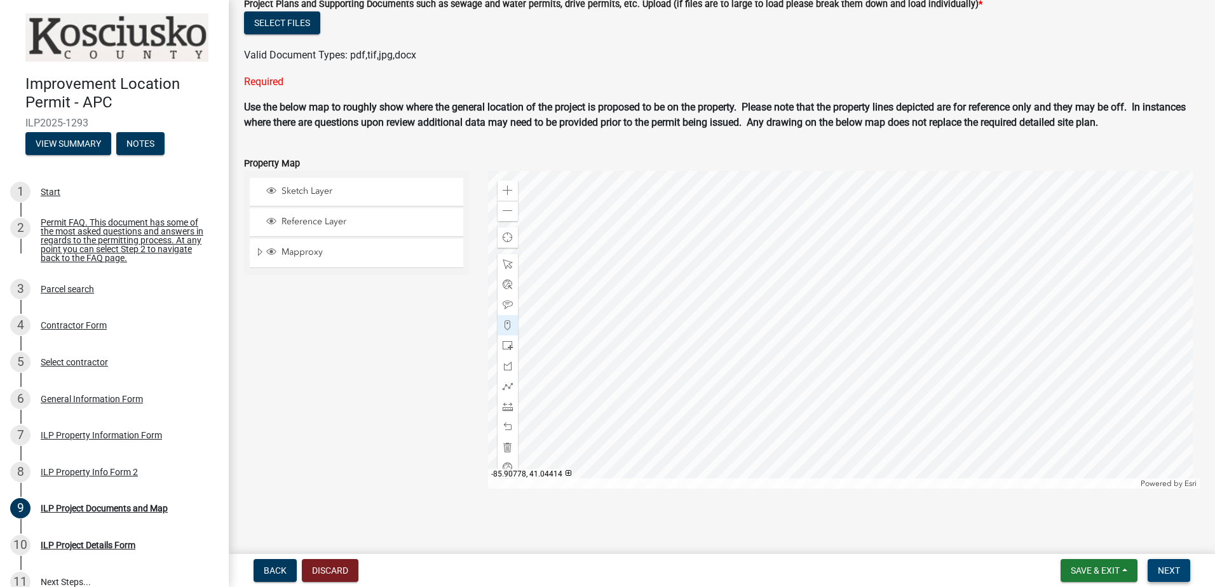
scroll to position [1294, 0]
click at [1169, 568] on span "Next" at bounding box center [1169, 570] width 22 height 10
click at [267, 249] on span "Layer List" at bounding box center [271, 251] width 10 height 10
click at [269, 250] on span "Layer List" at bounding box center [271, 251] width 10 height 10
click at [257, 248] on span "Expand" at bounding box center [260, 252] width 10 height 12
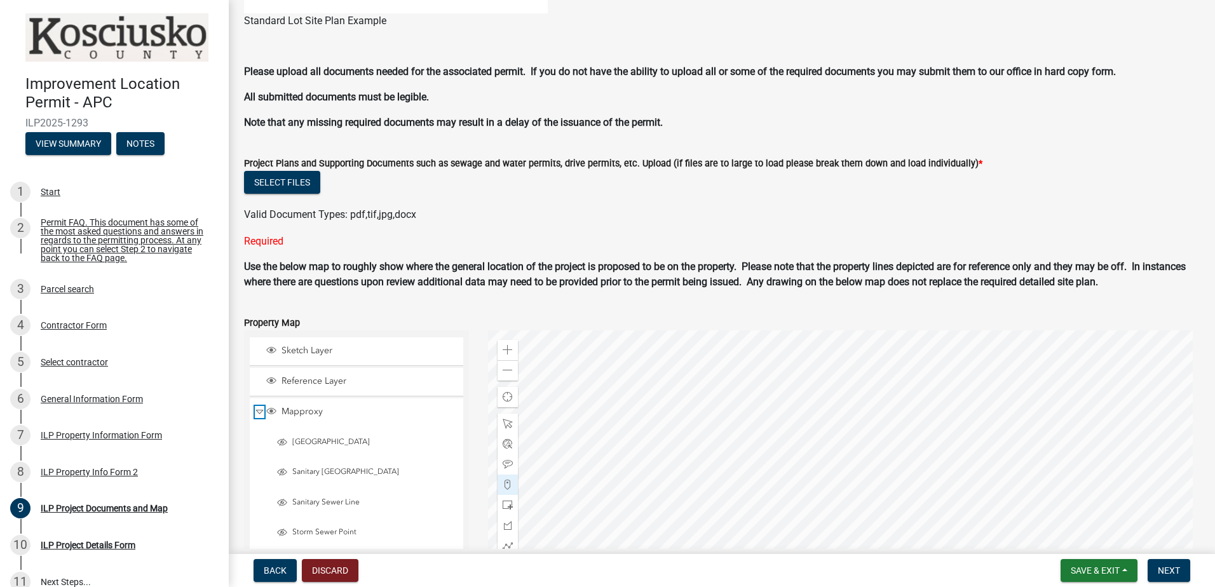
scroll to position [1133, 0]
click at [285, 182] on button "Select files" at bounding box center [282, 183] width 76 height 23
click at [280, 179] on button "Select files" at bounding box center [282, 183] width 76 height 23
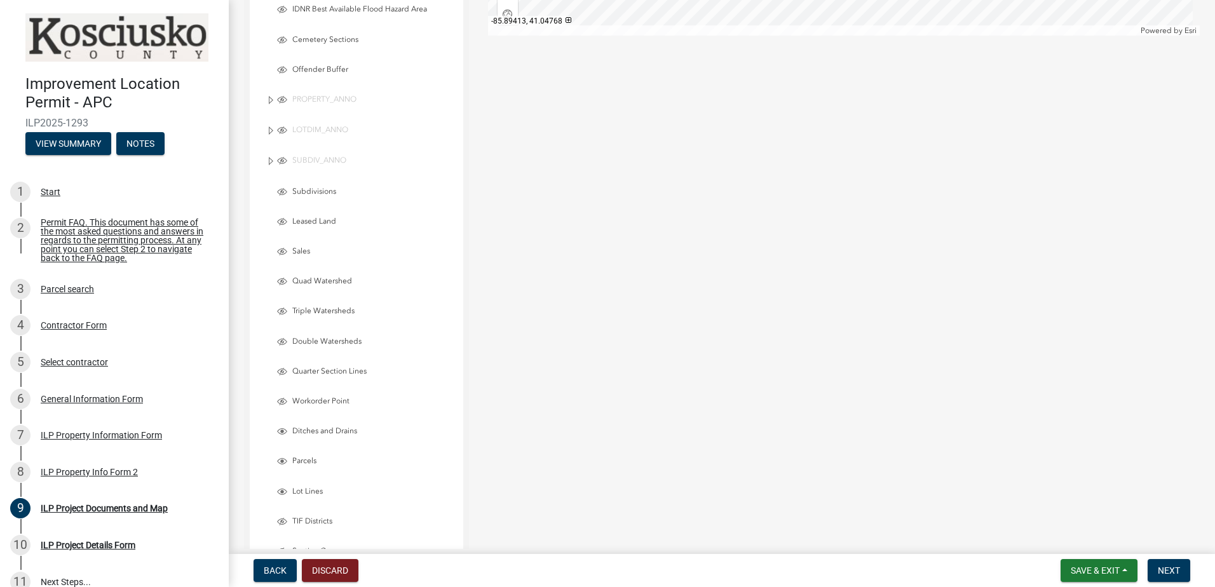
scroll to position [1769, 0]
click at [1166, 563] on button "Next" at bounding box center [1168, 570] width 43 height 23
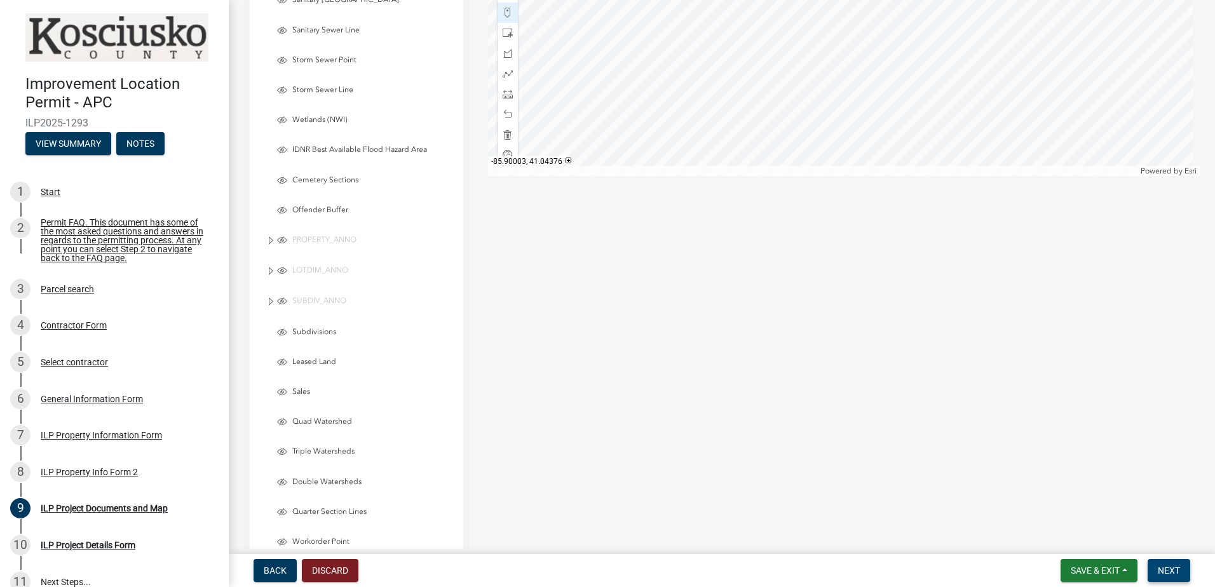
scroll to position [1642, 0]
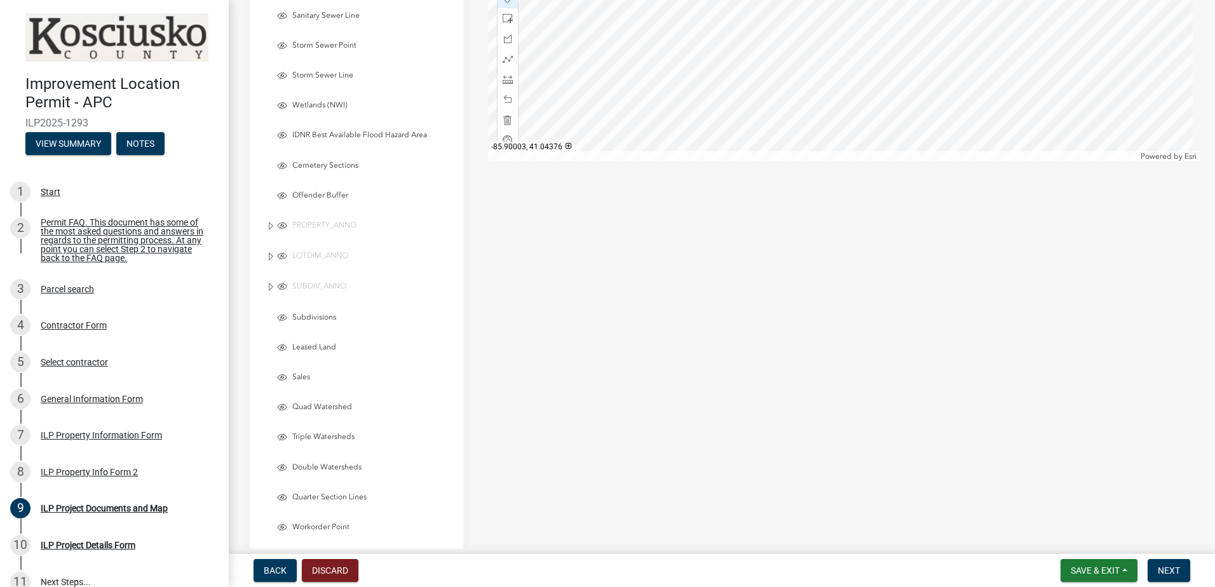
drag, startPoint x: 691, startPoint y: 309, endPoint x: 860, endPoint y: 396, distance: 189.5
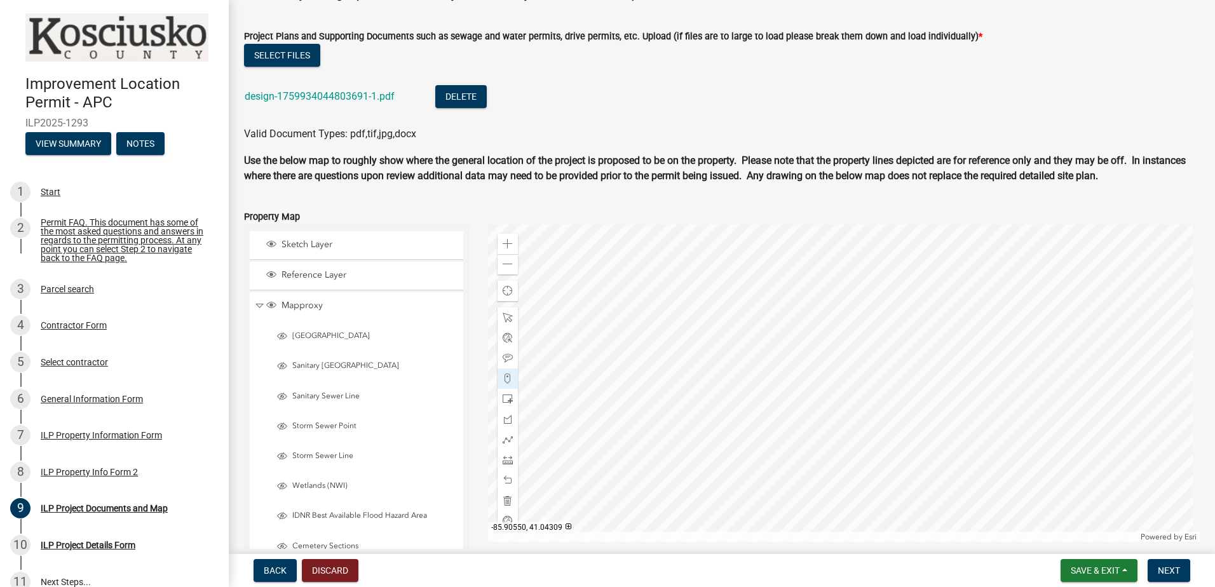
scroll to position [1261, 0]
click at [270, 241] on span "Layer List" at bounding box center [271, 245] width 10 height 10
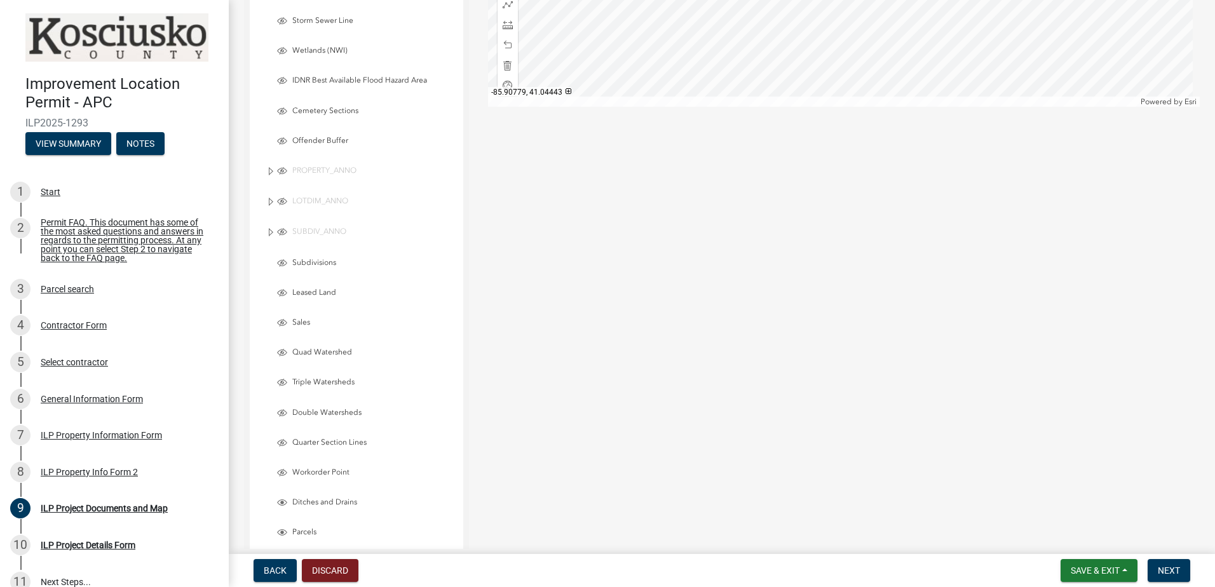
scroll to position [1705, 0]
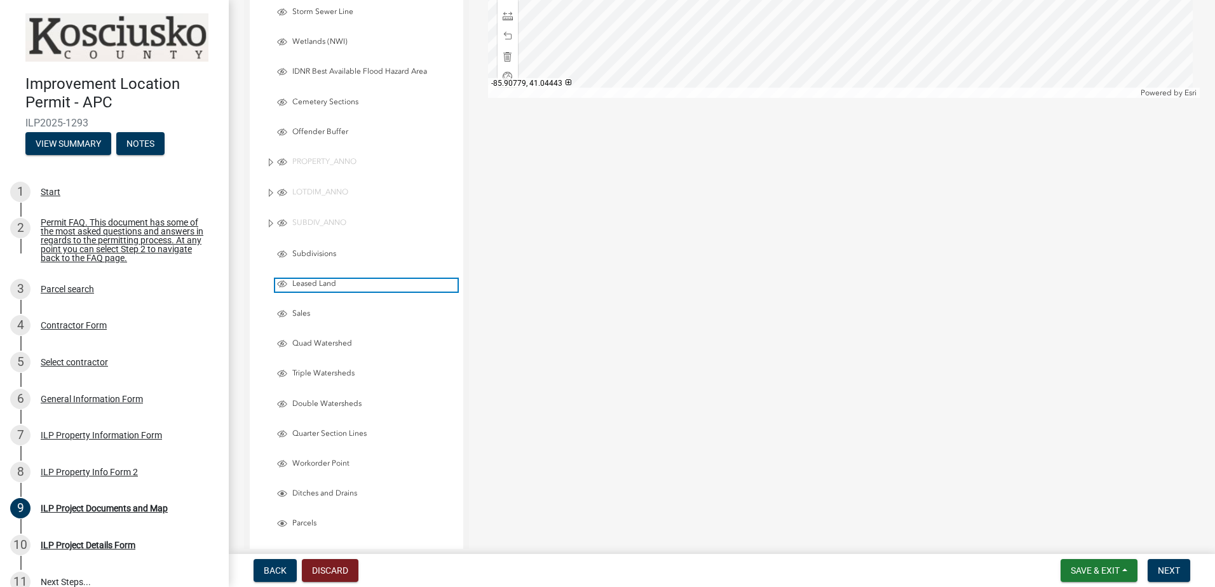
click at [318, 283] on span "Leased Land" at bounding box center [373, 284] width 168 height 10
click at [310, 281] on span "Leased Land" at bounding box center [373, 284] width 168 height 10
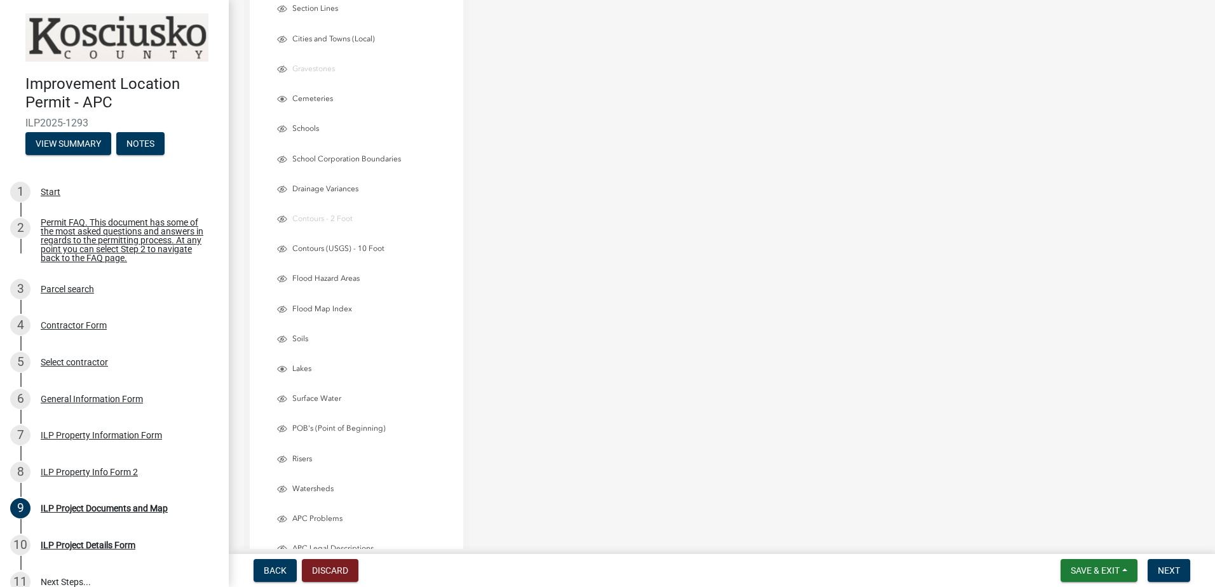
scroll to position [2404, 0]
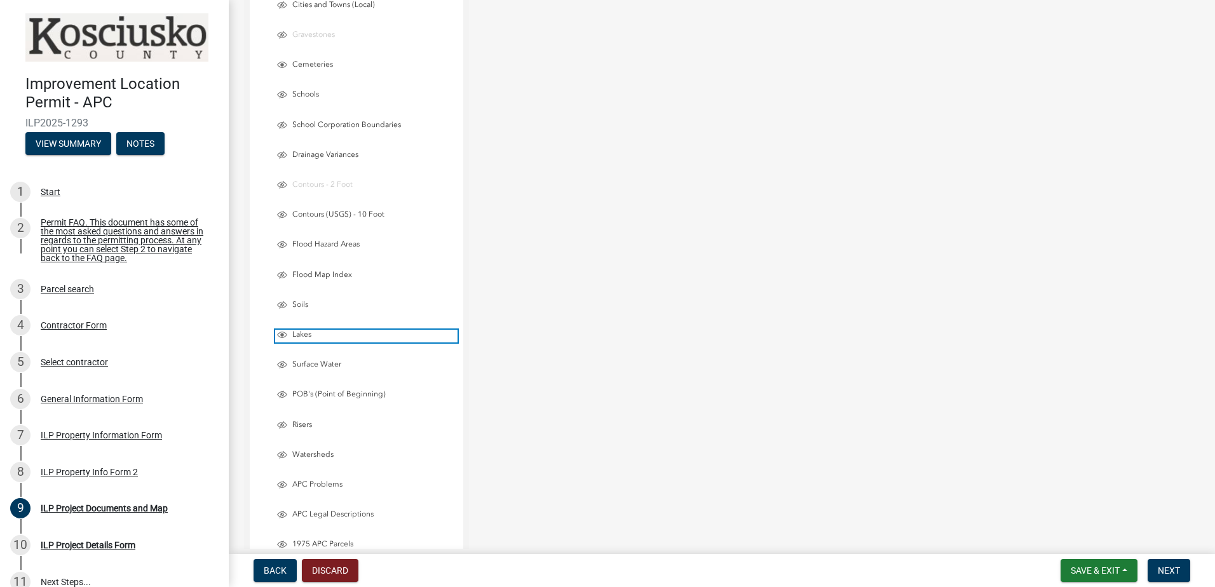
click at [281, 334] on span "Layer List" at bounding box center [282, 335] width 10 height 10
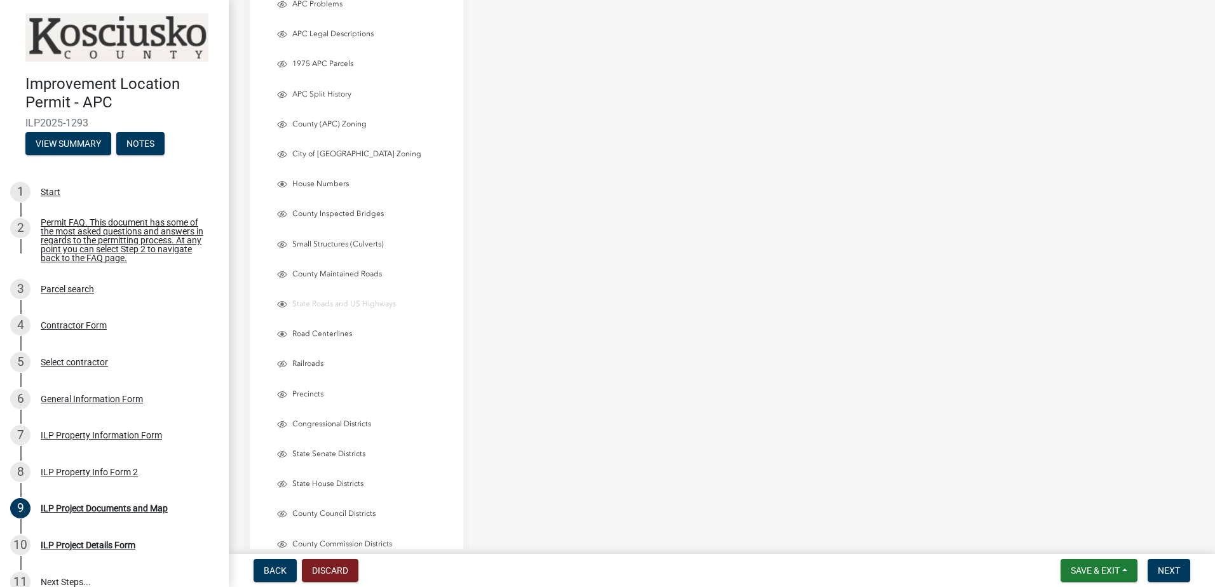
scroll to position [2806, 0]
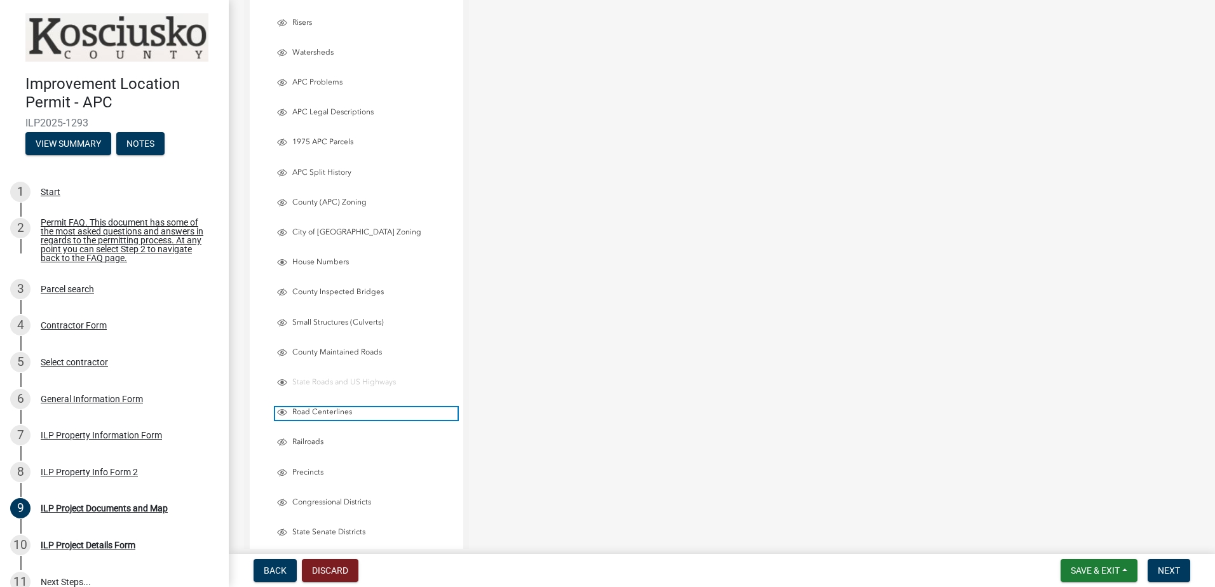
click at [281, 410] on span "Layer List" at bounding box center [282, 412] width 10 height 10
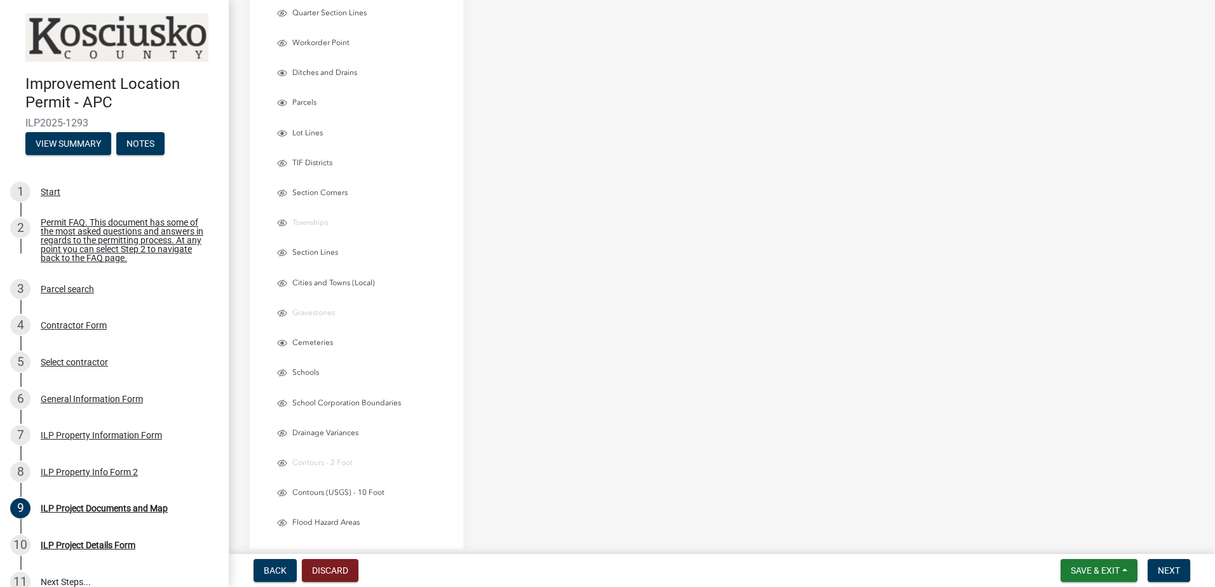
scroll to position [2107, 0]
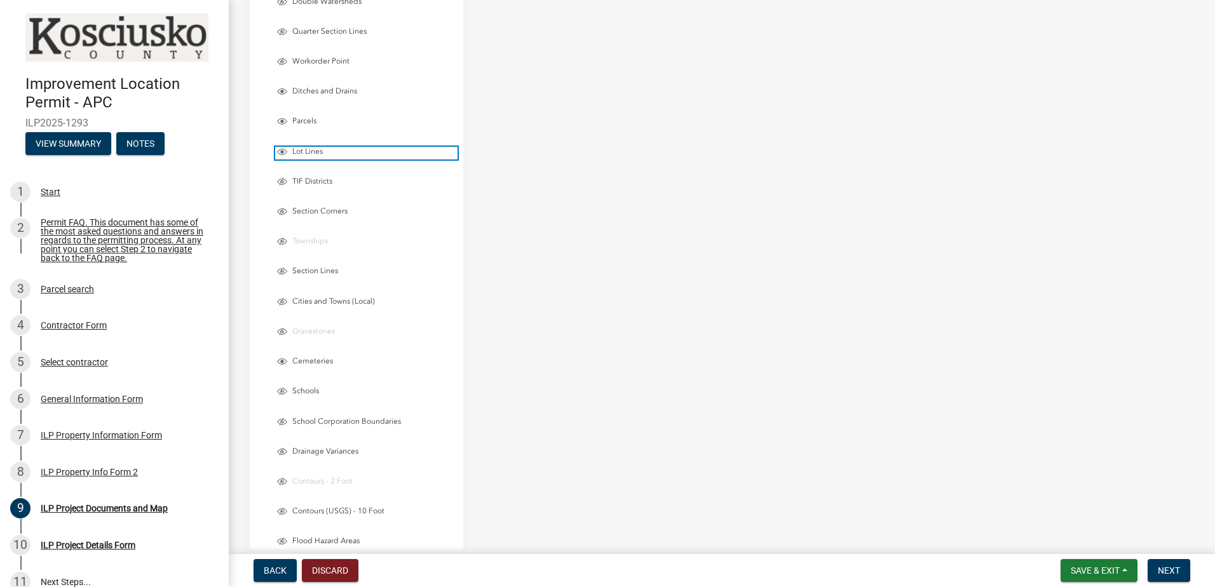
click at [301, 147] on span "Lot Lines" at bounding box center [373, 152] width 168 height 10
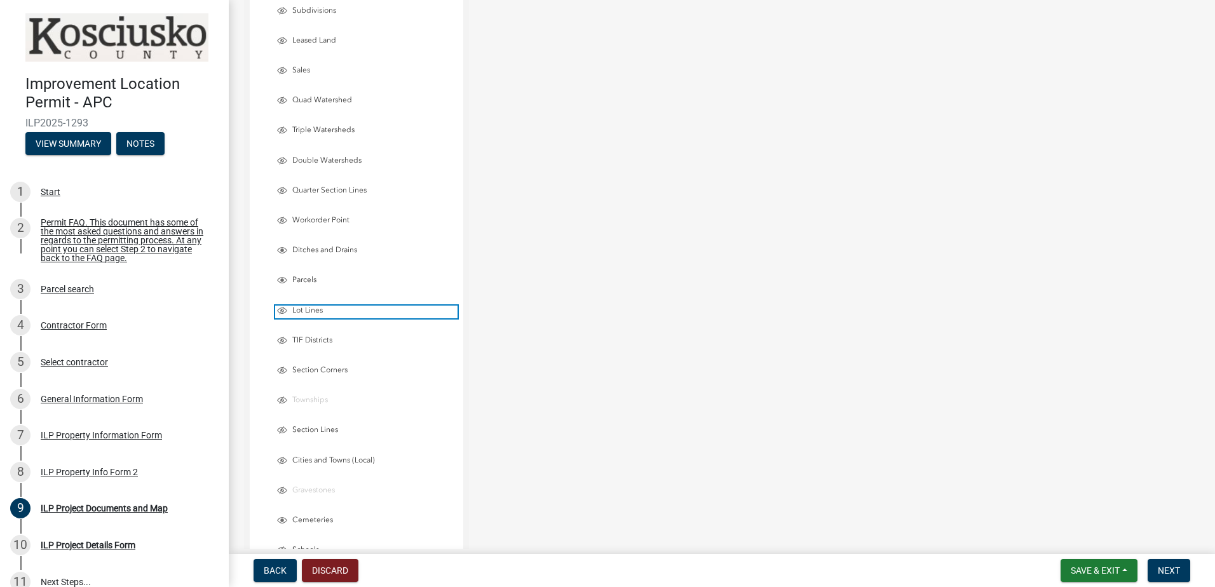
scroll to position [1917, 0]
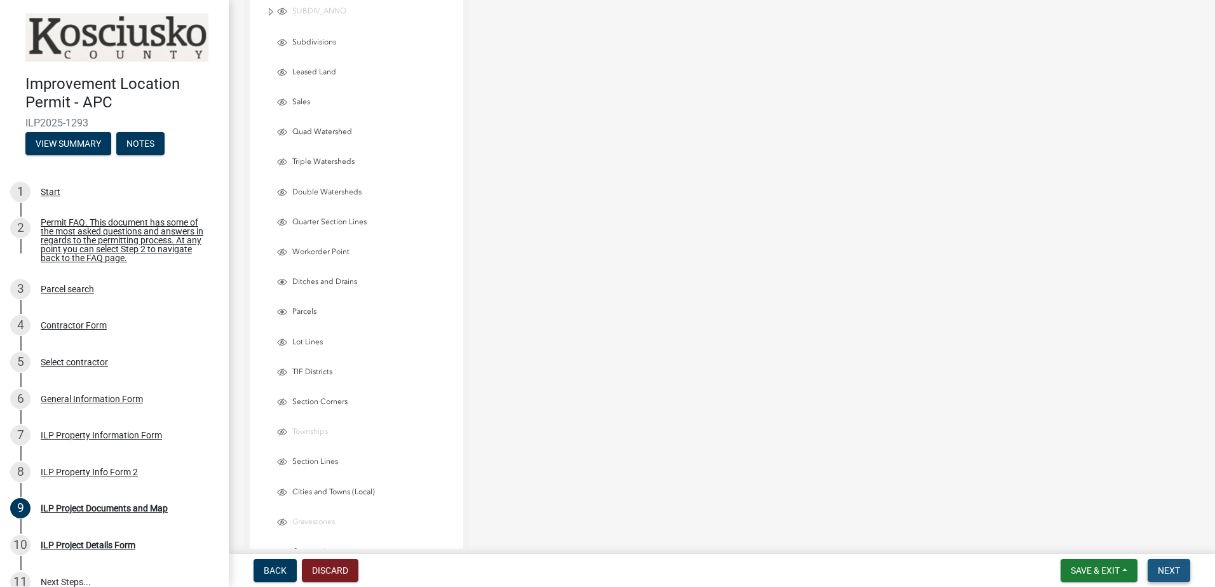
click at [1176, 564] on button "Next" at bounding box center [1168, 570] width 43 height 23
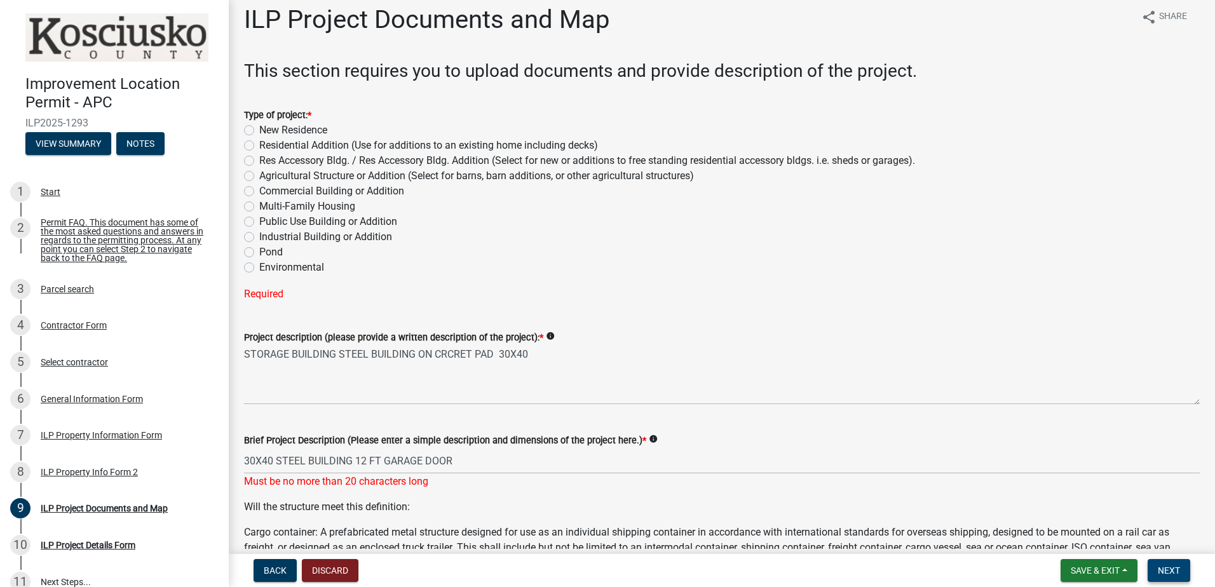
scroll to position [0, 0]
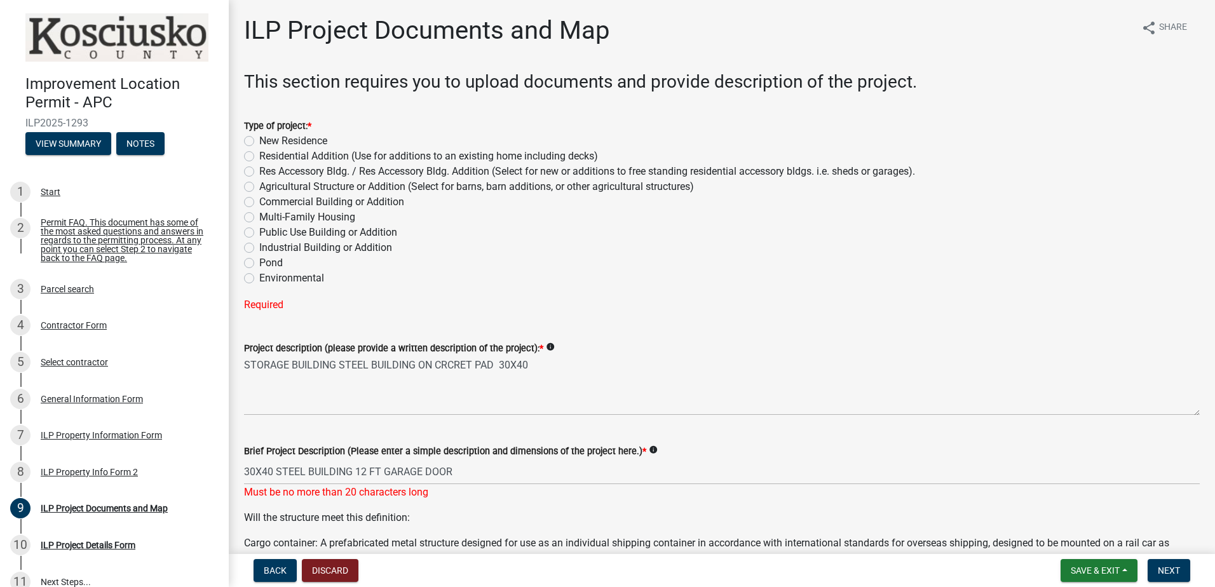
click at [259, 172] on label "Res Accessory Bldg. / Res Accessory Bldg. Addition (Select for new or additions…" at bounding box center [587, 171] width 656 height 15
click at [259, 172] on input "Res Accessory Bldg. / Res Accessory Bldg. Addition (Select for new or additions…" at bounding box center [263, 168] width 8 height 8
radio input "true"
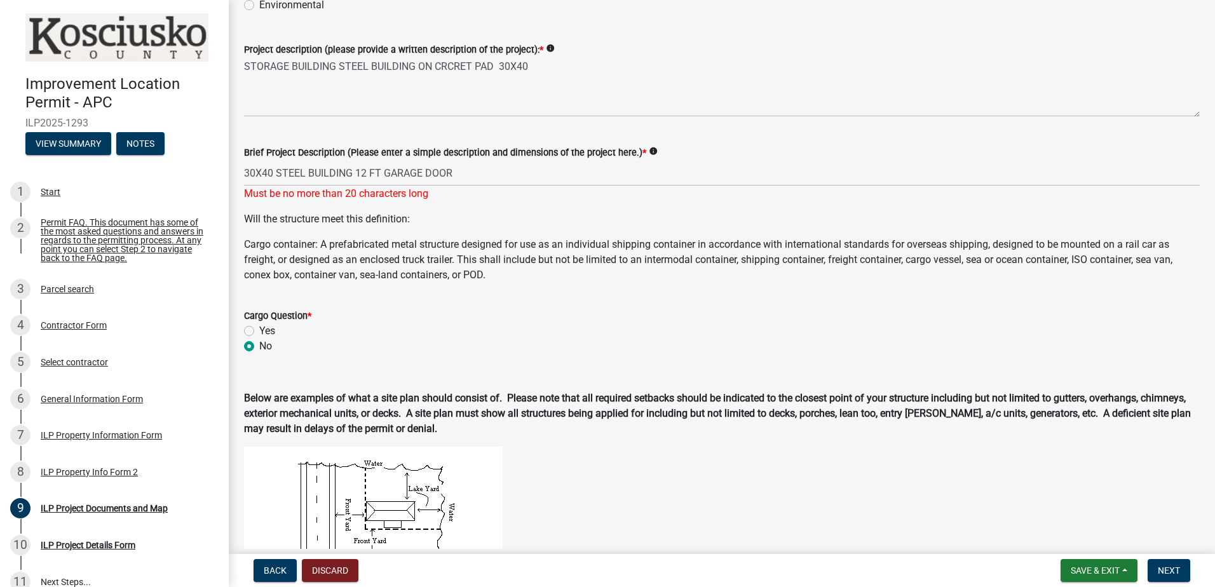
scroll to position [318, 0]
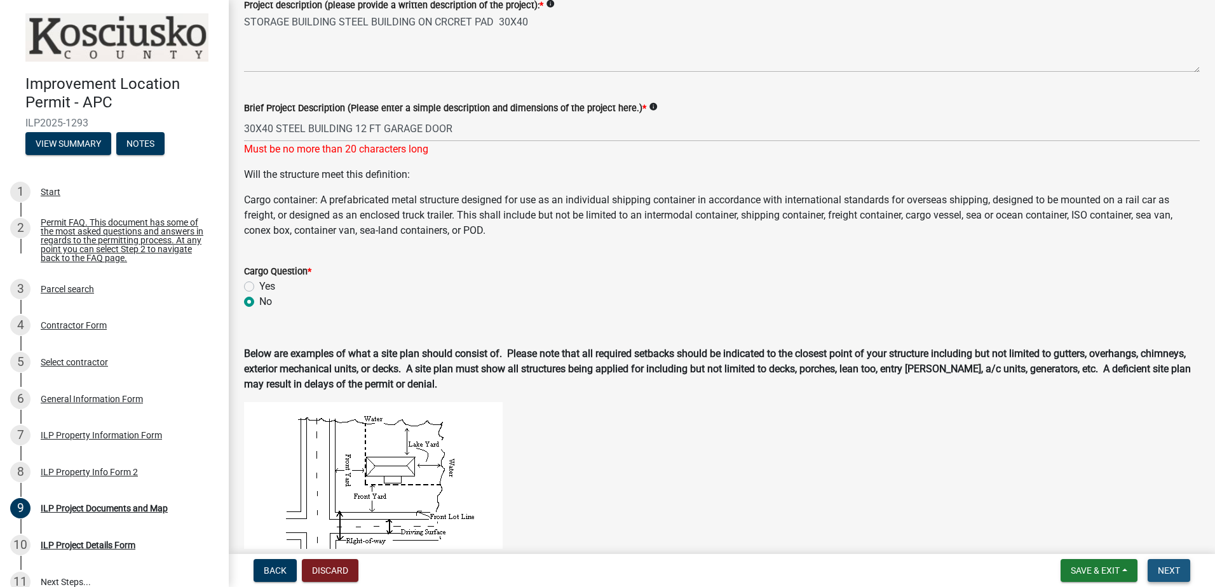
click at [1165, 567] on span "Next" at bounding box center [1169, 570] width 22 height 10
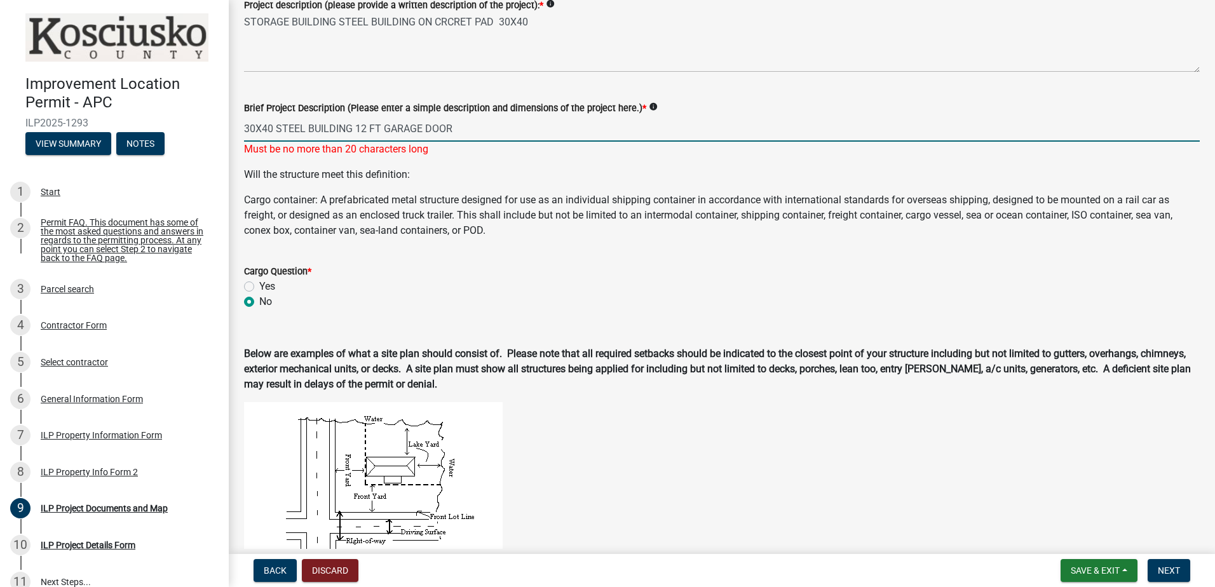
click at [459, 128] on input "30X40 STEEL BUILDING 12 FT GARAGE DOOR" at bounding box center [722, 129] width 956 height 26
drag, startPoint x: 459, startPoint y: 128, endPoint x: 230, endPoint y: 121, distance: 228.8
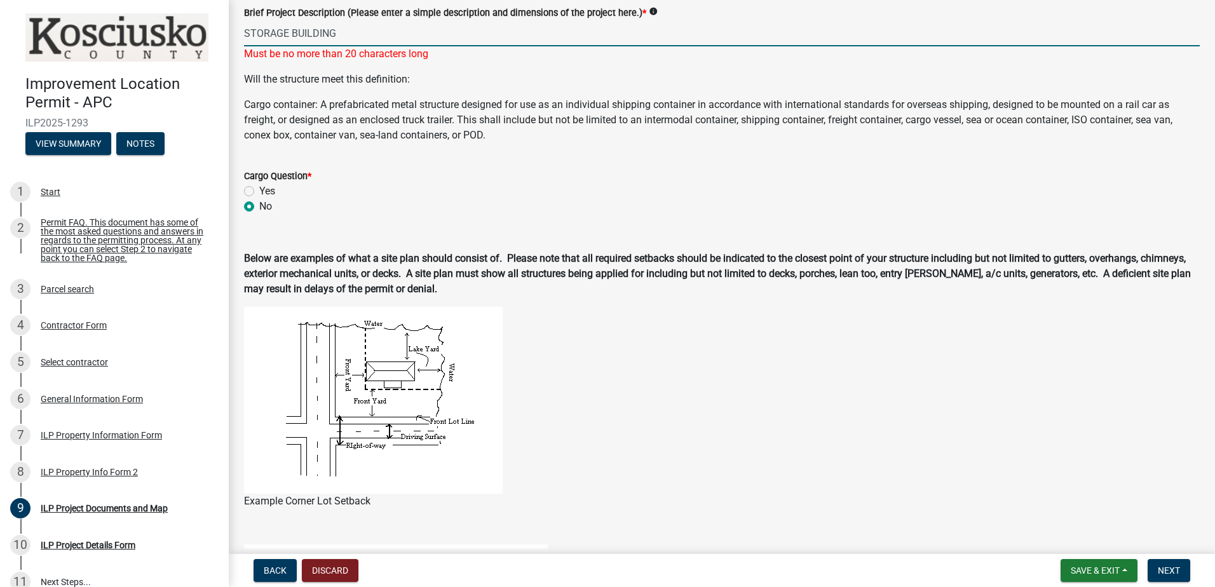
scroll to position [445, 0]
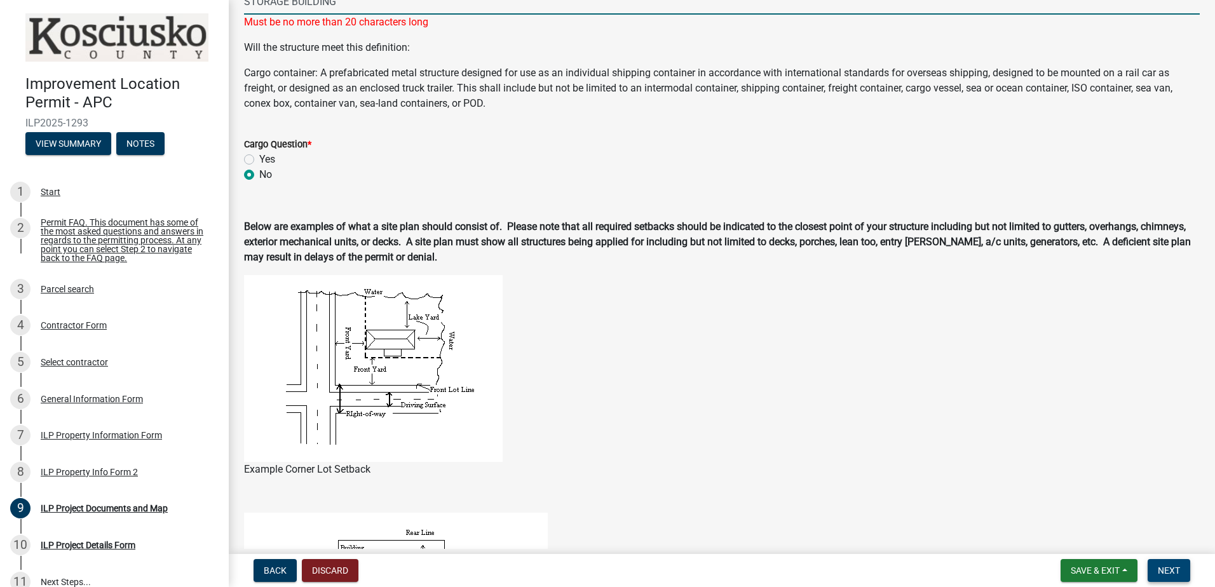
type input "STORAGE BUILDING"
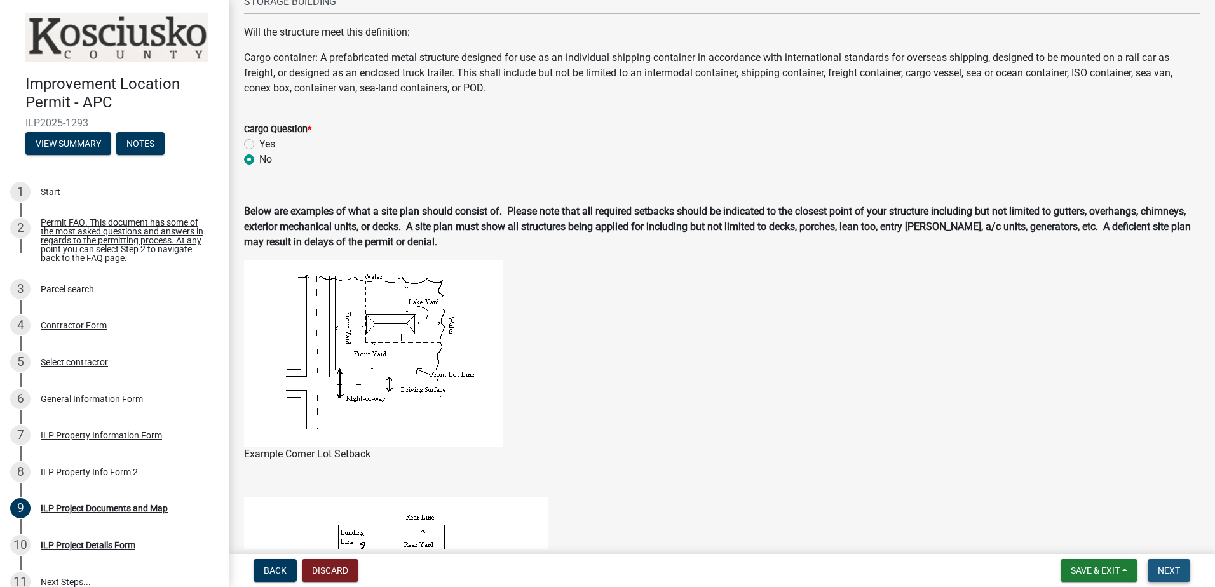
click at [1161, 567] on span "Next" at bounding box center [1169, 570] width 22 height 10
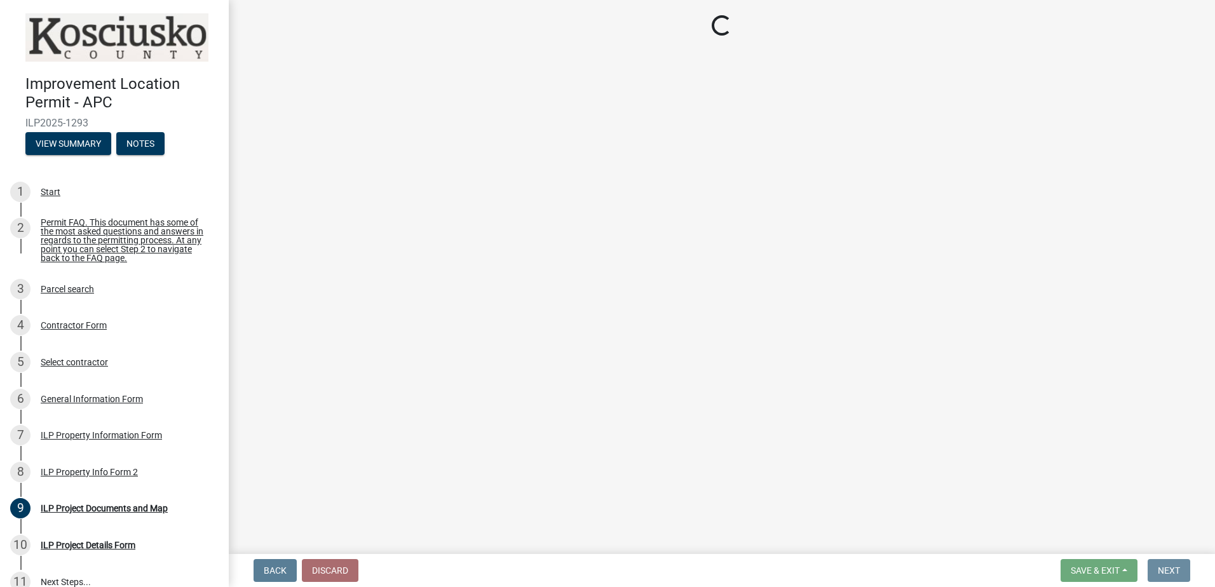
scroll to position [0, 0]
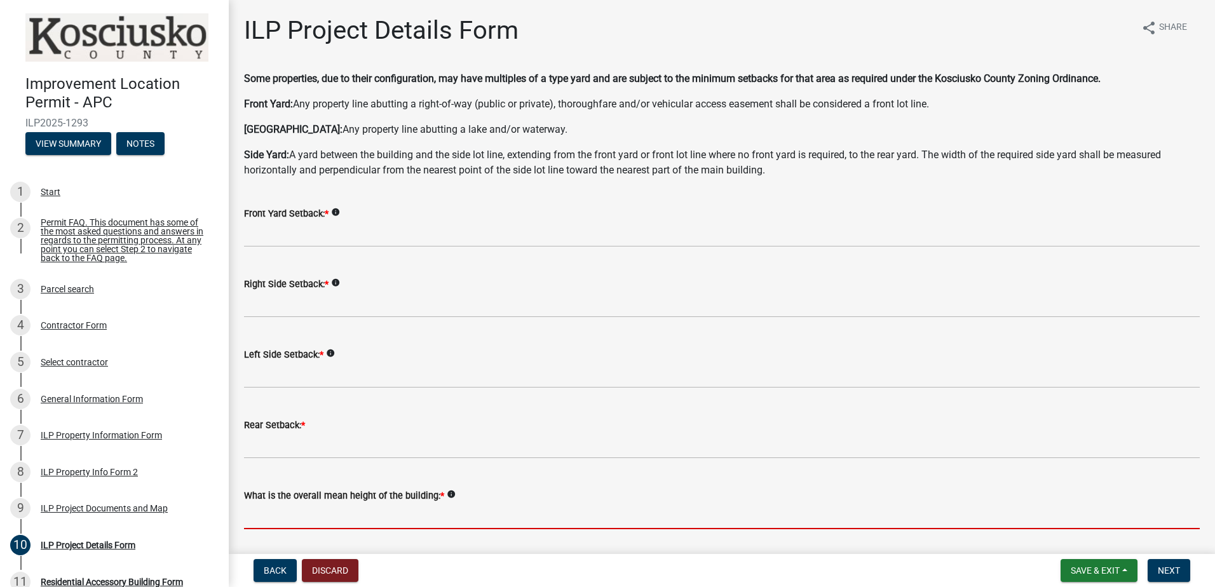
click at [301, 516] on input "text" at bounding box center [722, 516] width 956 height 26
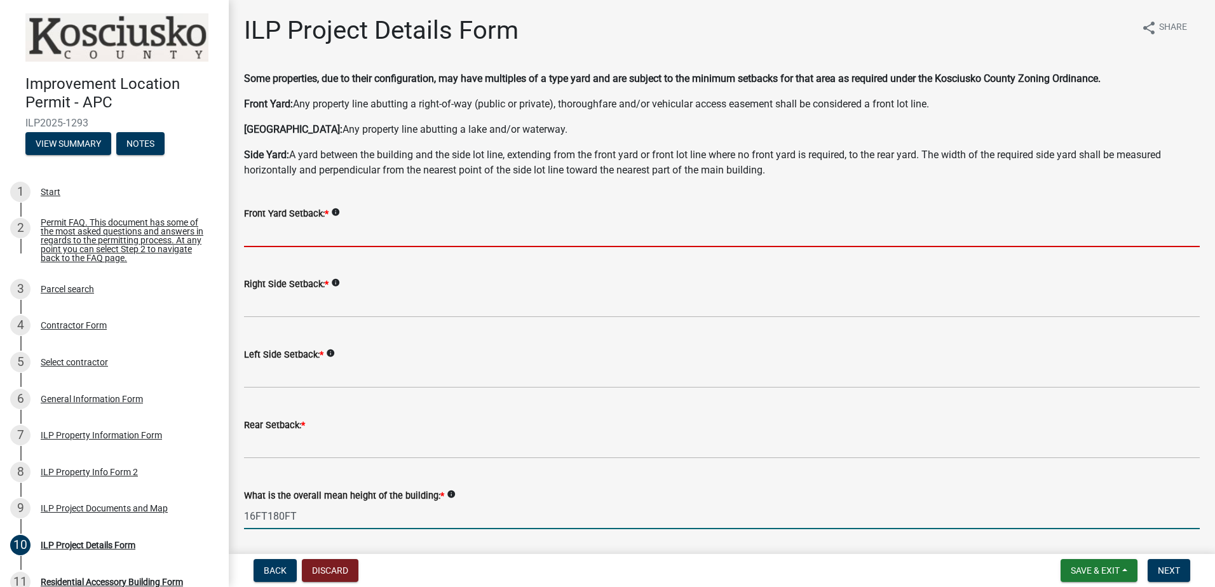
type input "16180.0"
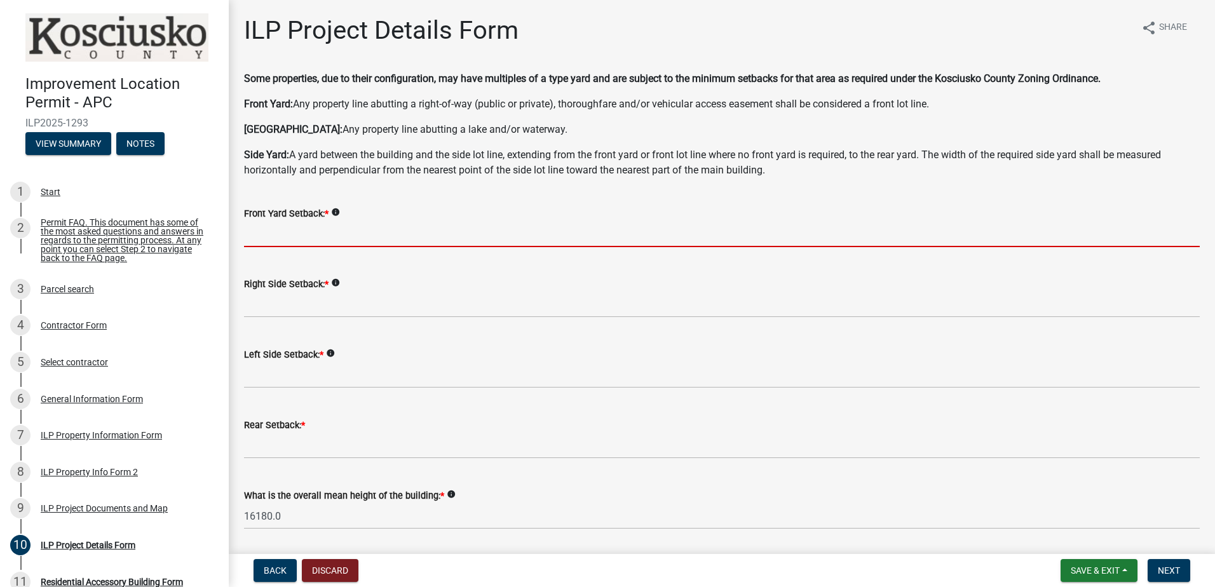
click at [328, 238] on input "text" at bounding box center [722, 234] width 956 height 26
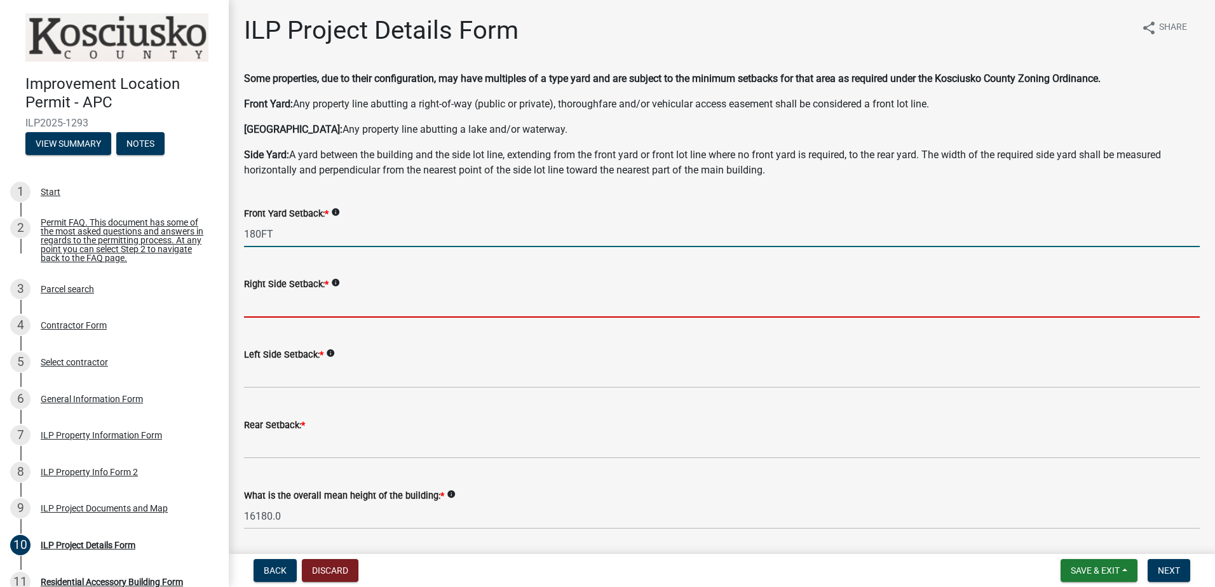
type input "180.0"
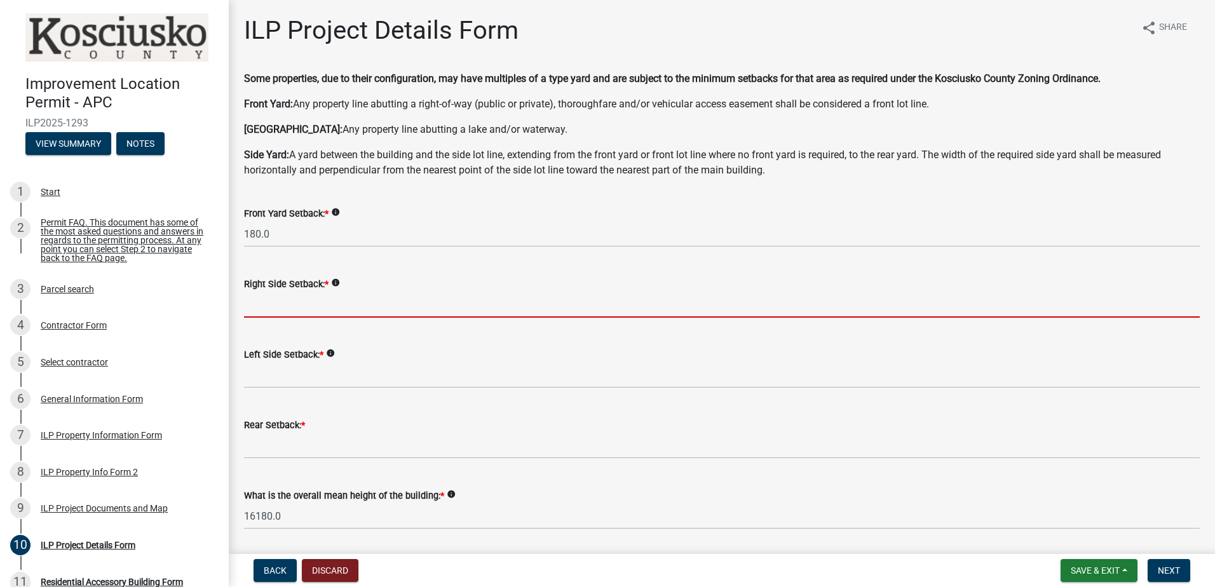
click at [313, 308] on input "text" at bounding box center [722, 305] width 956 height 26
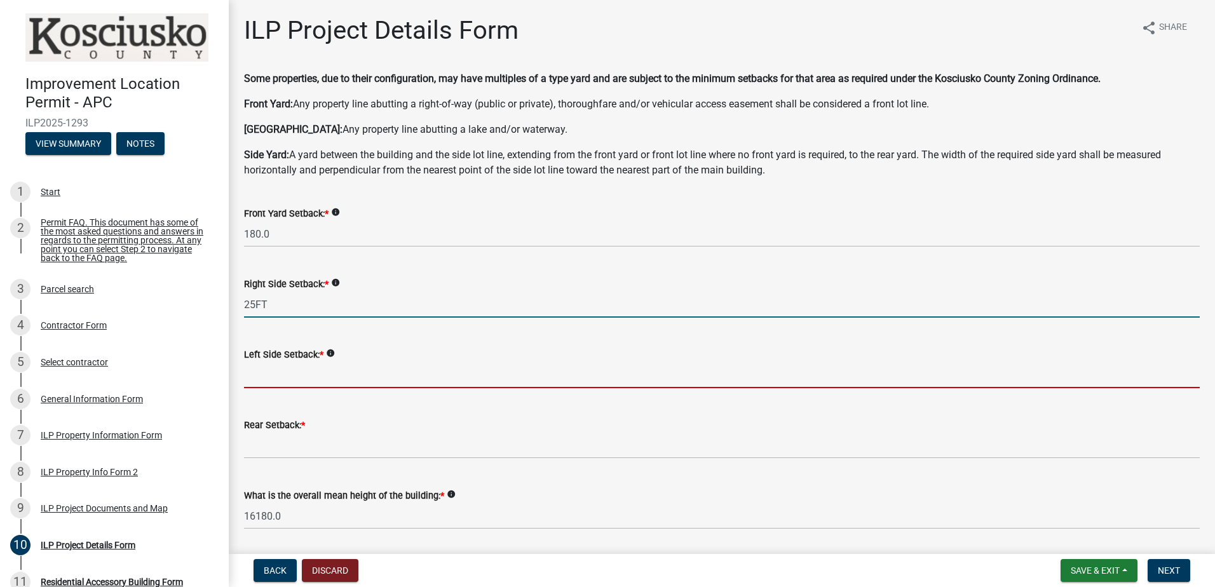
type input "25.0"
click at [328, 377] on input "text" at bounding box center [722, 375] width 956 height 26
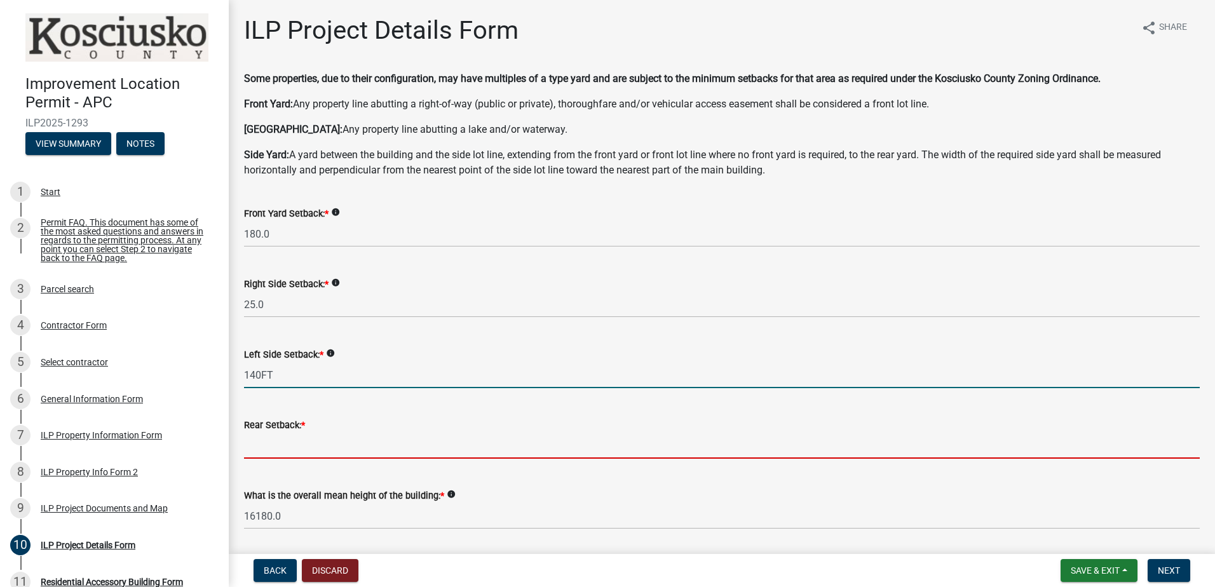
type input "140.0"
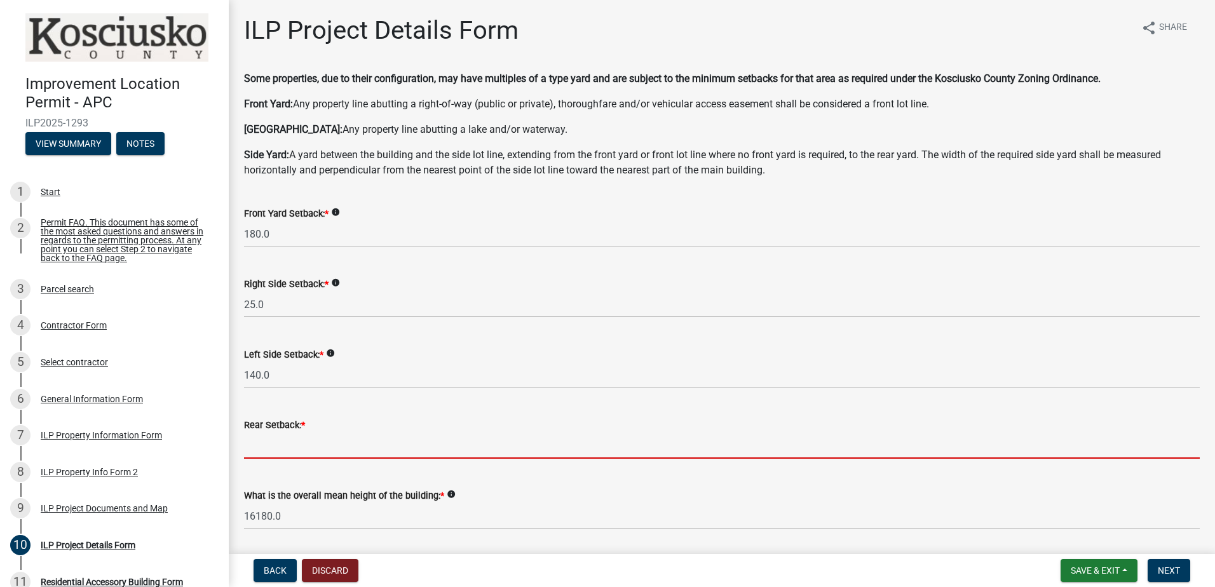
click at [301, 445] on input "text" at bounding box center [722, 446] width 956 height 26
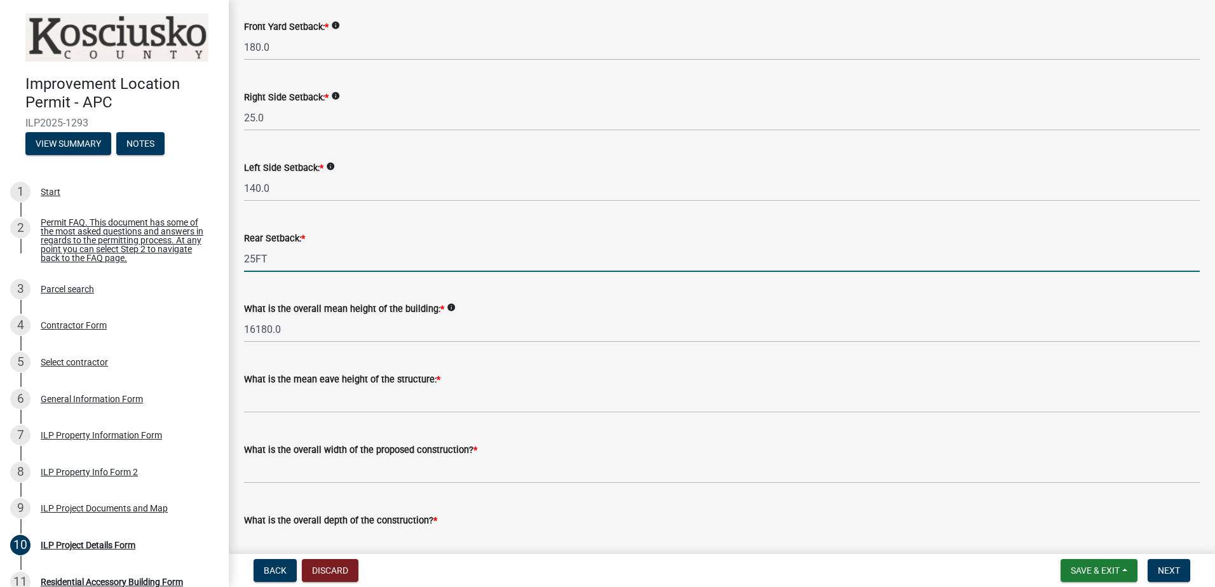
scroll to position [191, 0]
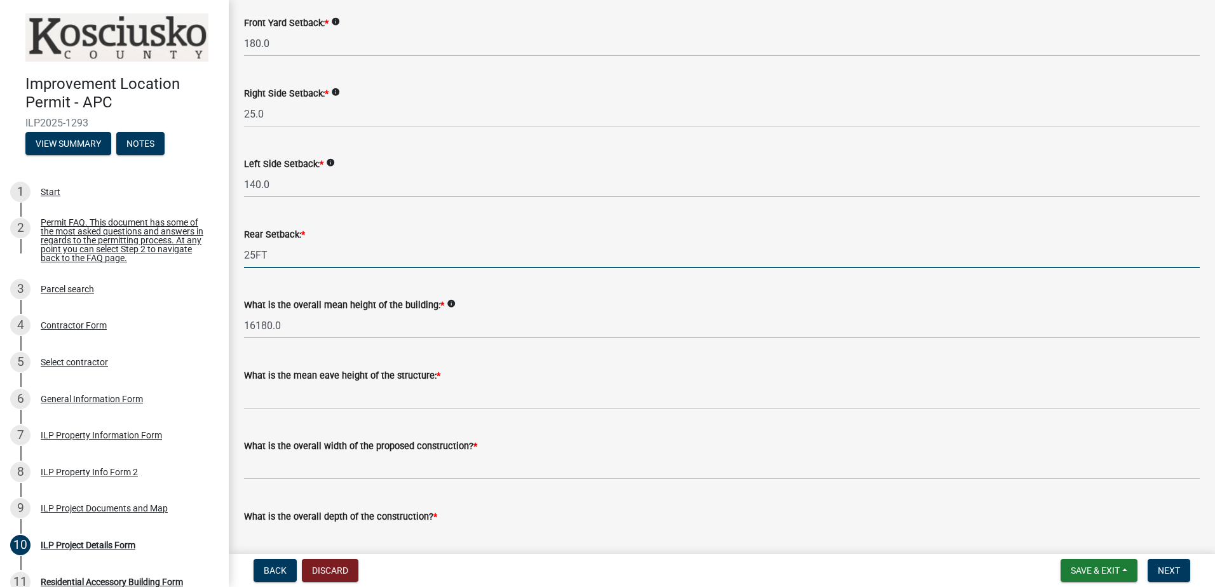
type input "25.0"
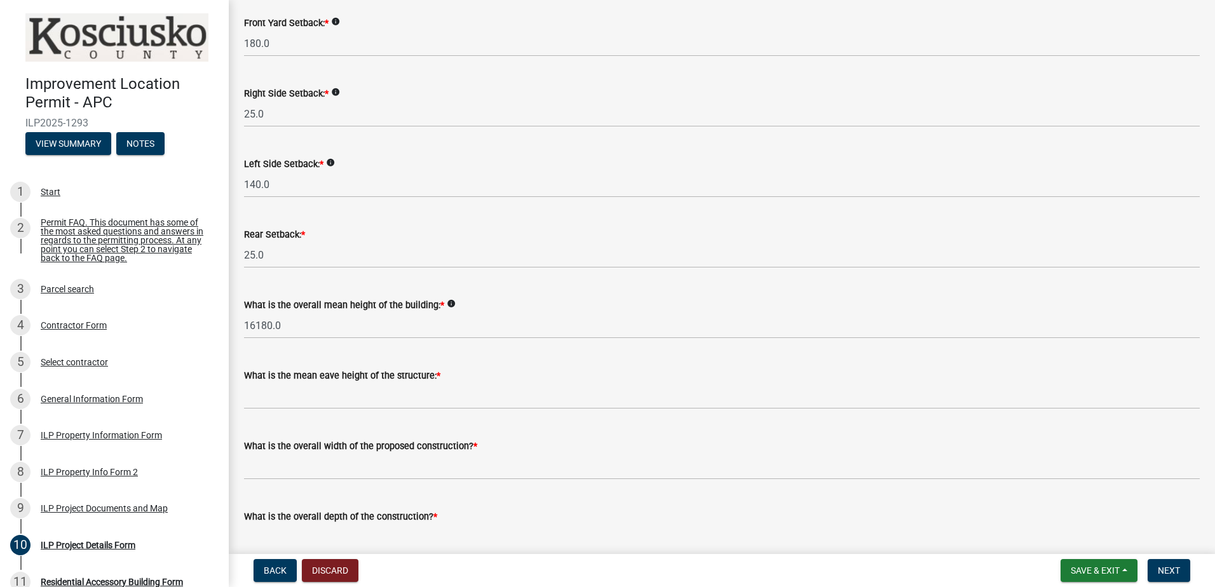
click at [448, 301] on icon "info" at bounding box center [451, 303] width 9 height 9
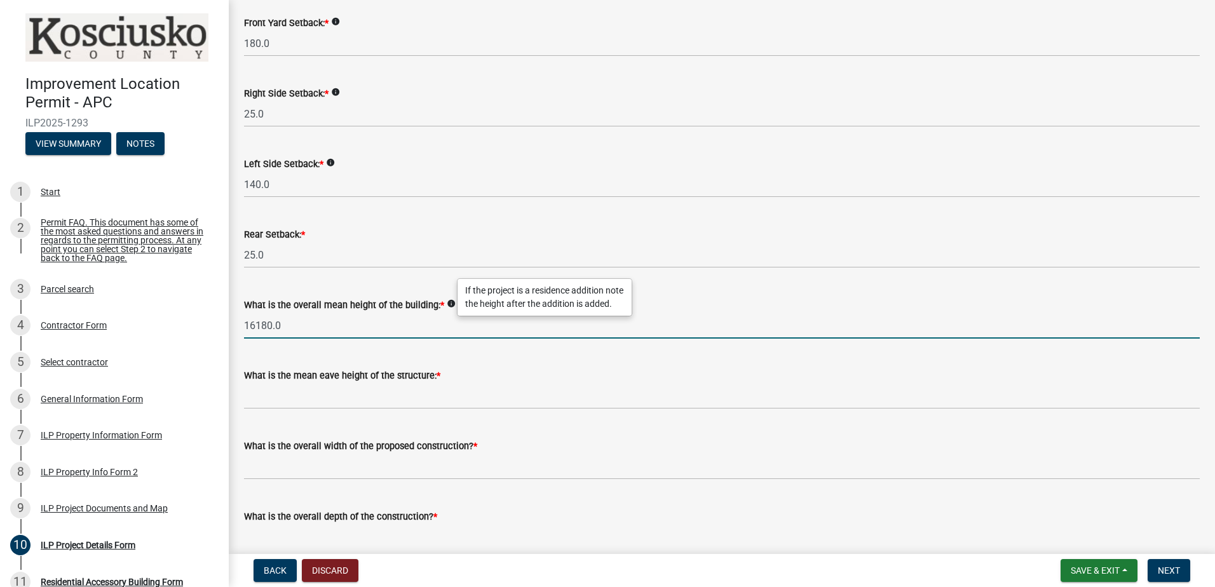
drag, startPoint x: 283, startPoint y: 325, endPoint x: 237, endPoint y: 318, distance: 46.9
click at [237, 318] on div "What is the overall mean height of the building: * info 16180.0" at bounding box center [721, 309] width 975 height 59
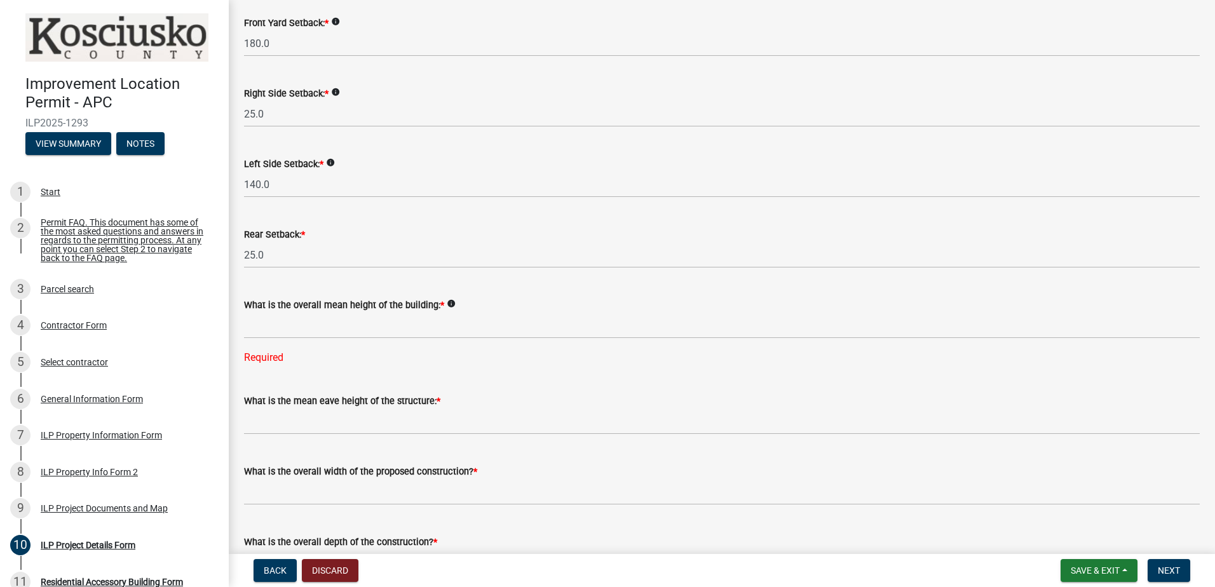
click at [434, 374] on wm-data-entity-input-list "Some properties, due to their configuration, may have multiples of a type yard …" at bounding box center [722, 554] width 956 height 1347
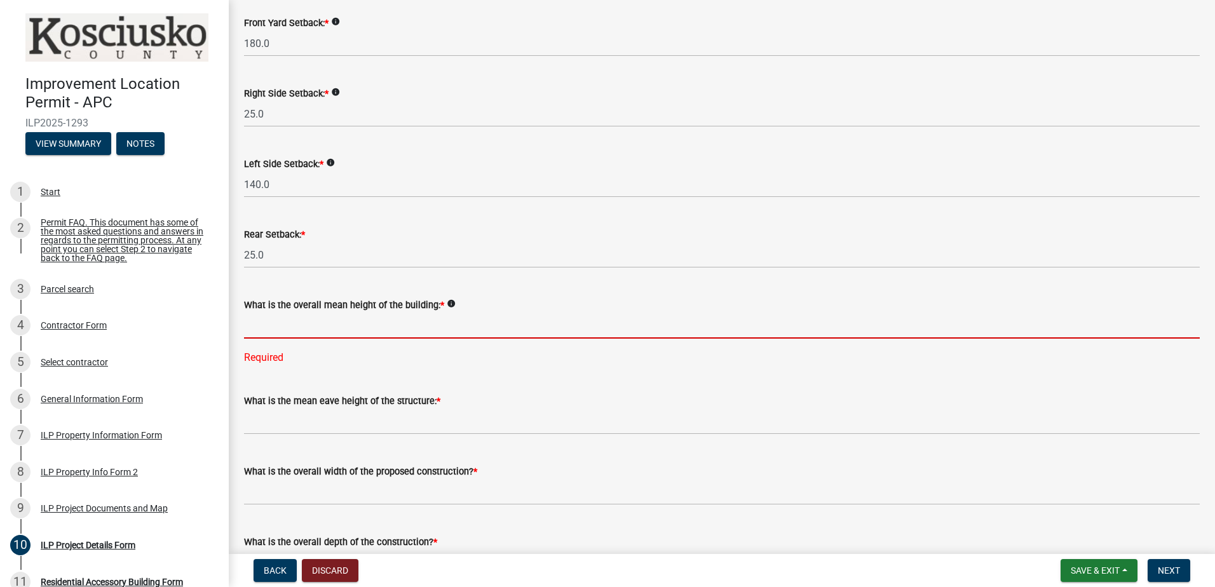
click at [283, 327] on input "text" at bounding box center [722, 326] width 956 height 26
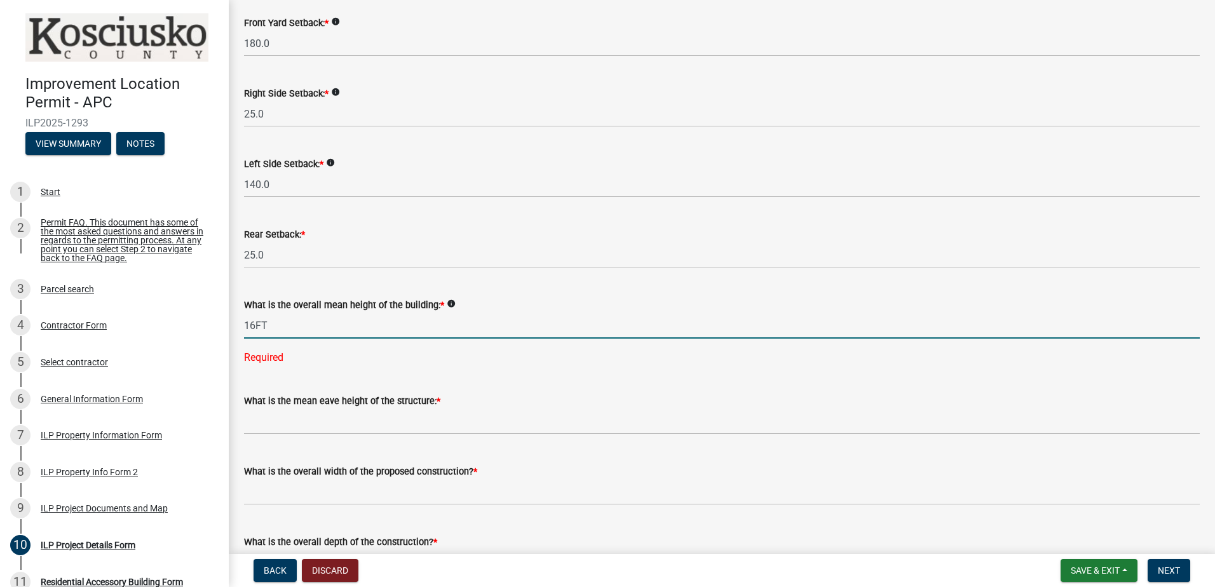
type input "16.0"
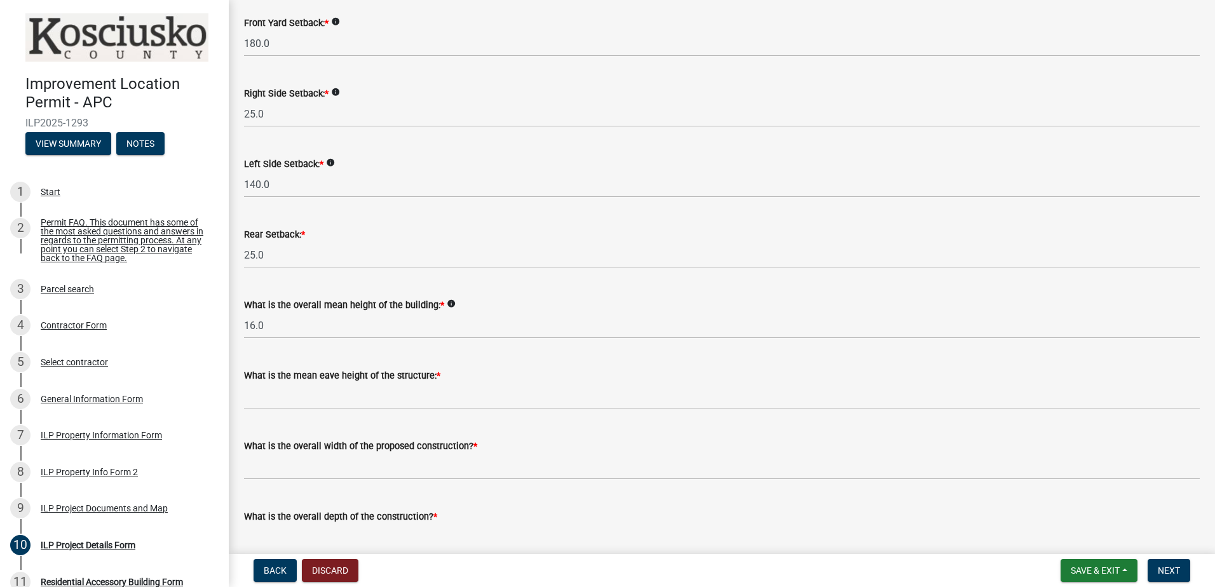
click at [320, 368] on wm-data-entity-input-list "Some properties, due to their configuration, may have multiples of a type yard …" at bounding box center [722, 542] width 956 height 1322
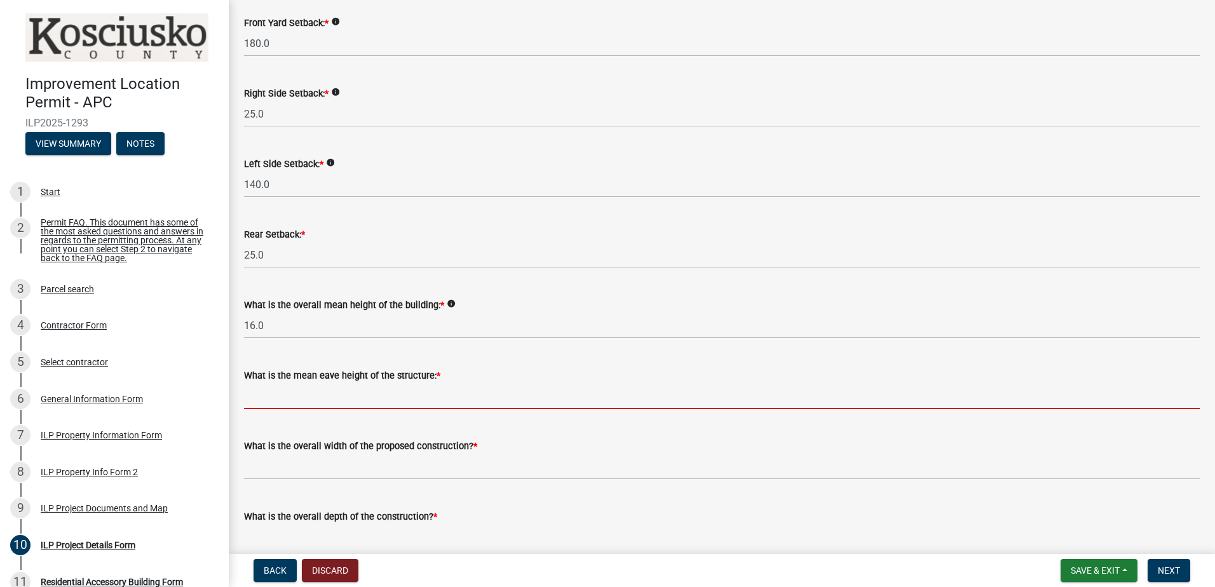
click at [330, 396] on input "text" at bounding box center [722, 396] width 956 height 26
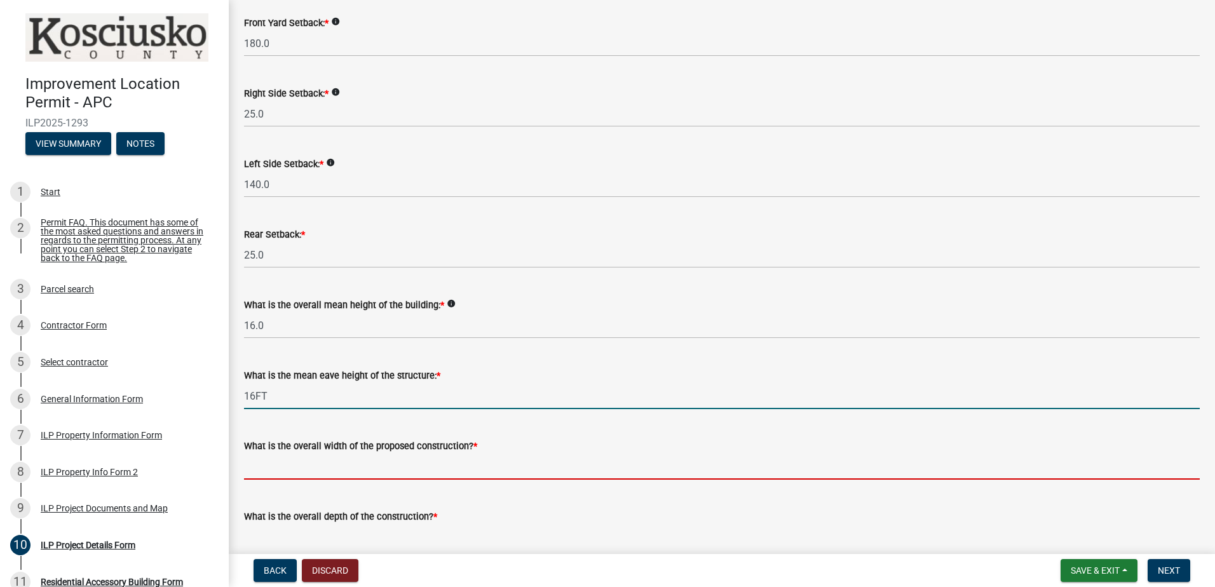
type input "16.0"
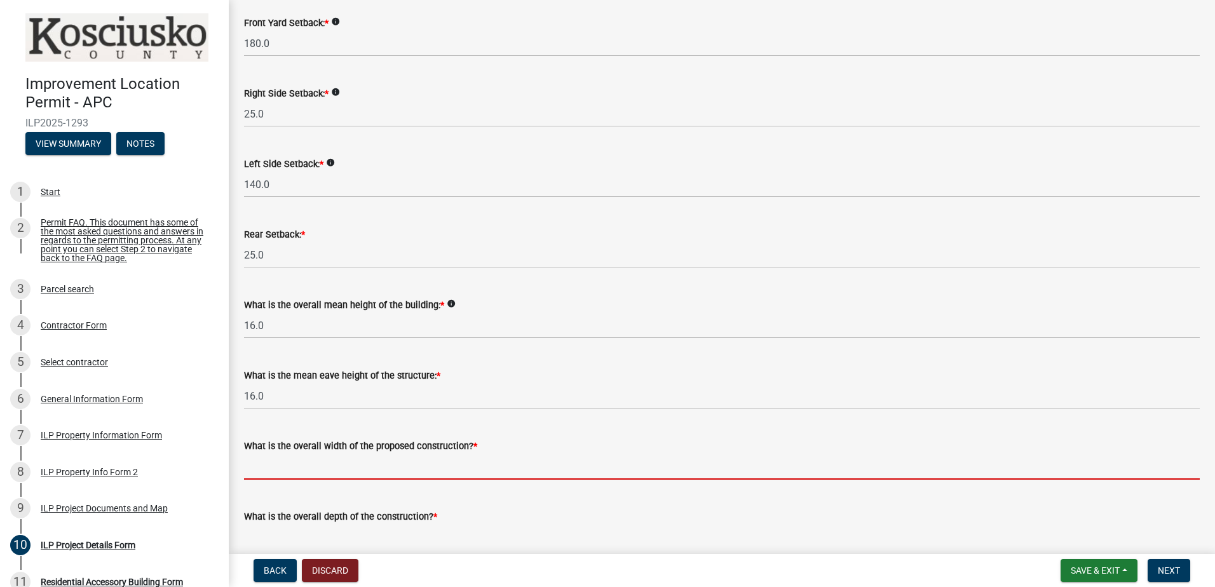
click at [377, 472] on input "text" at bounding box center [722, 467] width 956 height 26
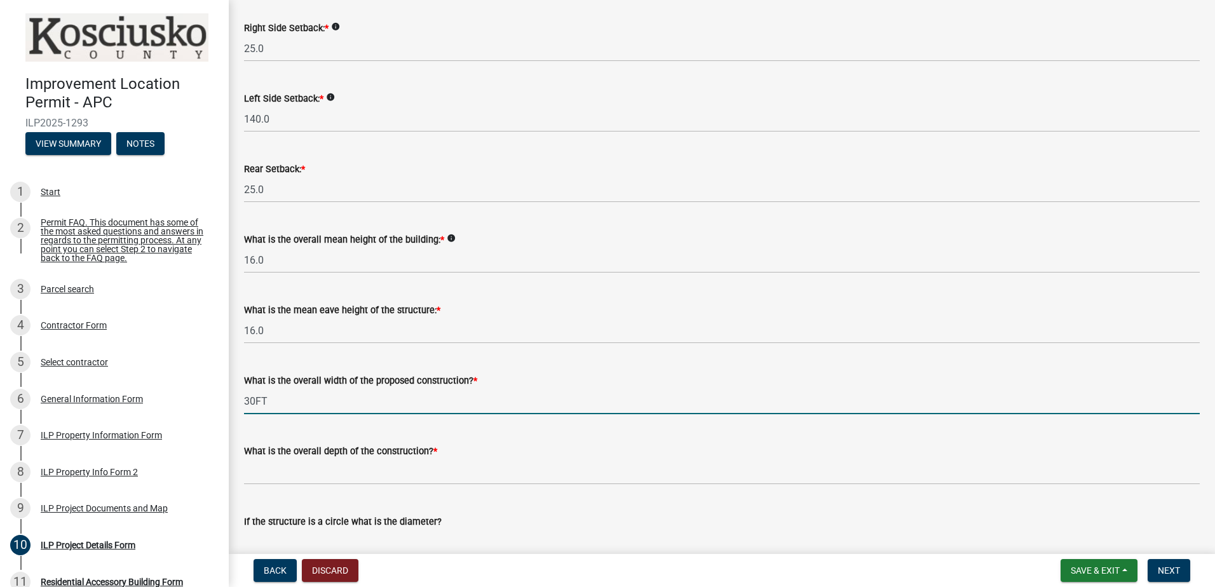
scroll to position [318, 0]
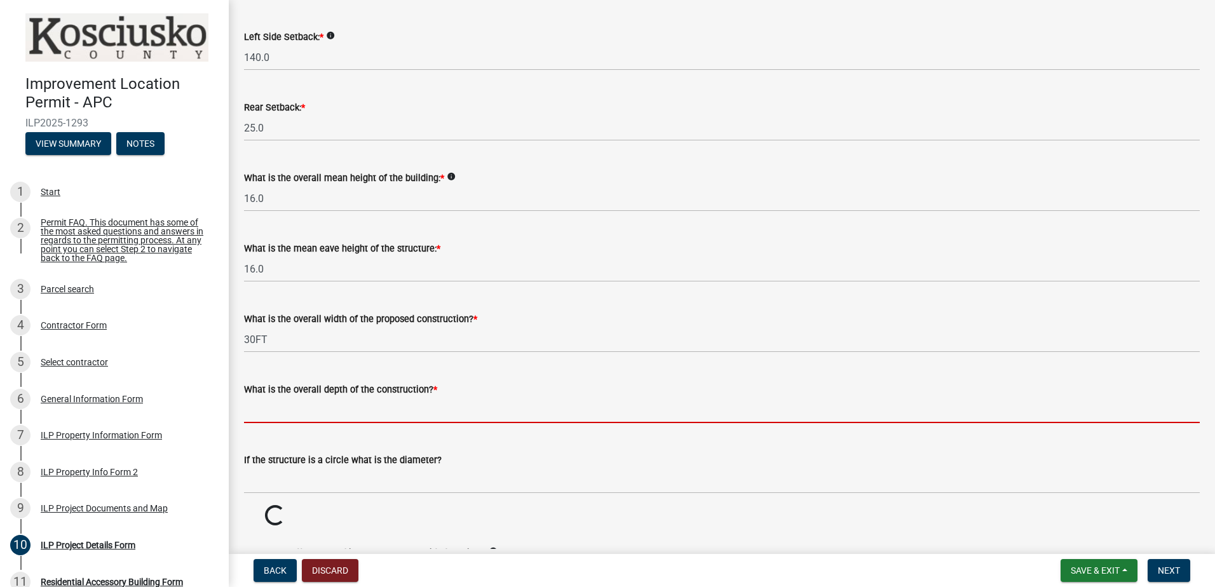
type input "30.00"
click at [316, 412] on input "text" at bounding box center [722, 410] width 956 height 26
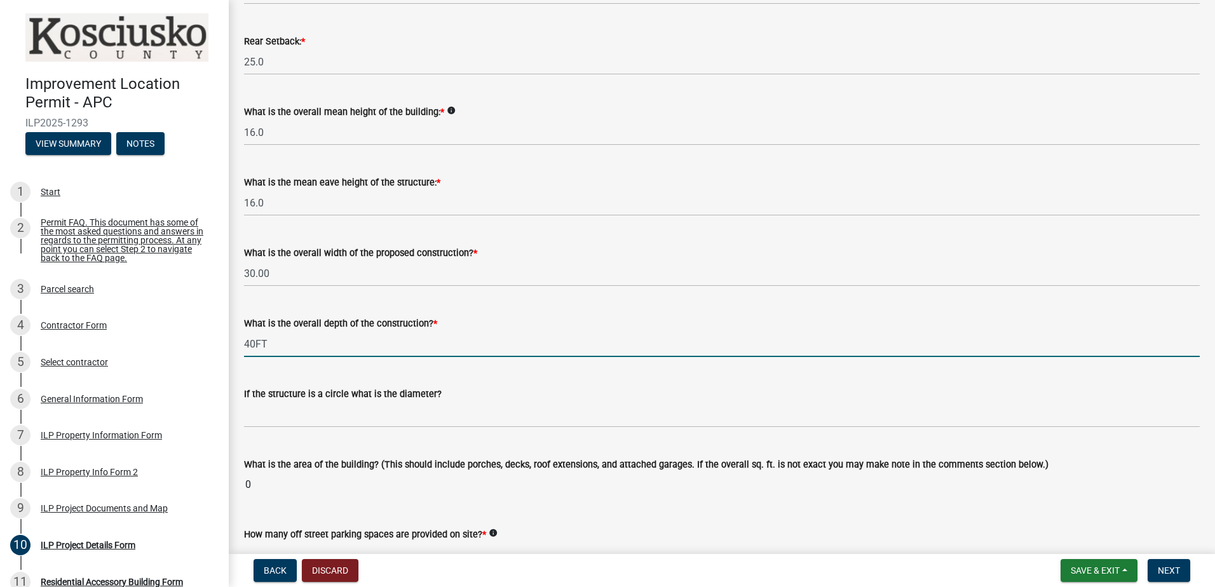
scroll to position [445, 0]
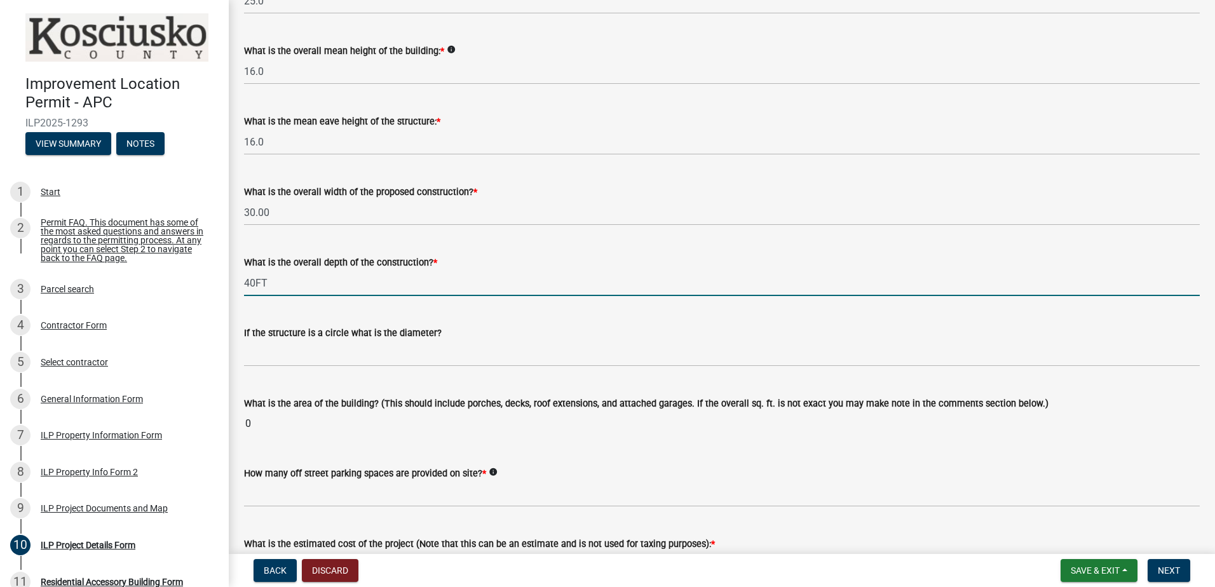
type input "40.00"
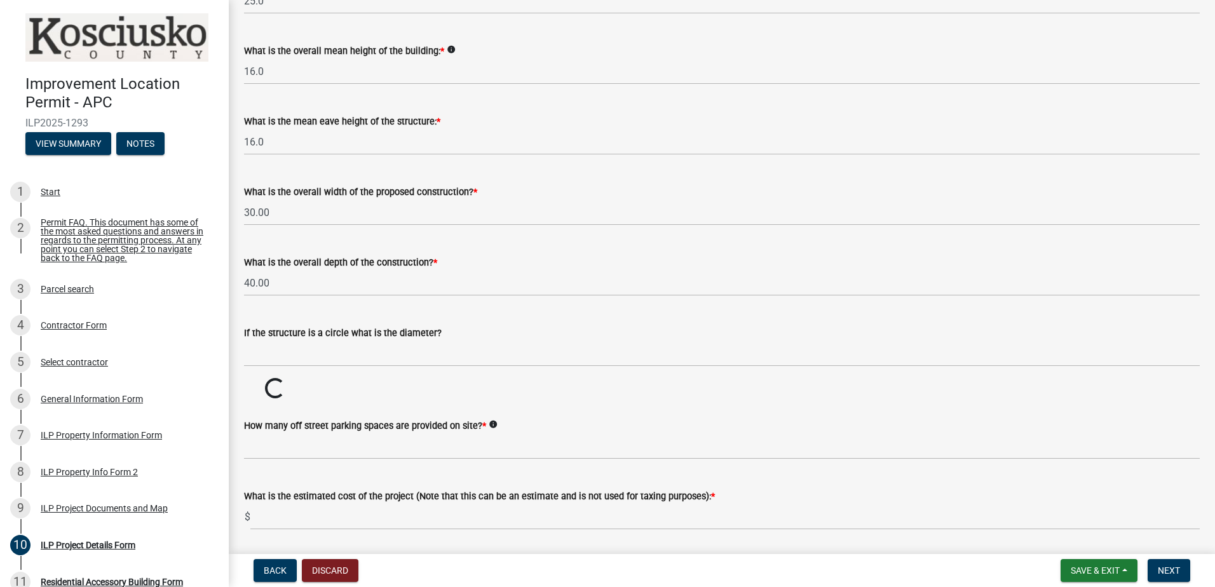
click at [317, 367] on wm-data-entity-input "If the structure is a circle what is the diameter?" at bounding box center [722, 343] width 956 height 71
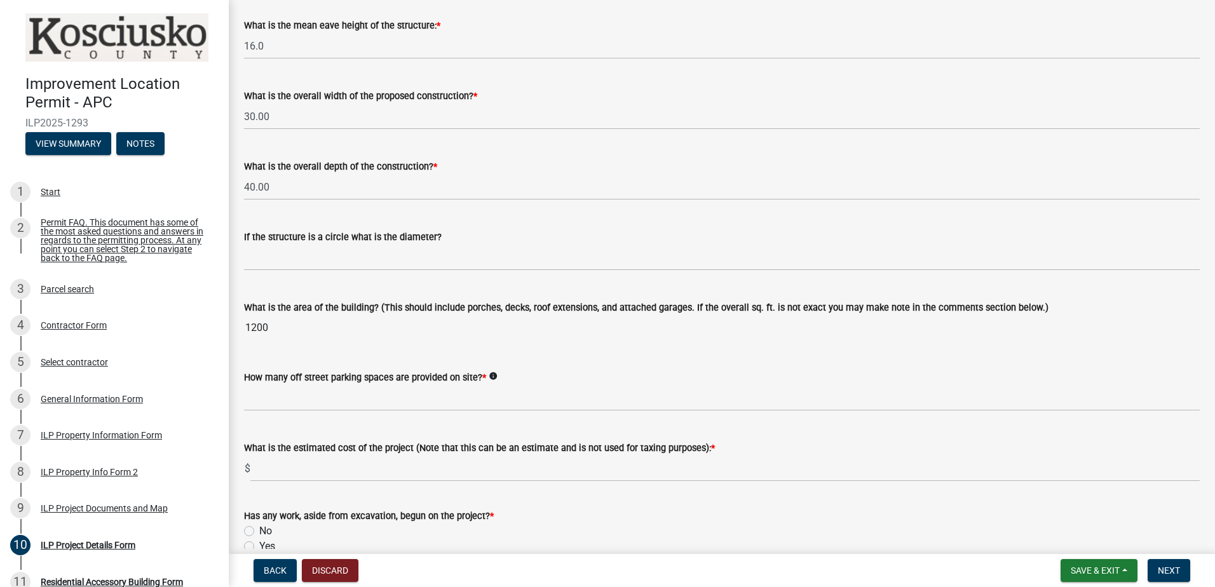
scroll to position [572, 0]
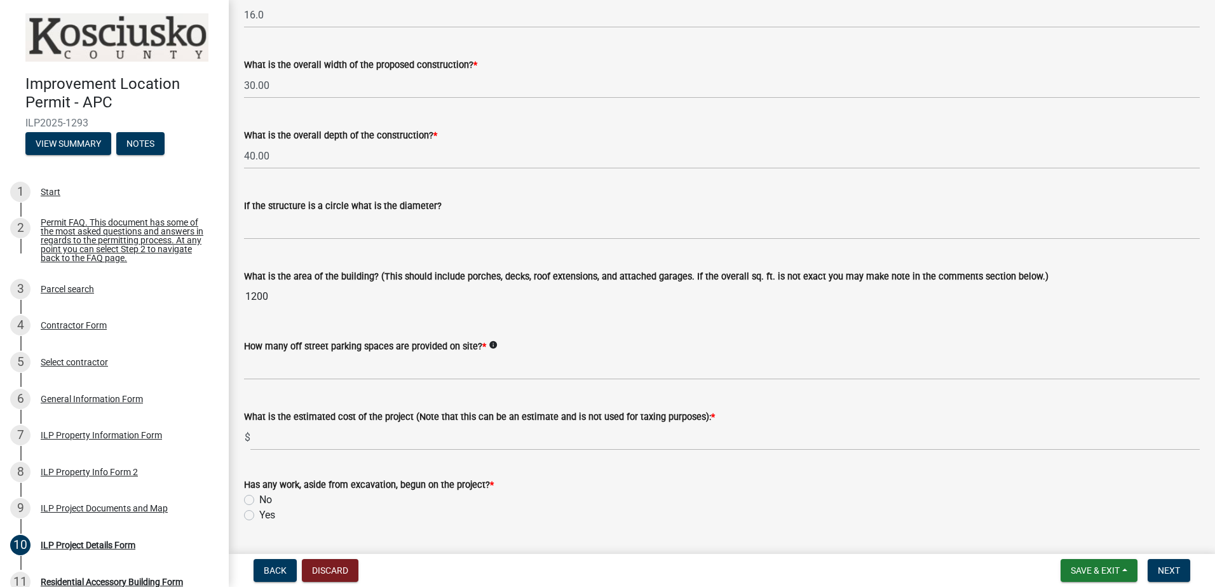
click at [491, 344] on icon "info" at bounding box center [493, 345] width 9 height 9
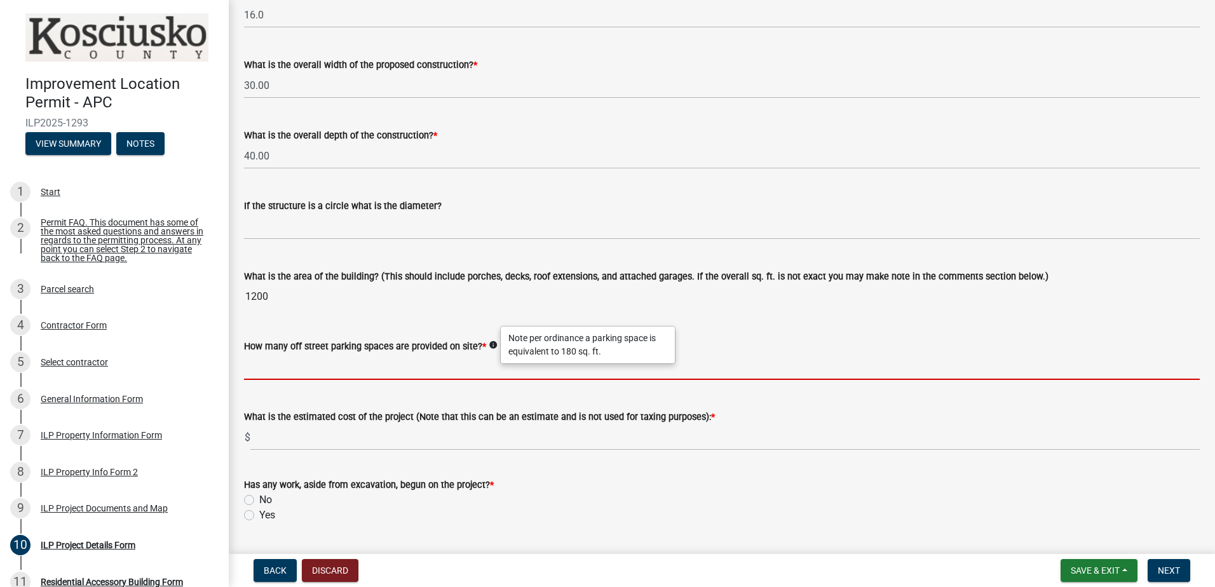
click at [374, 367] on input "text" at bounding box center [722, 367] width 956 height 26
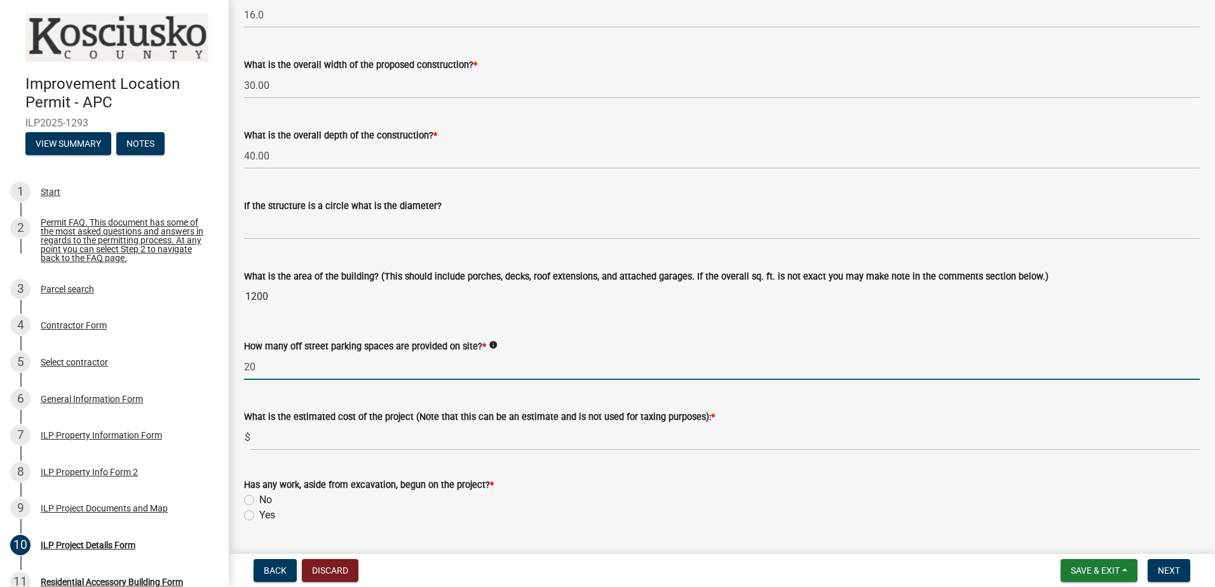
type input "20"
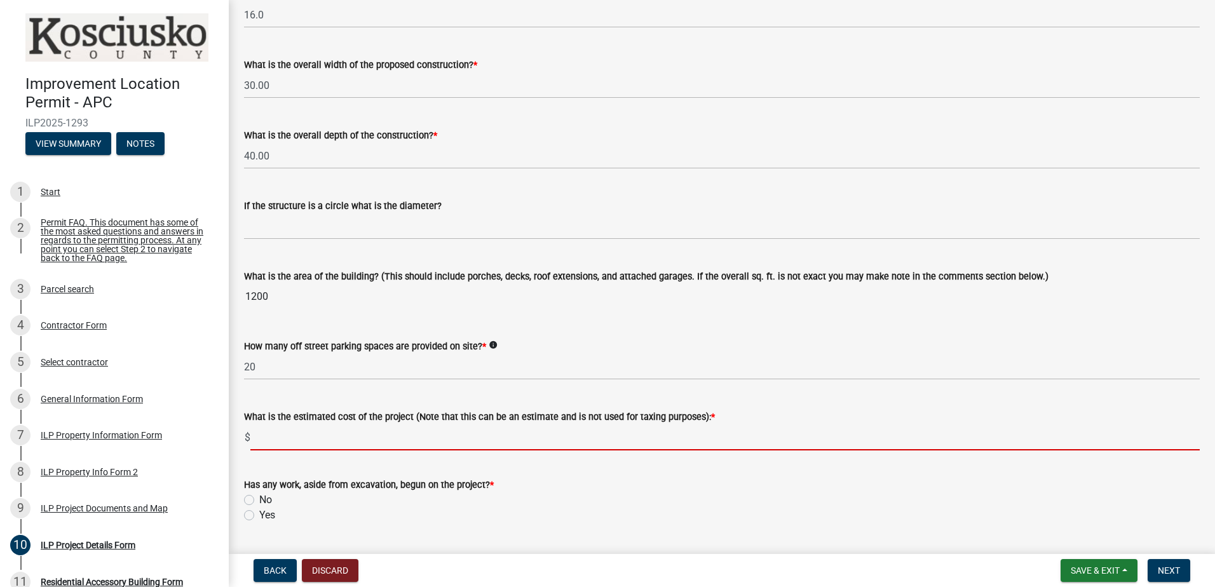
click at [330, 439] on input "text" at bounding box center [724, 437] width 949 height 26
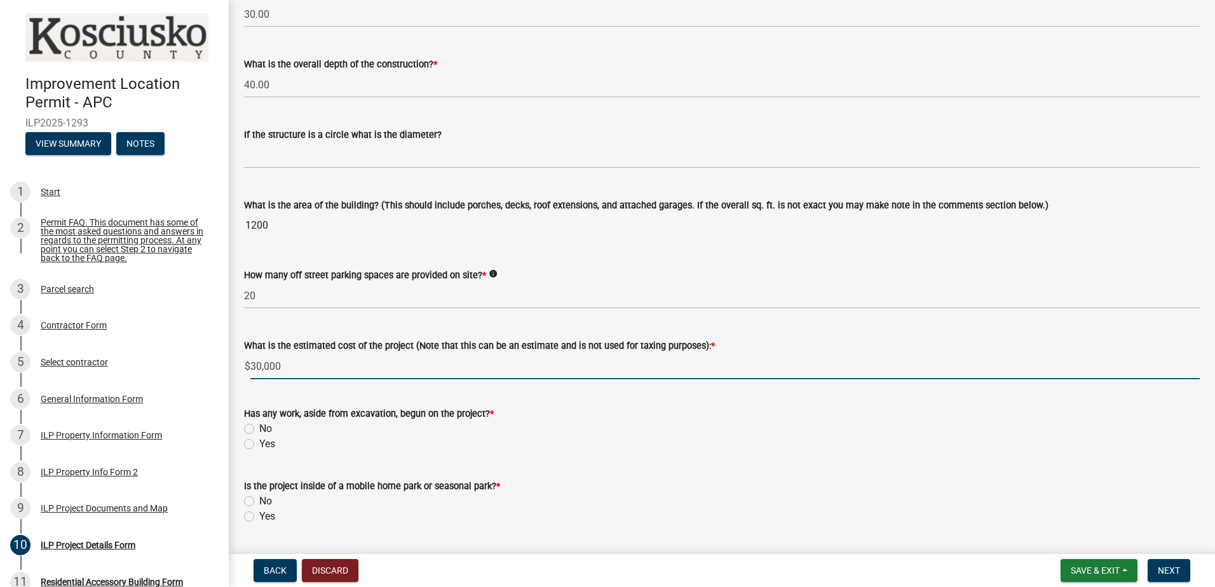
scroll to position [699, 0]
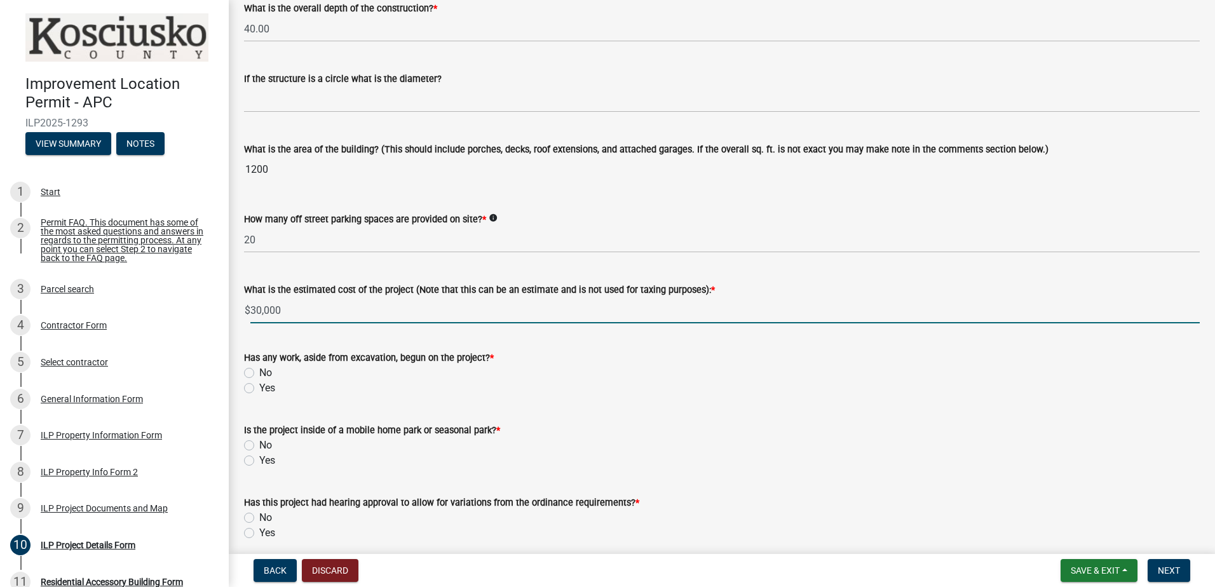
type input "30000"
click at [259, 372] on label "No" at bounding box center [265, 372] width 13 height 15
click at [259, 372] on input "No" at bounding box center [263, 369] width 8 height 8
radio input "true"
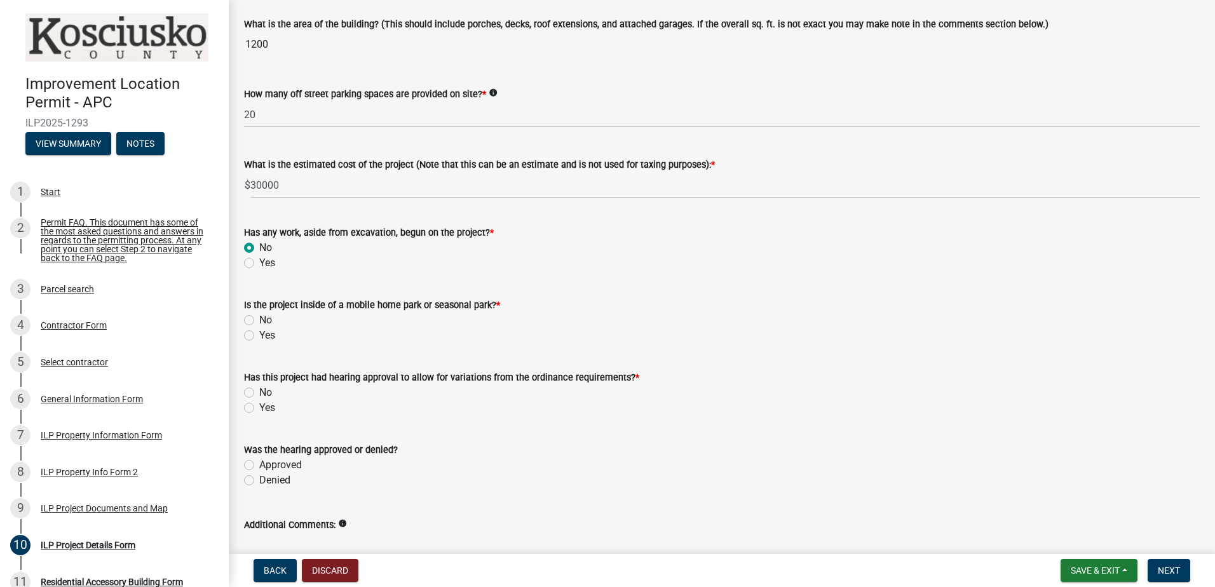
scroll to position [826, 0]
drag, startPoint x: 248, startPoint y: 311, endPoint x: 253, endPoint y: 320, distance: 10.2
click at [248, 312] on div "No" at bounding box center [722, 318] width 956 height 15
click at [259, 318] on label "No" at bounding box center [265, 318] width 13 height 15
click at [259, 318] on input "No" at bounding box center [263, 315] width 8 height 8
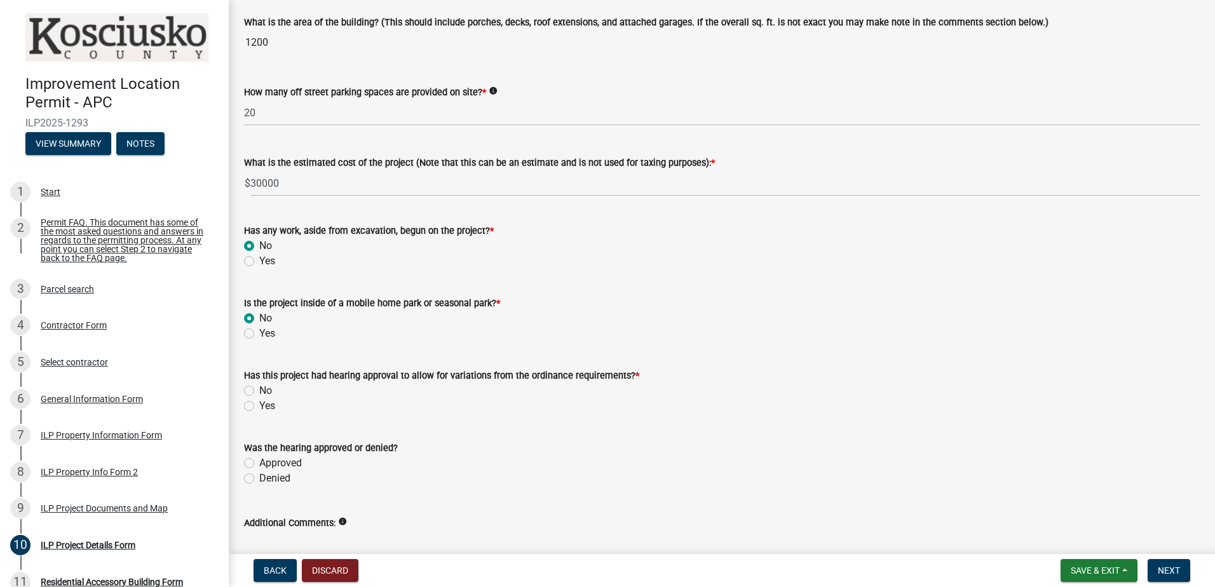
radio input "true"
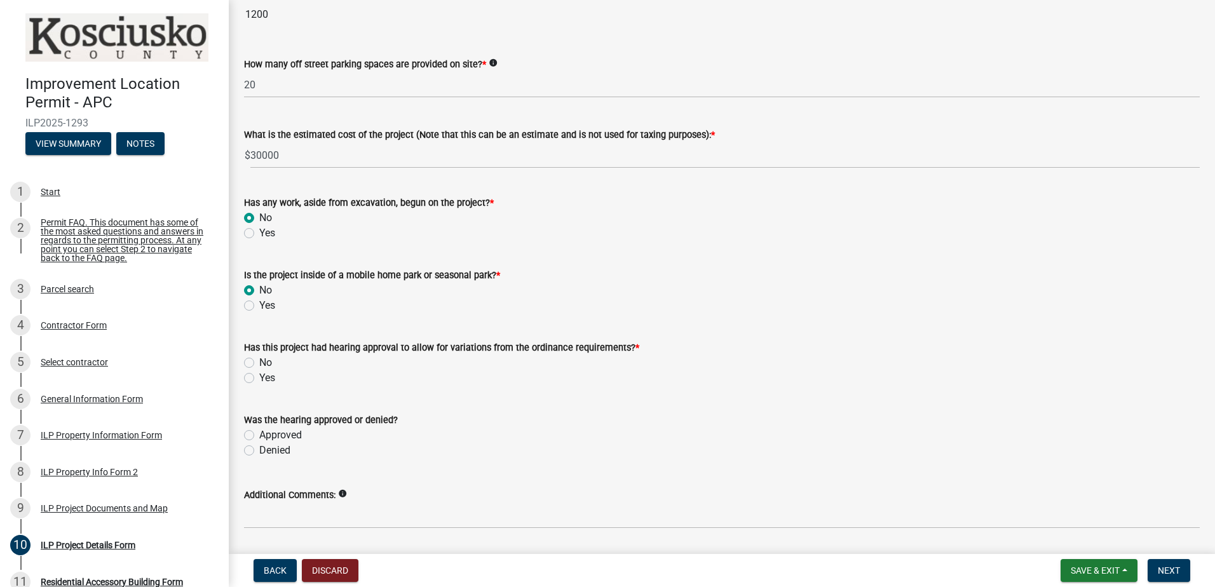
scroll to position [893, 0]
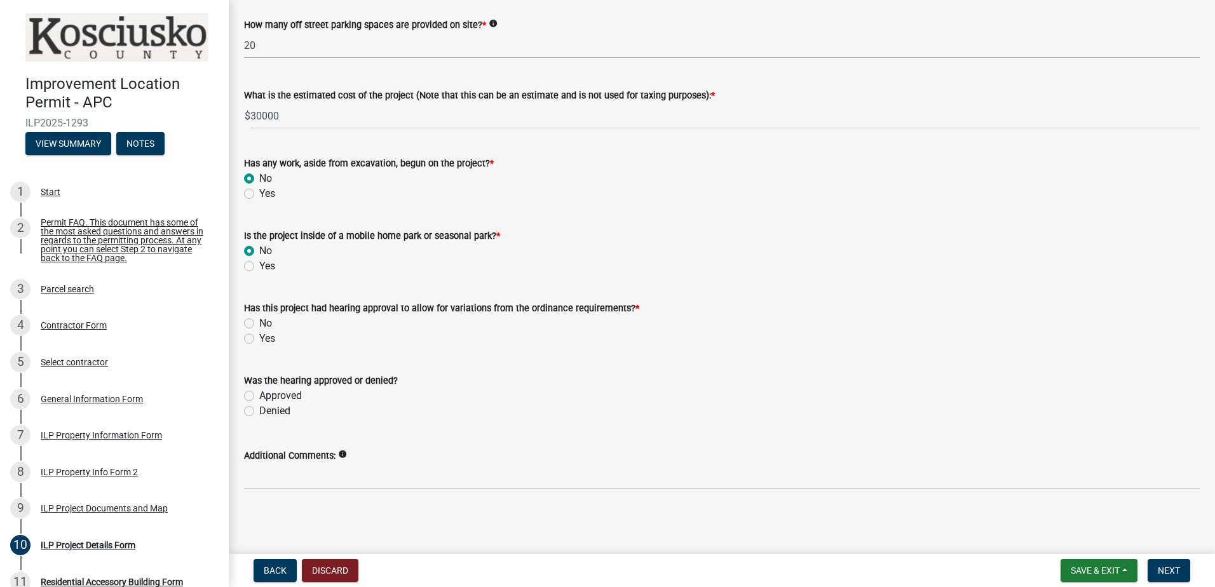
click at [254, 325] on div "No" at bounding box center [722, 323] width 956 height 15
click at [259, 319] on label "No" at bounding box center [265, 323] width 13 height 15
click at [259, 319] on input "No" at bounding box center [263, 320] width 8 height 8
radio input "true"
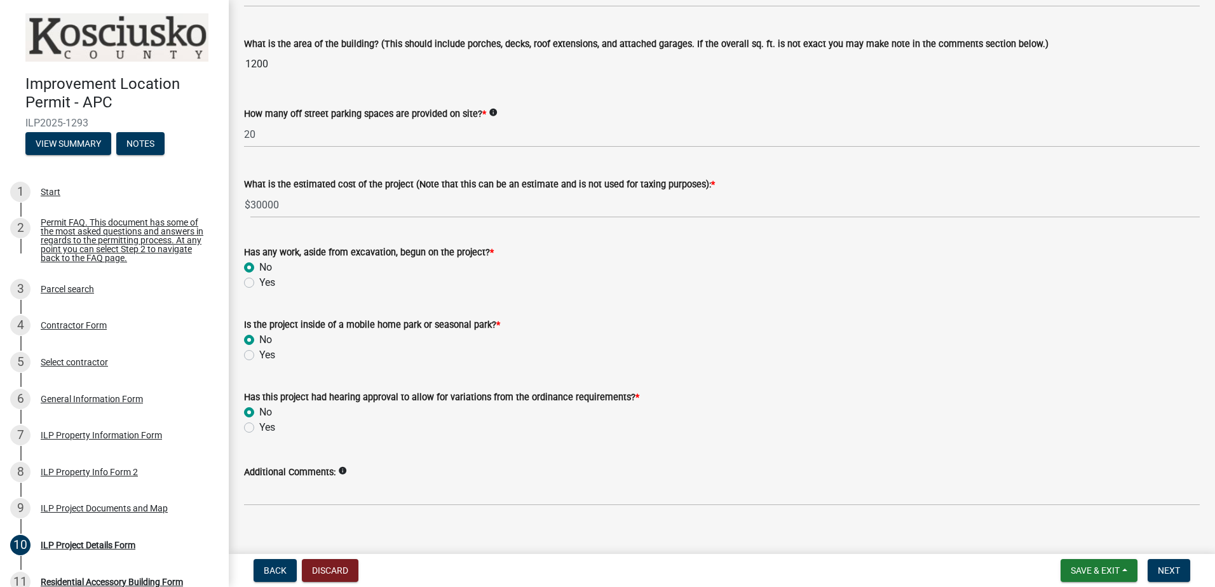
scroll to position [821, 0]
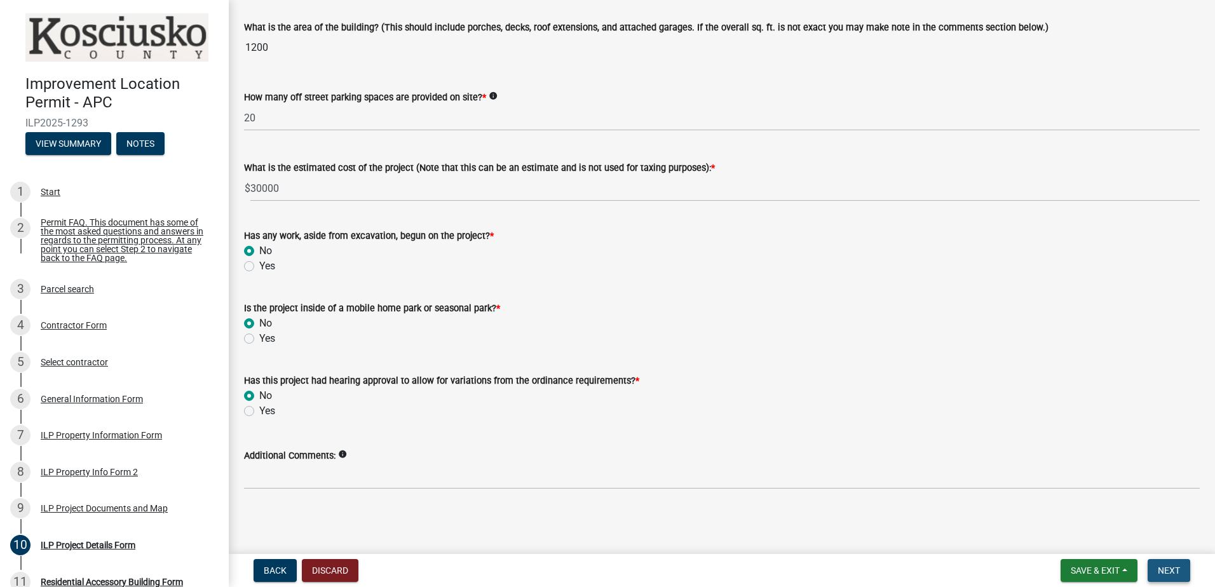
click at [1166, 573] on span "Next" at bounding box center [1169, 570] width 22 height 10
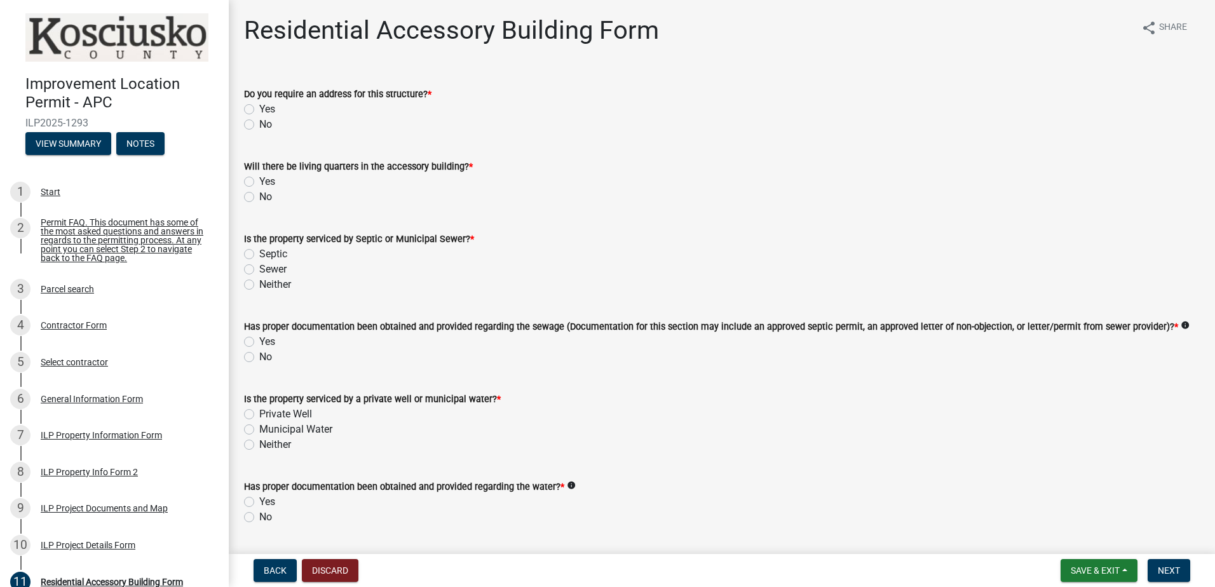
click at [259, 197] on label "No" at bounding box center [265, 196] width 13 height 15
click at [259, 197] on input "No" at bounding box center [263, 193] width 8 height 8
radio input "true"
click at [259, 112] on label "Yes" at bounding box center [267, 109] width 16 height 15
click at [259, 110] on input "Yes" at bounding box center [263, 106] width 8 height 8
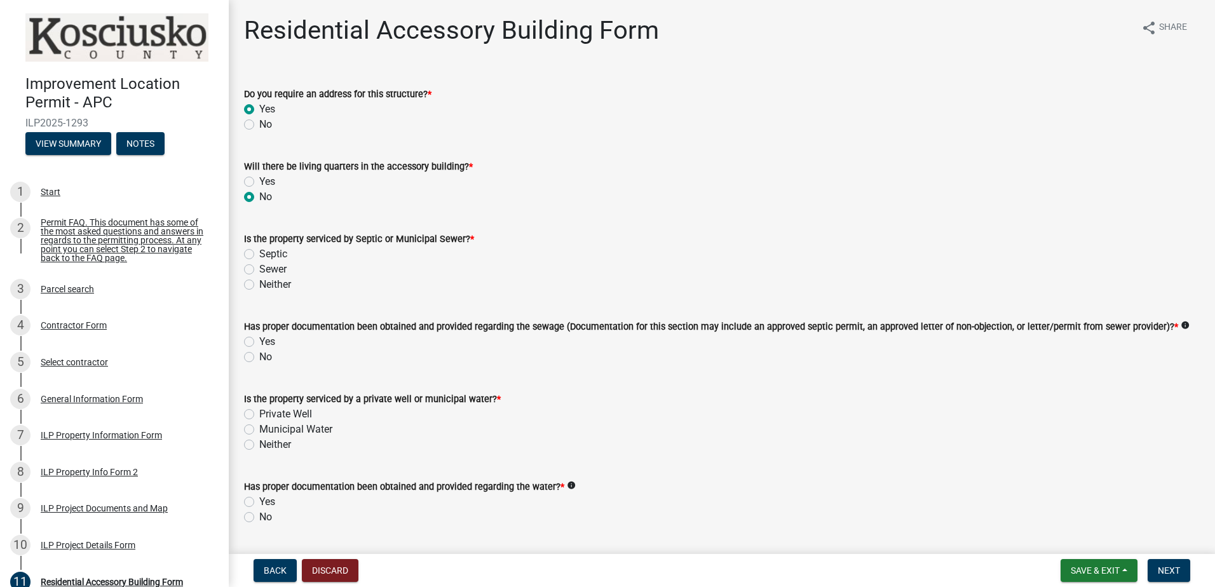
radio input "true"
click at [259, 285] on label "Neither" at bounding box center [275, 284] width 32 height 15
click at [259, 285] on input "Neither" at bounding box center [263, 281] width 8 height 8
radio input "true"
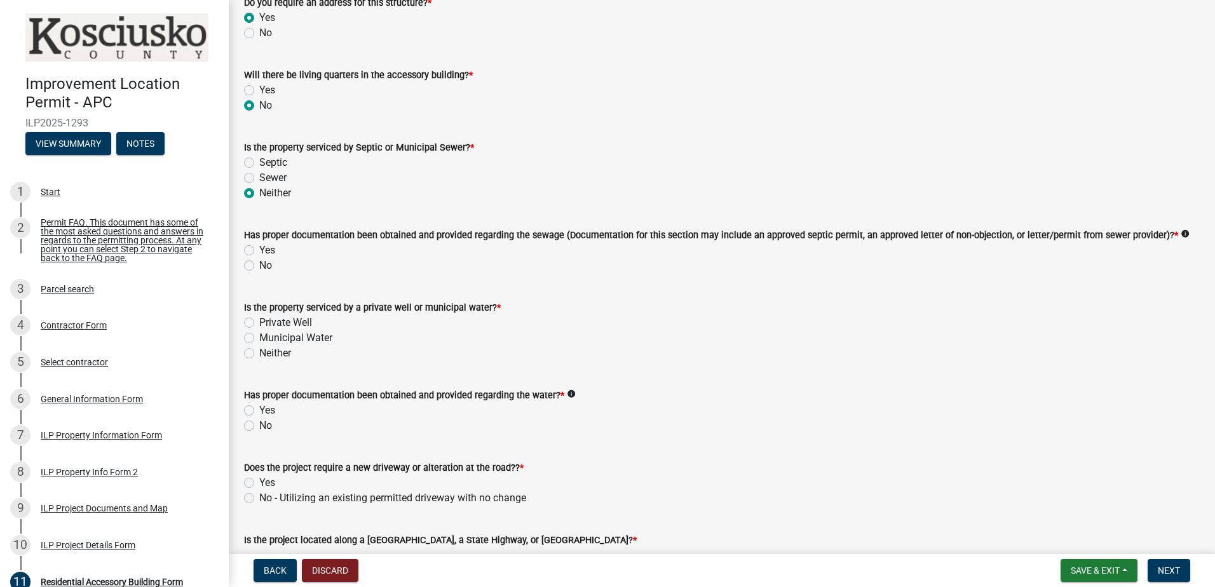
scroll to position [127, 0]
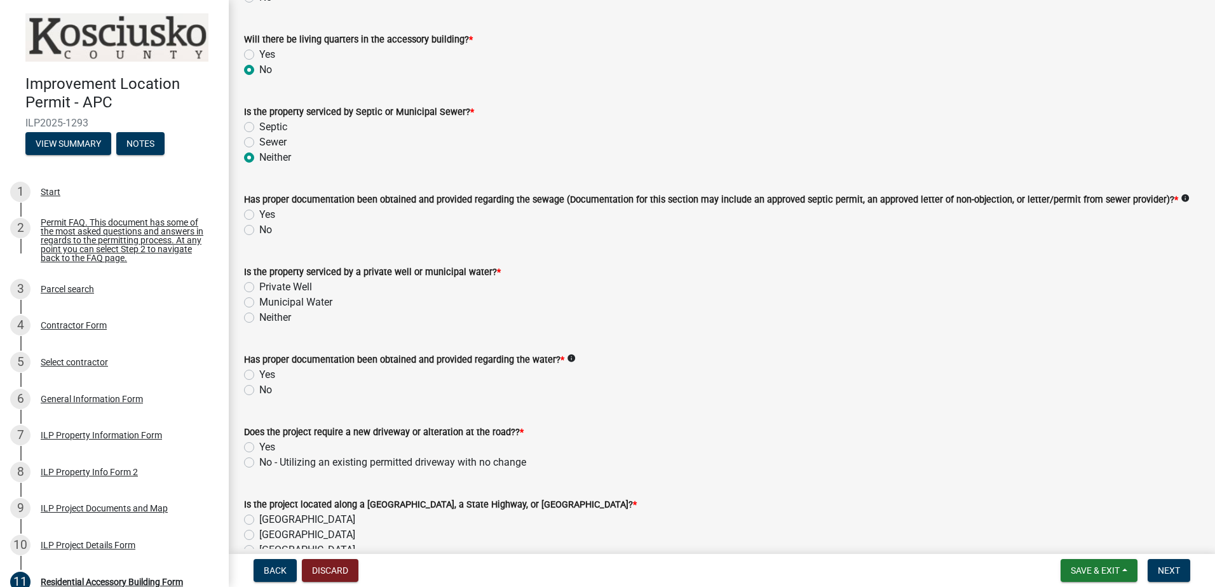
click at [259, 233] on label "No" at bounding box center [265, 229] width 13 height 15
click at [259, 231] on input "No" at bounding box center [263, 226] width 8 height 8
radio input "true"
click at [259, 314] on label "Neither" at bounding box center [275, 317] width 32 height 15
click at [259, 314] on input "Neither" at bounding box center [263, 314] width 8 height 8
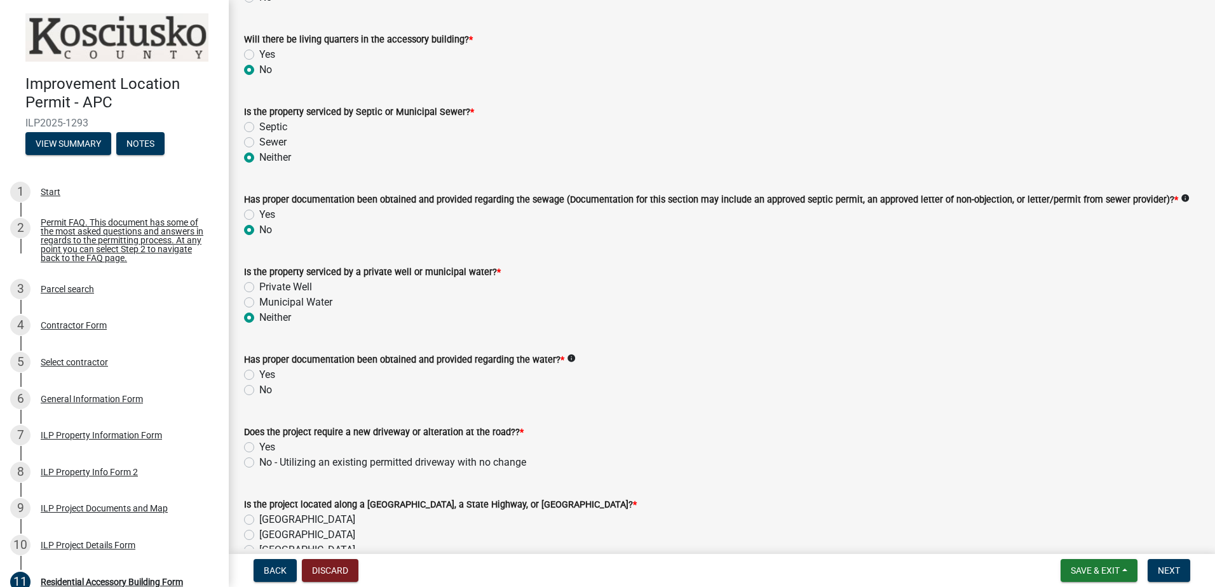
radio input "true"
click at [259, 393] on label "No" at bounding box center [265, 389] width 13 height 15
click at [259, 391] on input "No" at bounding box center [263, 386] width 8 height 8
radio input "true"
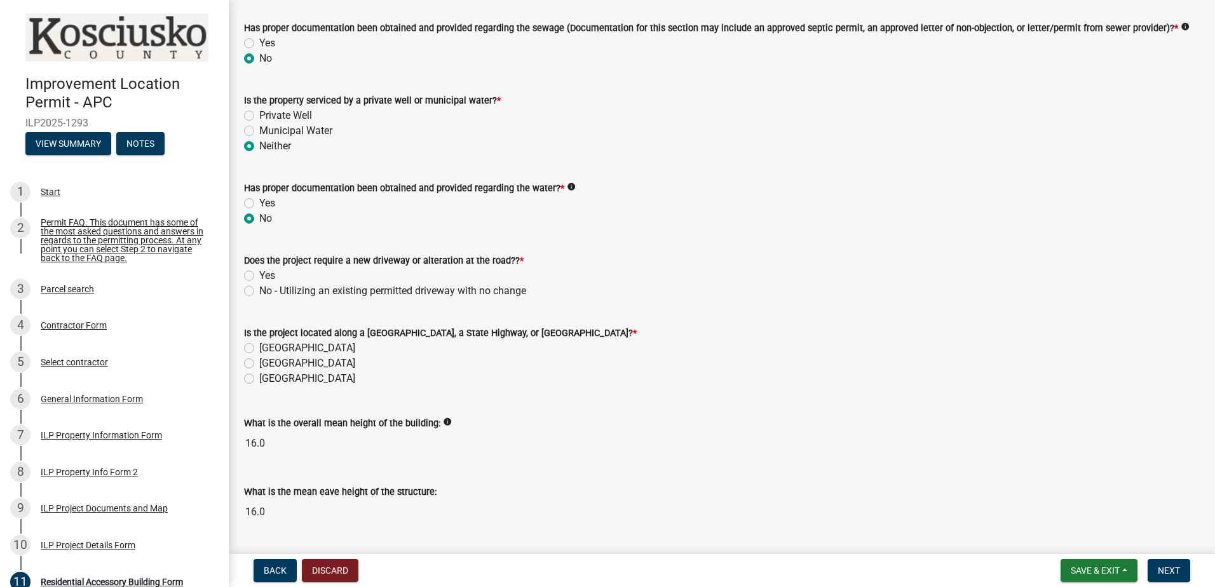
scroll to position [318, 0]
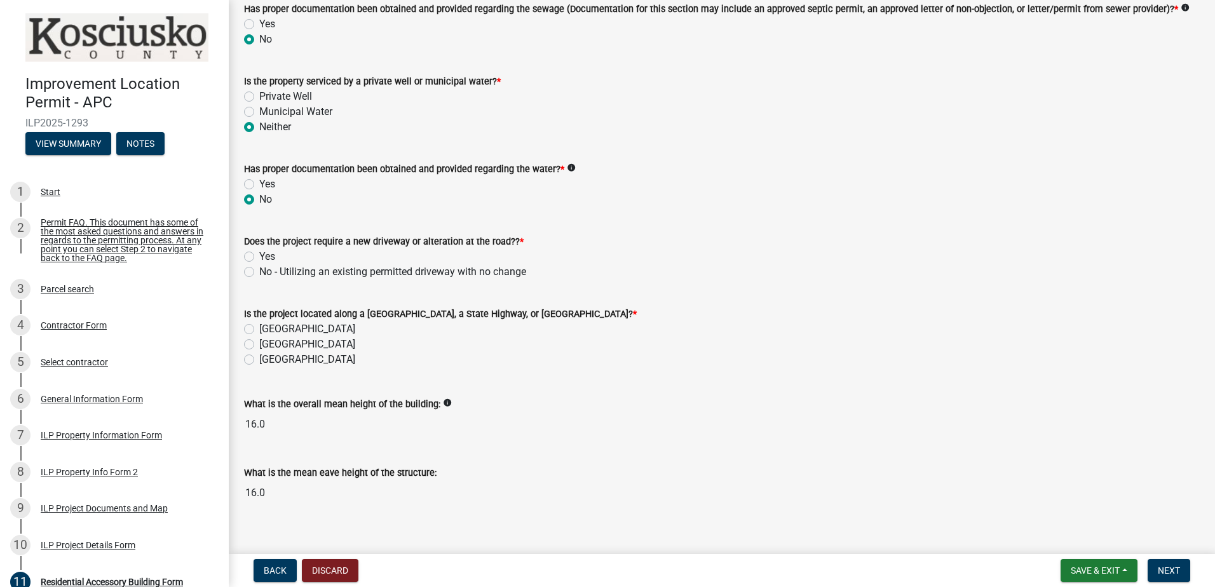
click at [259, 273] on label "No - Utilizing an existing permitted driveway with no change" at bounding box center [392, 271] width 267 height 15
click at [259, 273] on input "No - Utilizing an existing permitted driveway with no change" at bounding box center [263, 268] width 8 height 8
radio input "true"
click at [259, 329] on label "[GEOGRAPHIC_DATA]" at bounding box center [307, 328] width 96 height 15
click at [259, 329] on input "[GEOGRAPHIC_DATA]" at bounding box center [263, 325] width 8 height 8
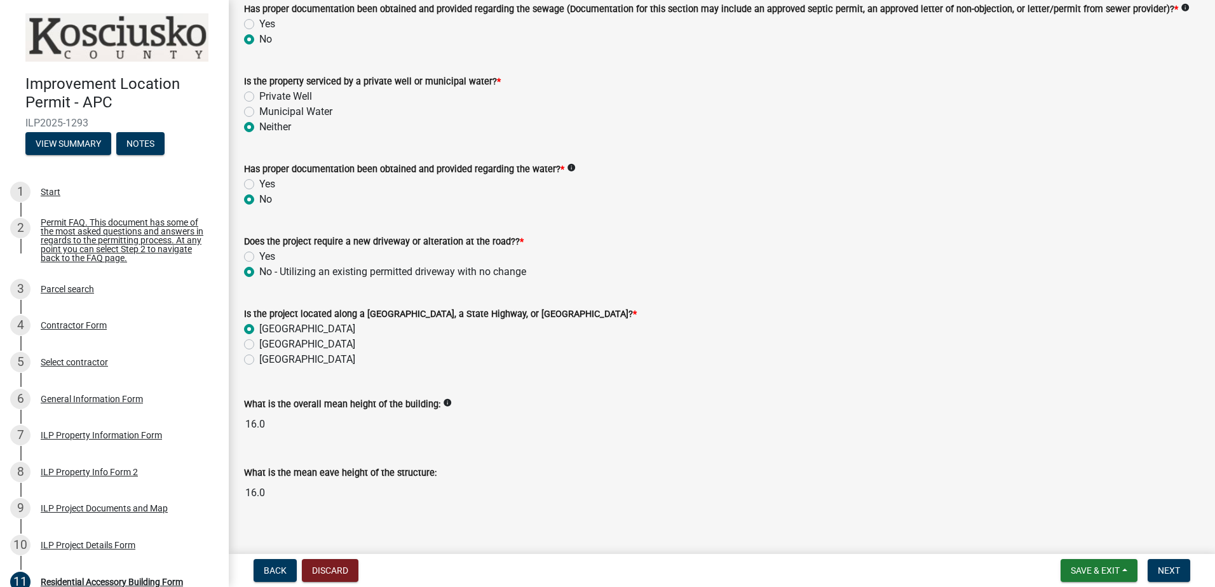
radio input "true"
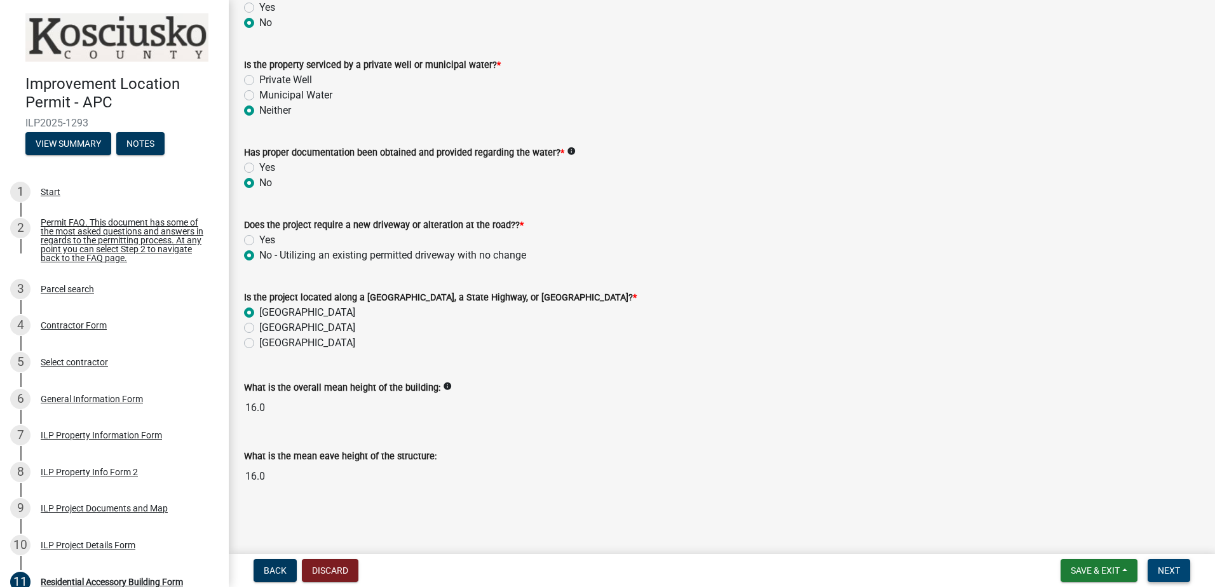
click at [1174, 571] on span "Next" at bounding box center [1169, 570] width 22 height 10
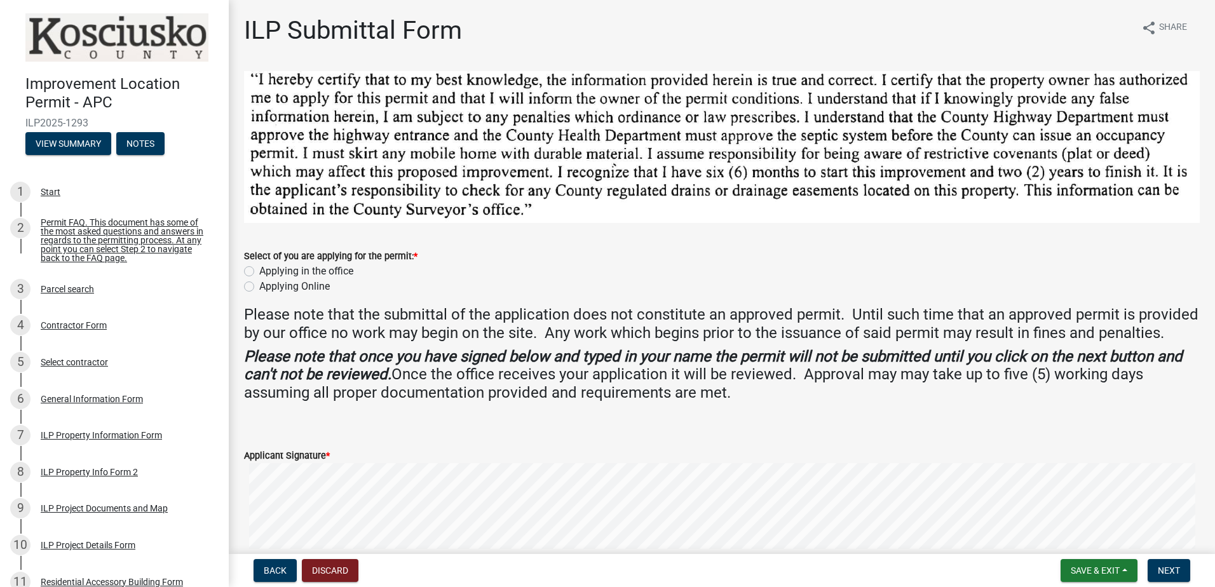
click at [259, 285] on label "Applying Online" at bounding box center [294, 286] width 71 height 15
click at [259, 285] on input "Applying Online" at bounding box center [263, 283] width 8 height 8
radio input "true"
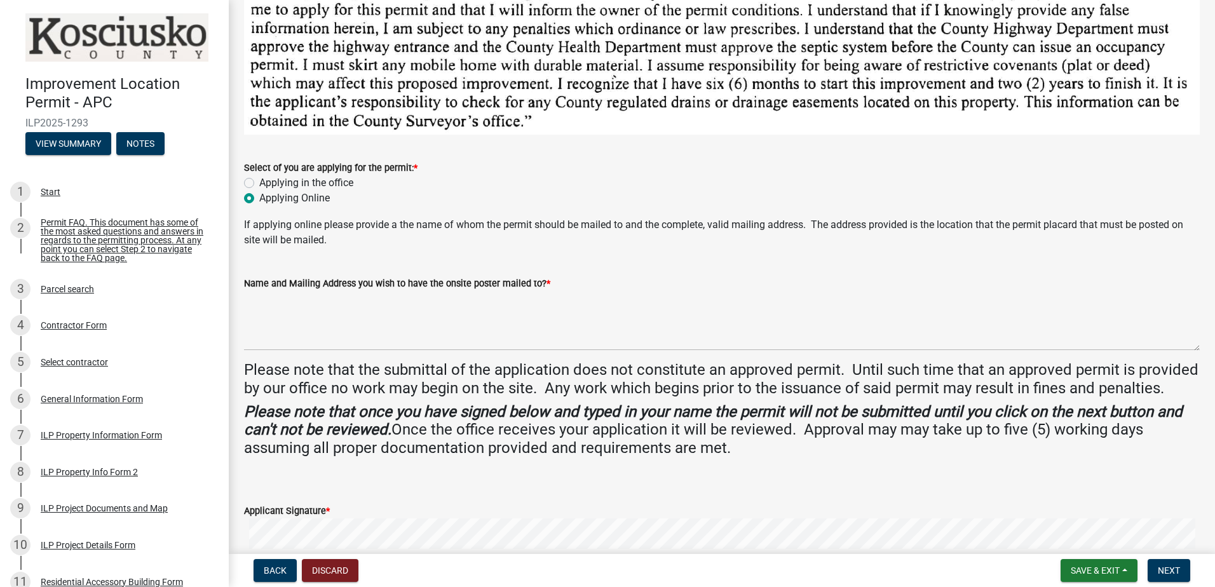
scroll to position [127, 0]
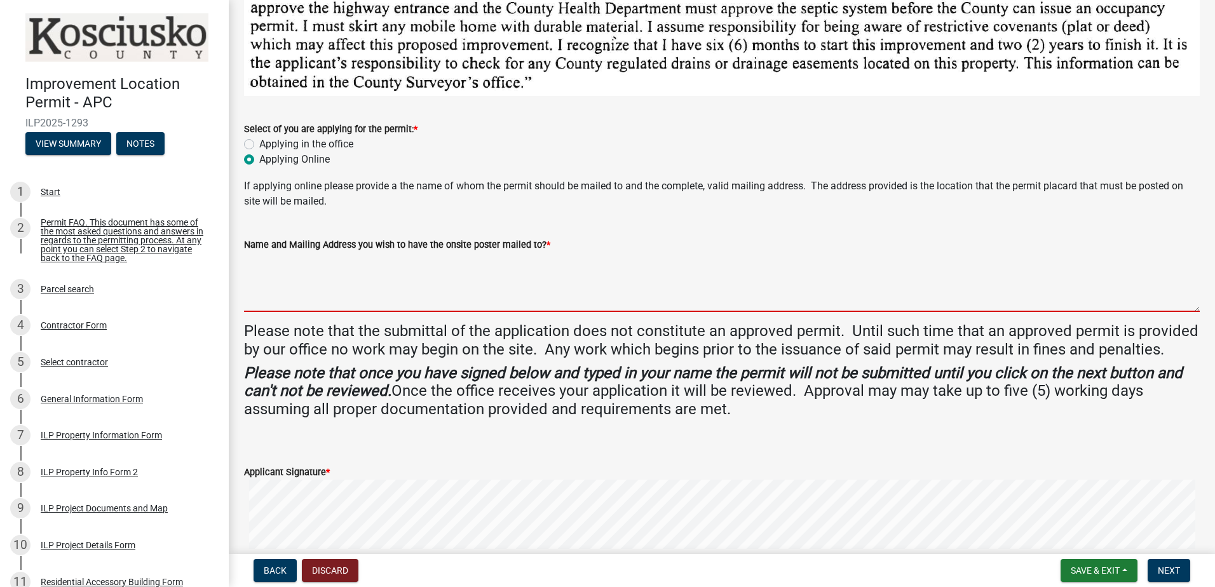
click at [300, 278] on textarea "Name and Mailing Address you wish to have the onsite poster mailed to? *" at bounding box center [722, 282] width 956 height 60
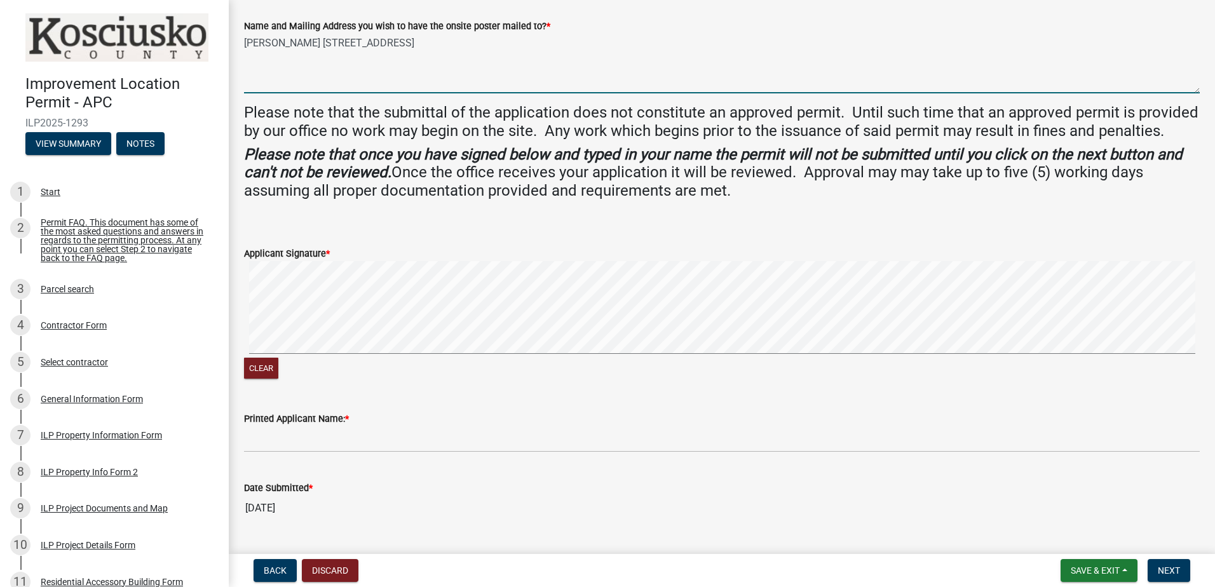
scroll to position [394, 0]
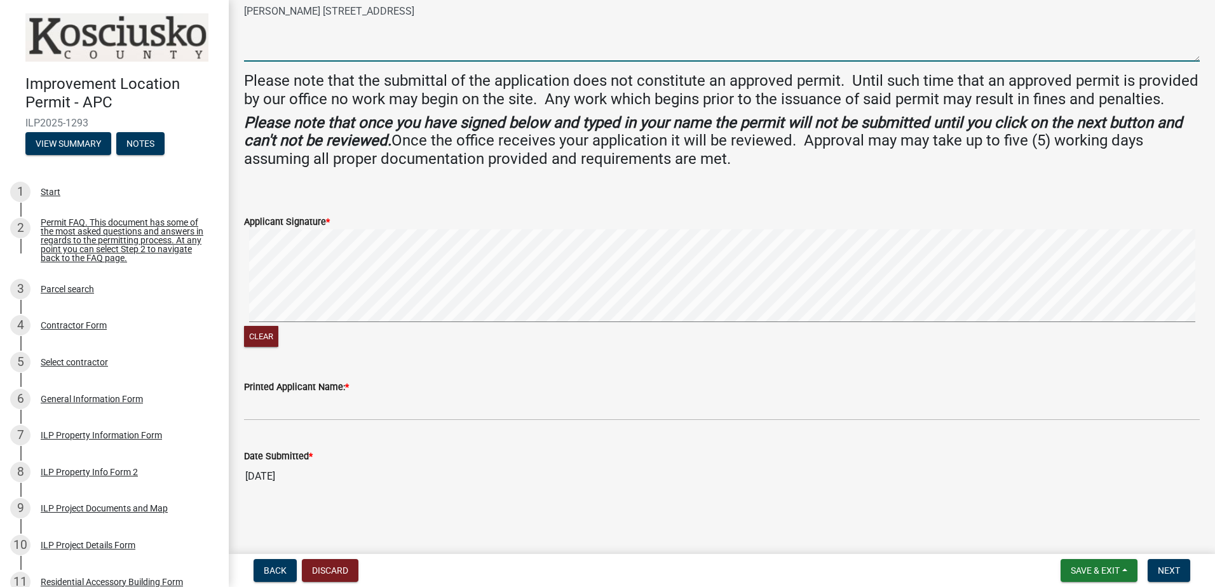
type textarea "[PERSON_NAME] [STREET_ADDRESS]"
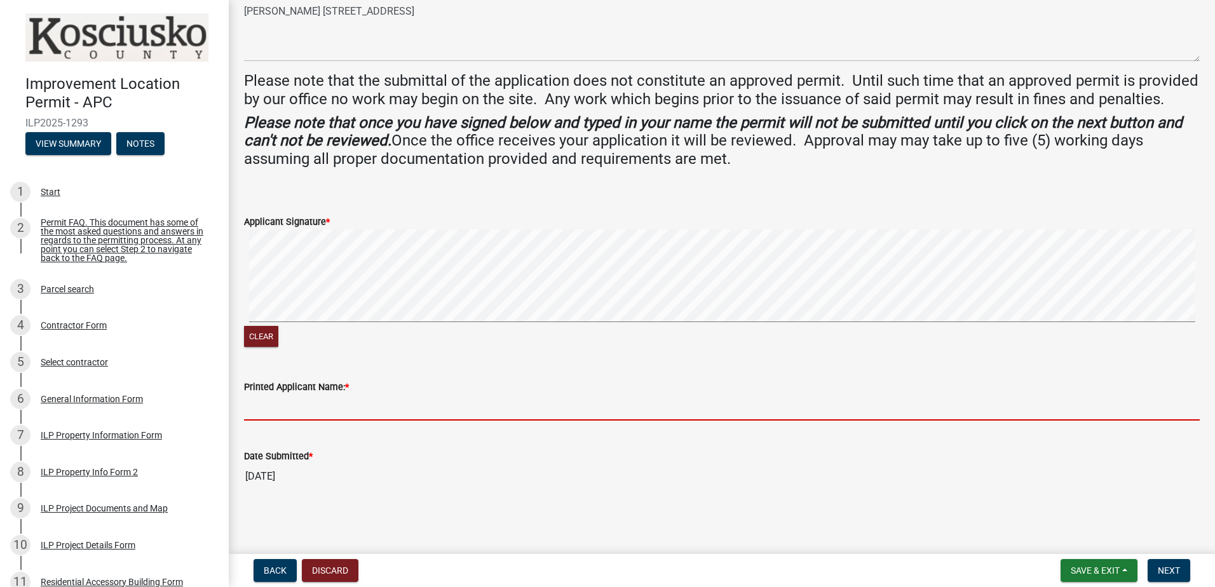
click at [294, 409] on input "Printed Applicant Name: *" at bounding box center [722, 408] width 956 height 26
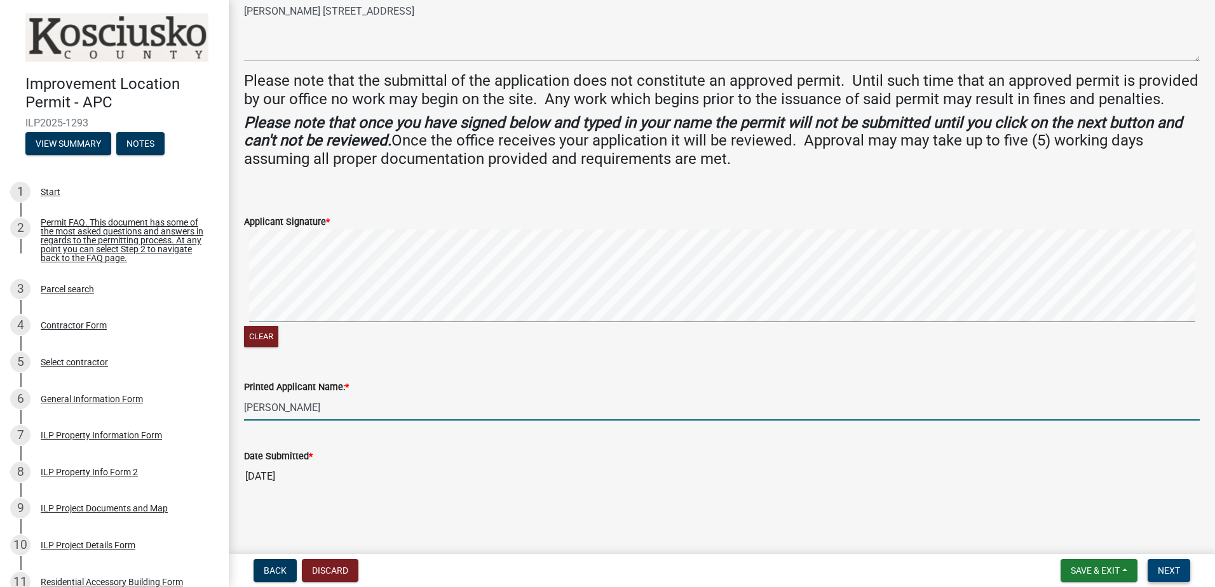
type input "[PERSON_NAME]"
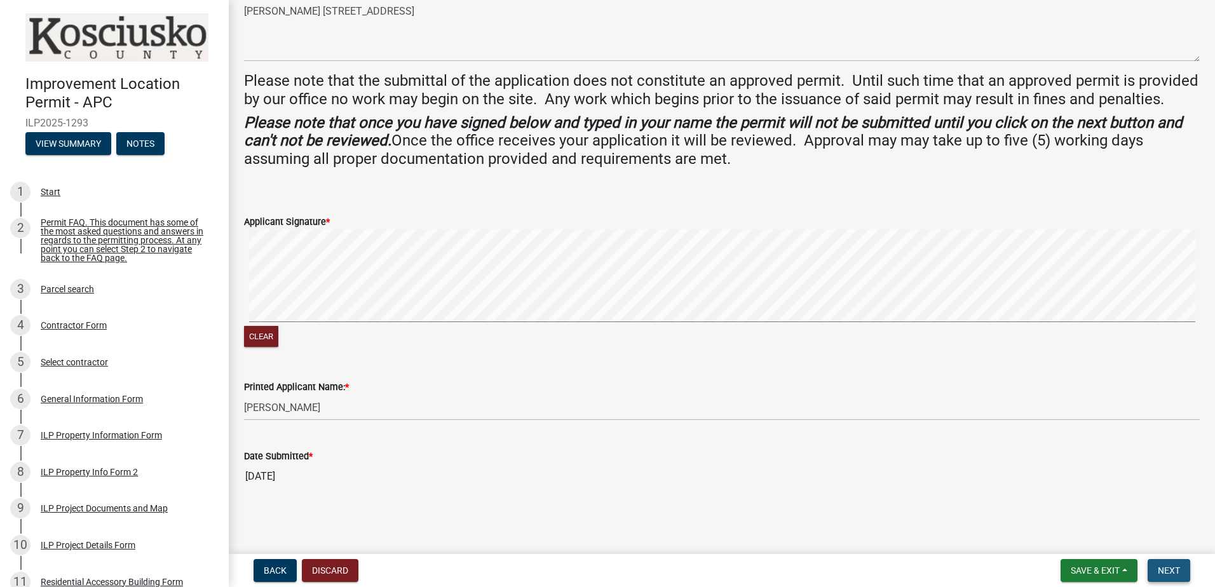
drag, startPoint x: 1172, startPoint y: 564, endPoint x: 1034, endPoint y: 554, distance: 138.8
click at [1166, 563] on button "Next" at bounding box center [1168, 570] width 43 height 23
